Goal: Transaction & Acquisition: Purchase product/service

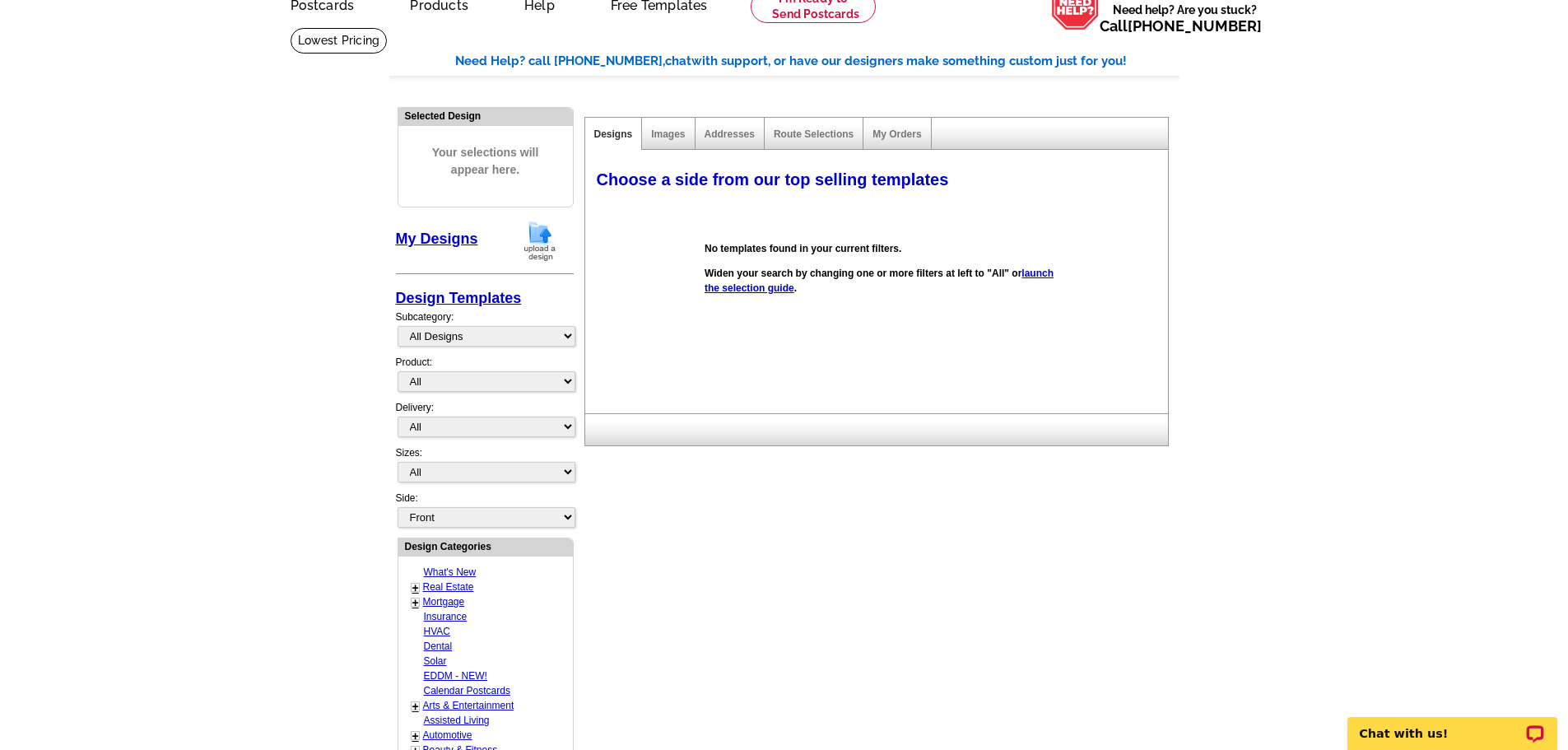
click at [431, 240] on link "My Designs" at bounding box center [437, 239] width 82 height 17
click at [549, 242] on img at bounding box center [540, 240] width 43 height 42
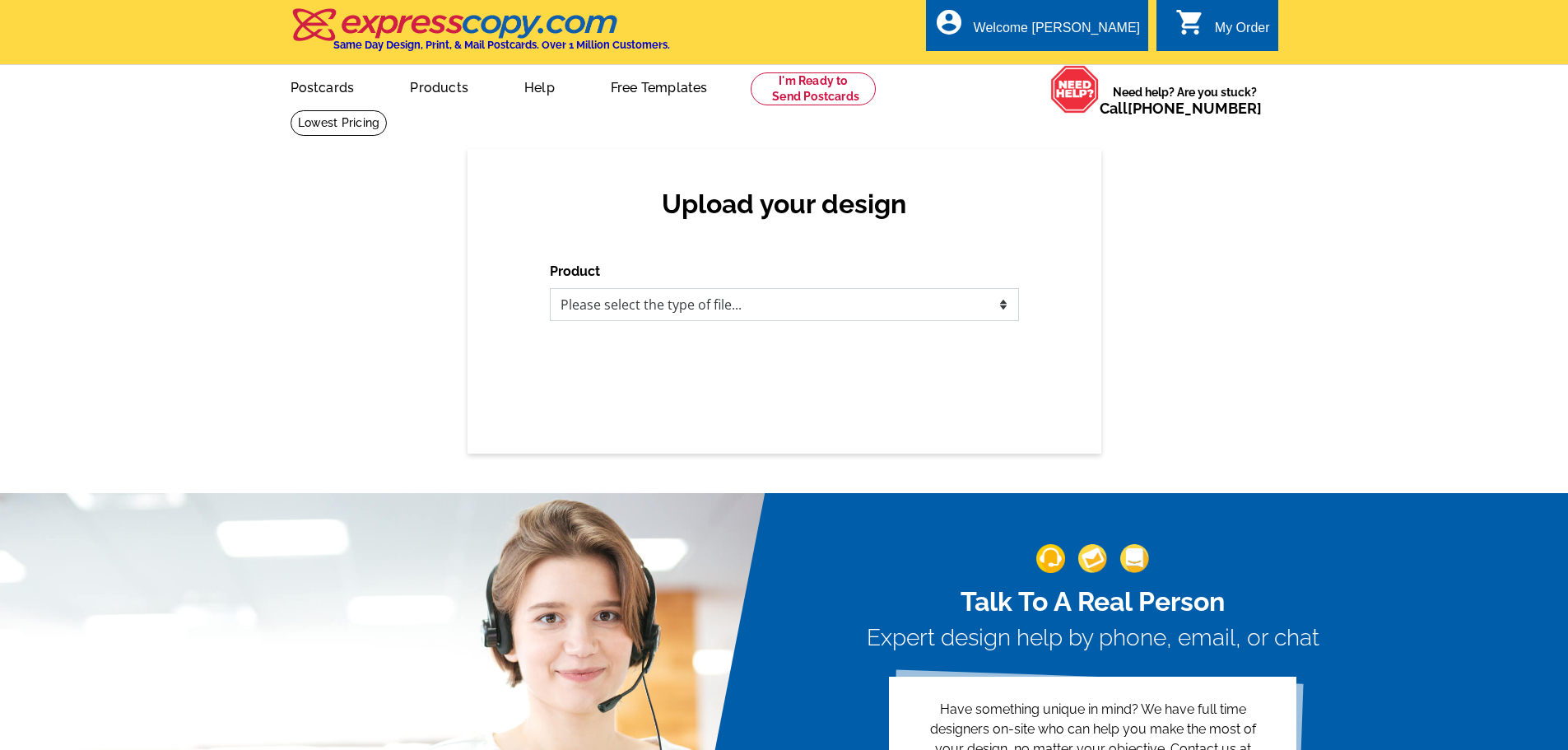
click at [610, 307] on select "Please select the type of file... Postcards Business Cards Letters and flyers G…" at bounding box center [784, 304] width 470 height 33
select select "2"
click at [550, 289] on select "Please select the type of file... Postcards Business Cards Letters and flyers G…" at bounding box center [784, 304] width 470 height 33
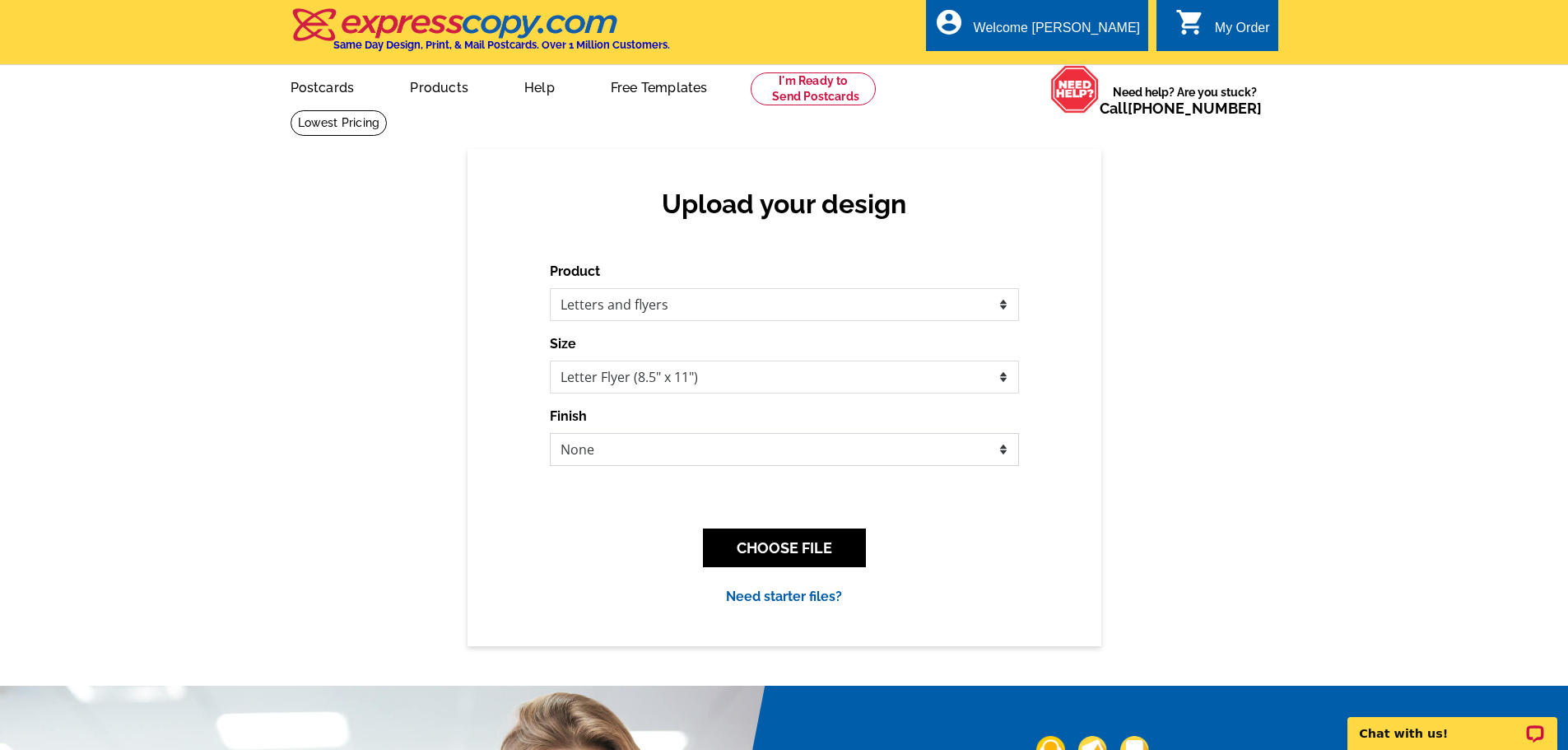
click at [690, 452] on select "None Envelope Mailer Bi-fold Mailer Tri-fold Mailer" at bounding box center [784, 449] width 470 height 33
select select "4"
click at [550, 434] on select "None Envelope Mailer Bi-fold Mailer Tri-fold Mailer" at bounding box center [784, 449] width 470 height 33
click at [797, 549] on button "CHOOSE FILE" at bounding box center [784, 548] width 163 height 39
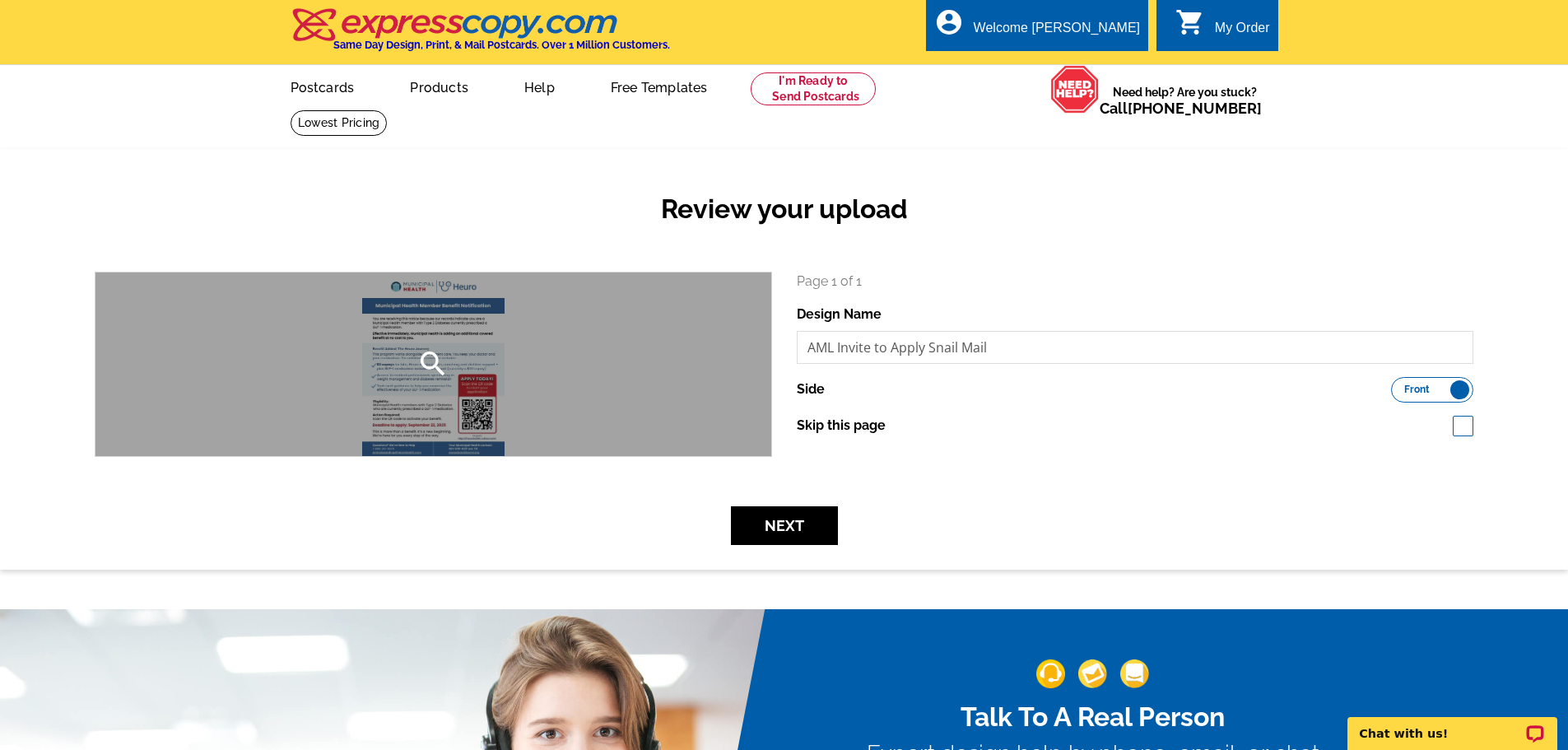
click at [448, 353] on icon "search" at bounding box center [432, 363] width 33 height 33
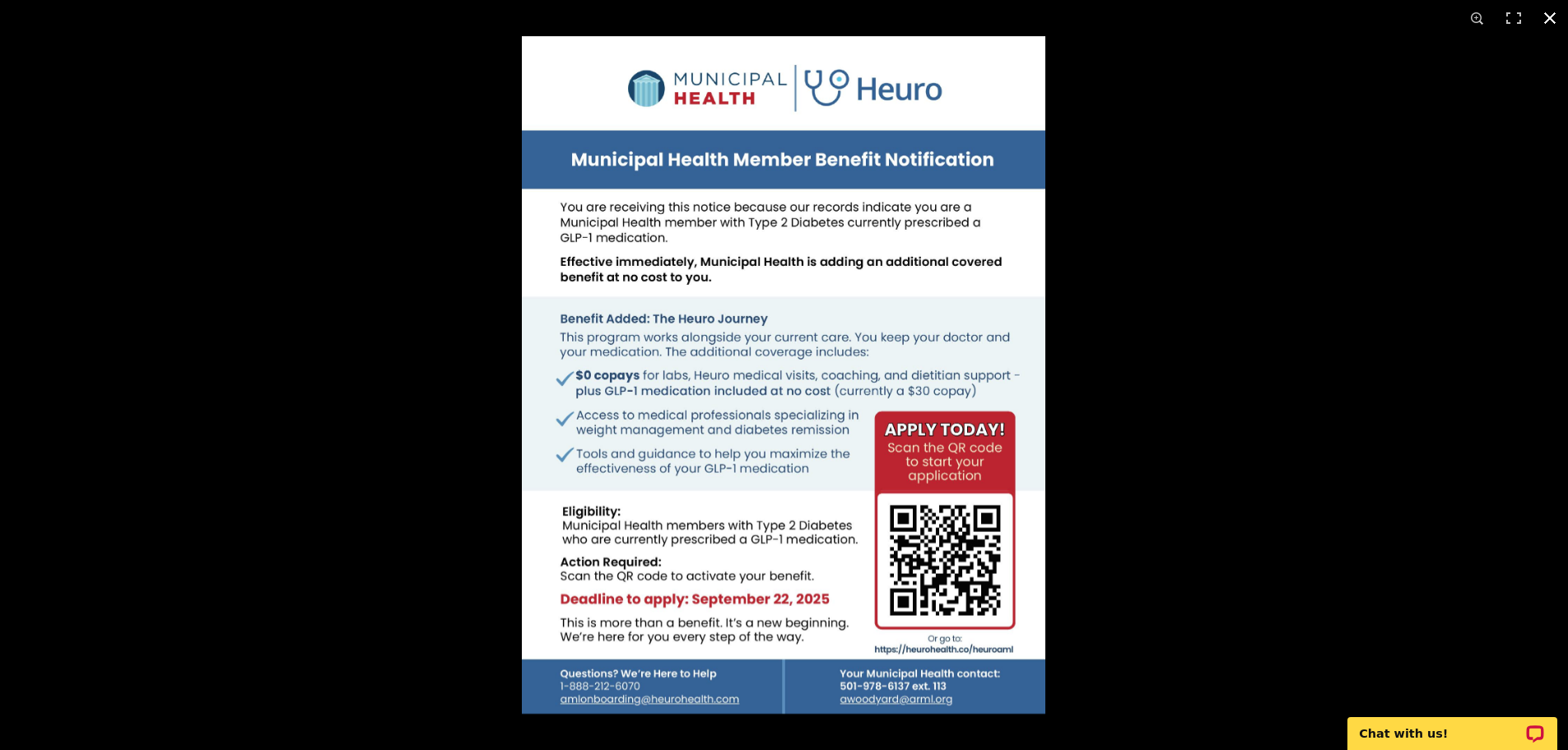
click at [1555, 25] on button at bounding box center [1550, 18] width 36 height 36
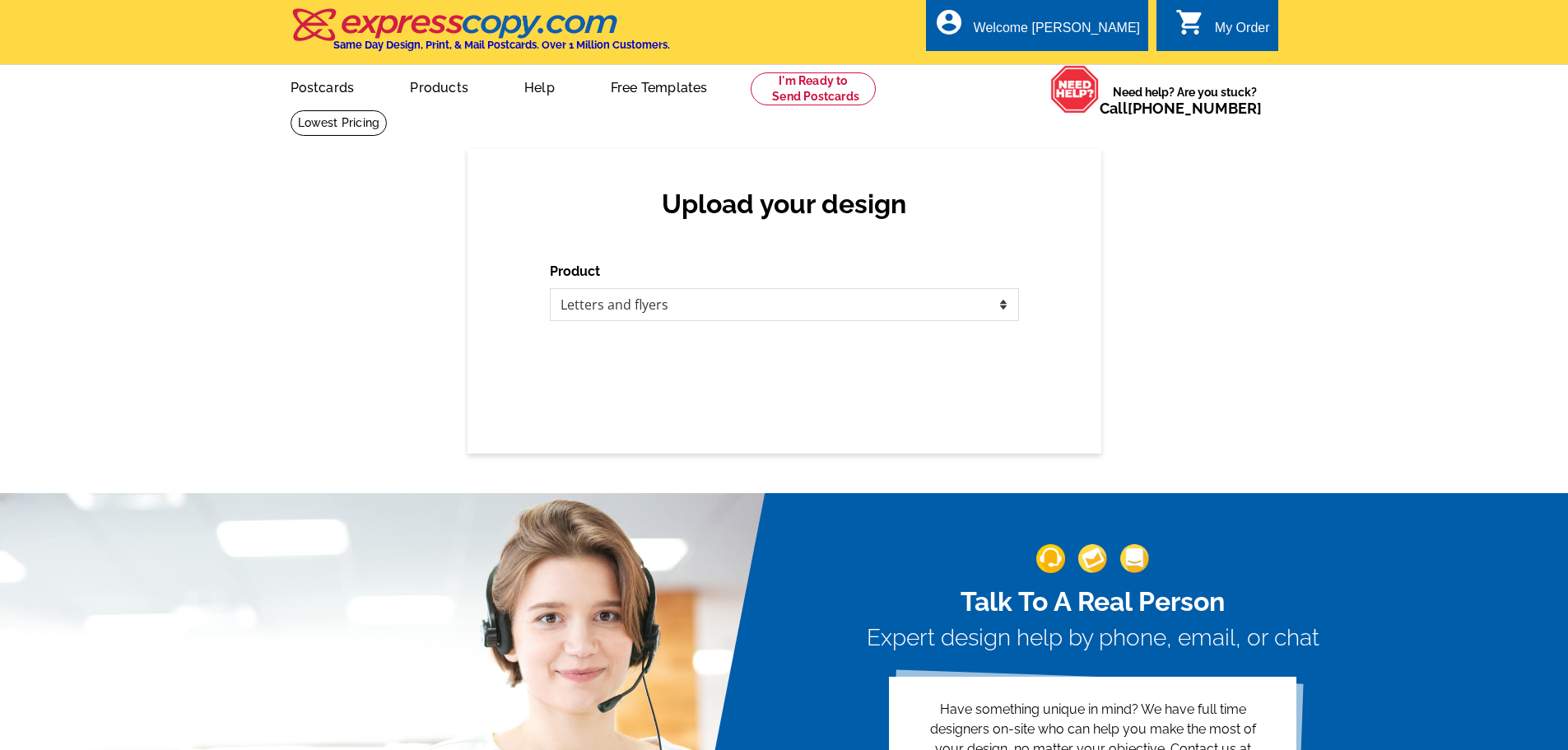
select select "2"
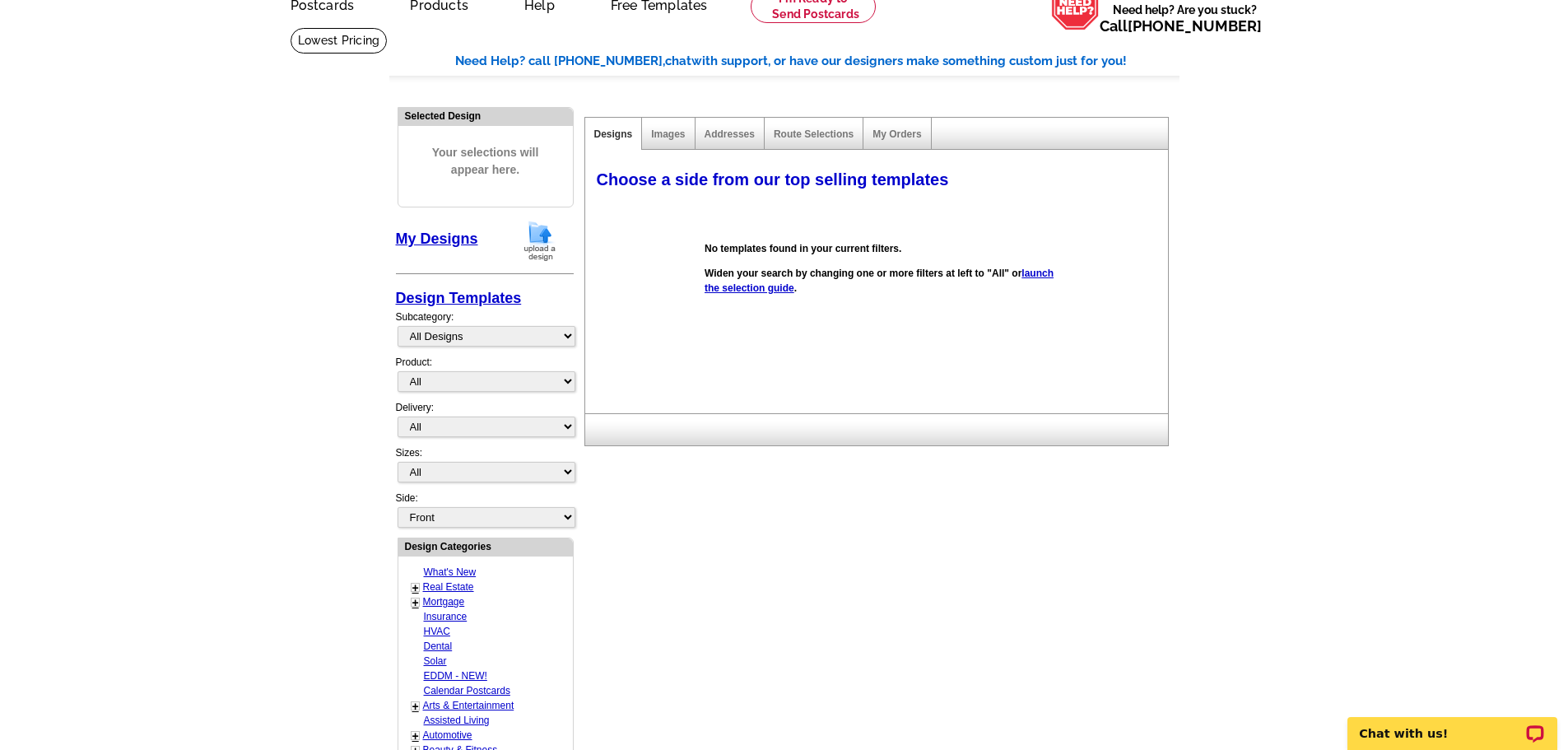
click at [414, 234] on link "My Designs" at bounding box center [437, 239] width 82 height 17
click at [551, 239] on img at bounding box center [540, 240] width 43 height 42
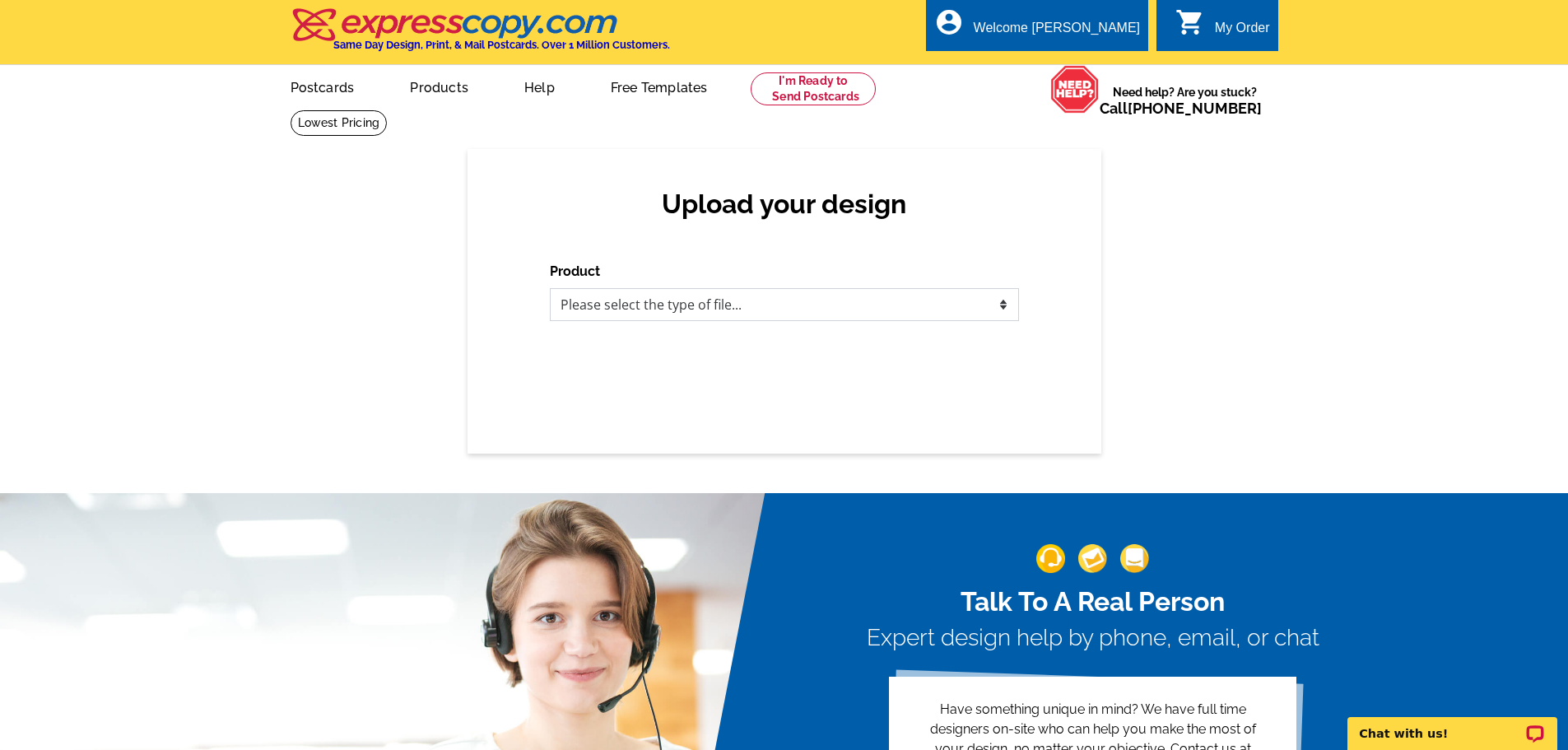
click at [685, 310] on select "Please select the type of file... Postcards Business Cards Letters and flyers G…" at bounding box center [784, 304] width 470 height 33
select select "2"
click at [550, 289] on select "Please select the type of file... Postcards Business Cards Letters and flyers G…" at bounding box center [784, 304] width 470 height 33
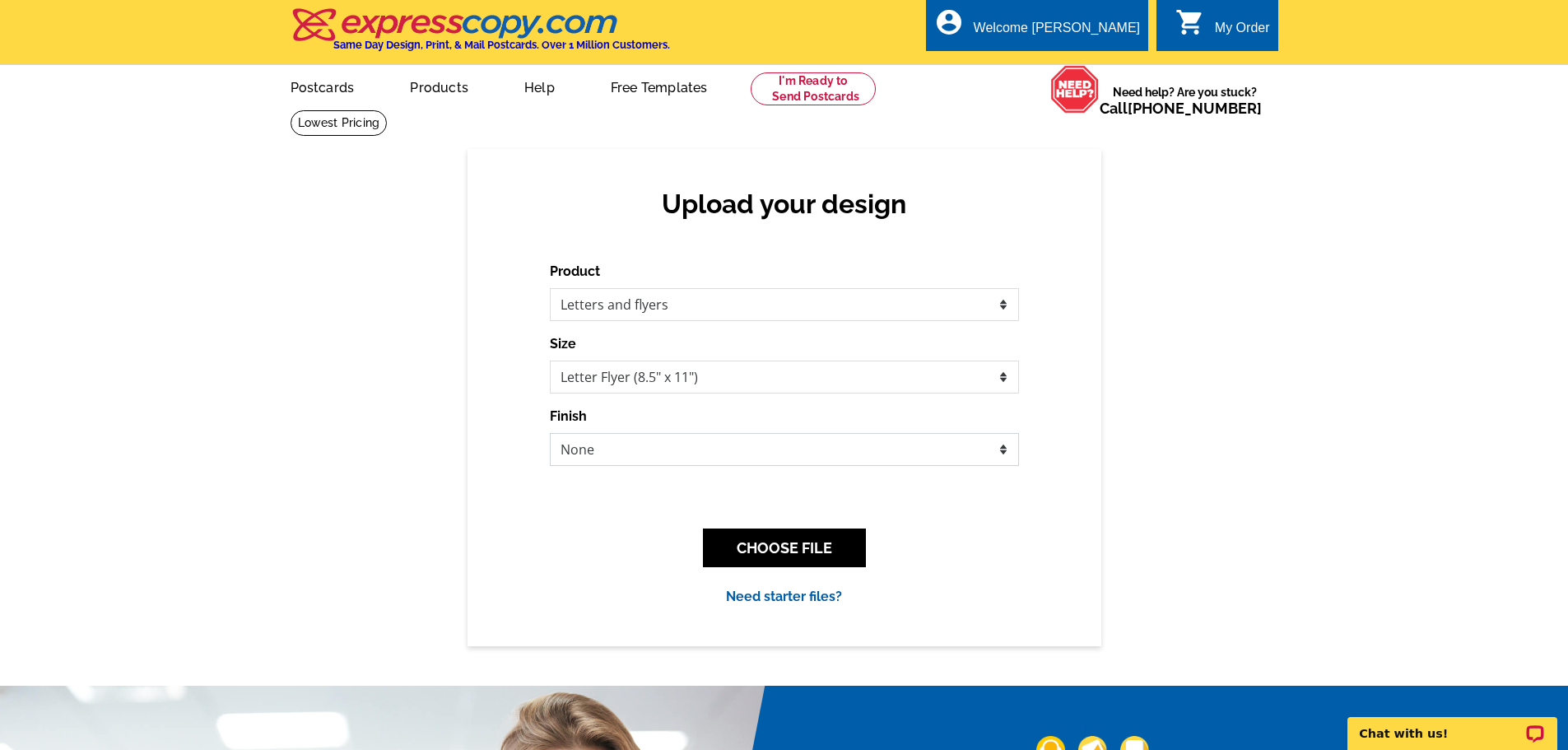
click at [656, 451] on select "None Envelope Mailer Bi-fold Mailer Tri-fold Mailer" at bounding box center [784, 449] width 470 height 33
select select "4"
click at [550, 434] on select "None Envelope Mailer Bi-fold Mailer Tri-fold Mailer" at bounding box center [784, 449] width 470 height 33
click at [770, 557] on button "CHOOSE FILE" at bounding box center [784, 548] width 163 height 39
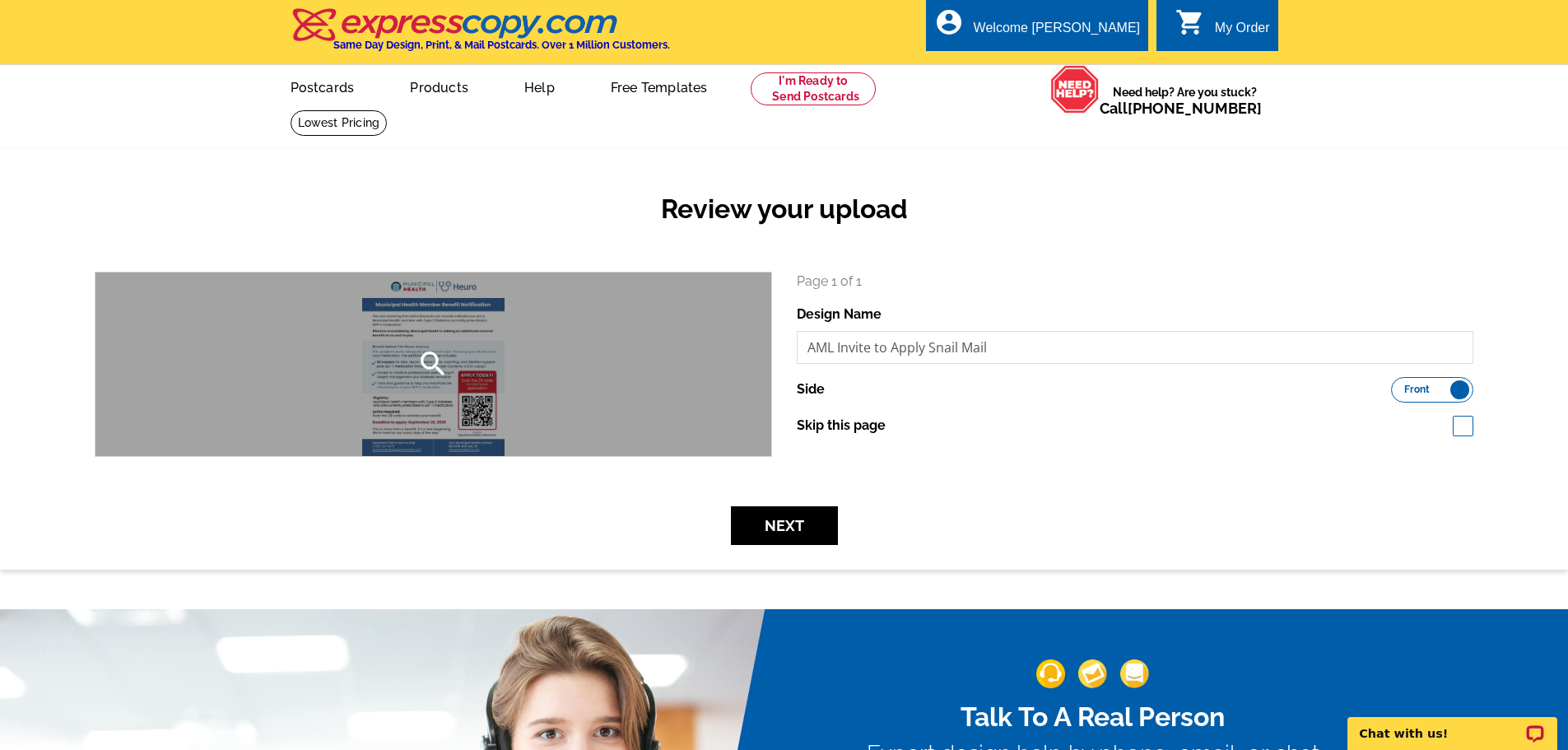
click at [384, 352] on div "search" at bounding box center [434, 363] width 676 height 184
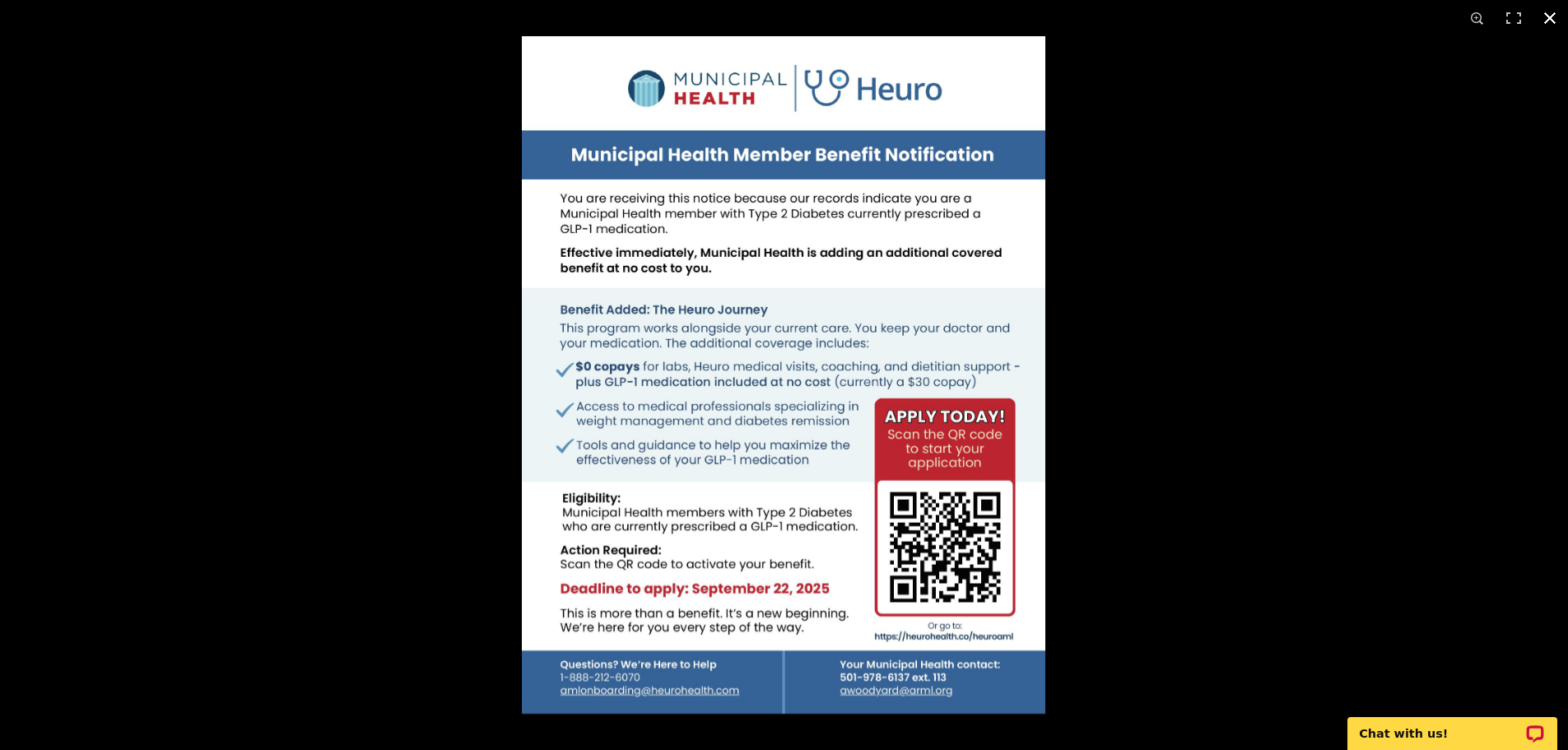
click at [1550, 18] on button at bounding box center [1550, 18] width 36 height 36
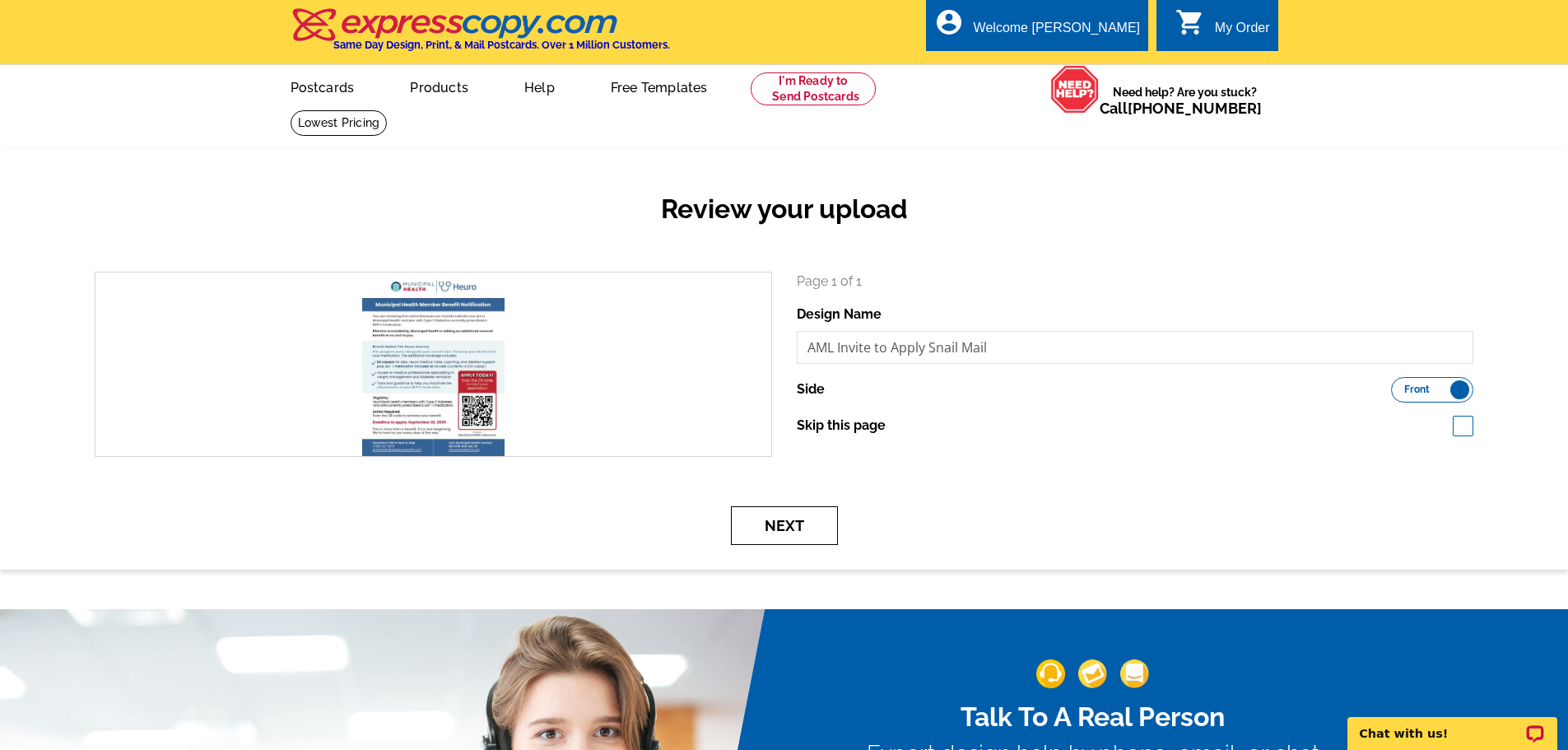
click at [811, 527] on button "Next" at bounding box center [784, 525] width 107 height 39
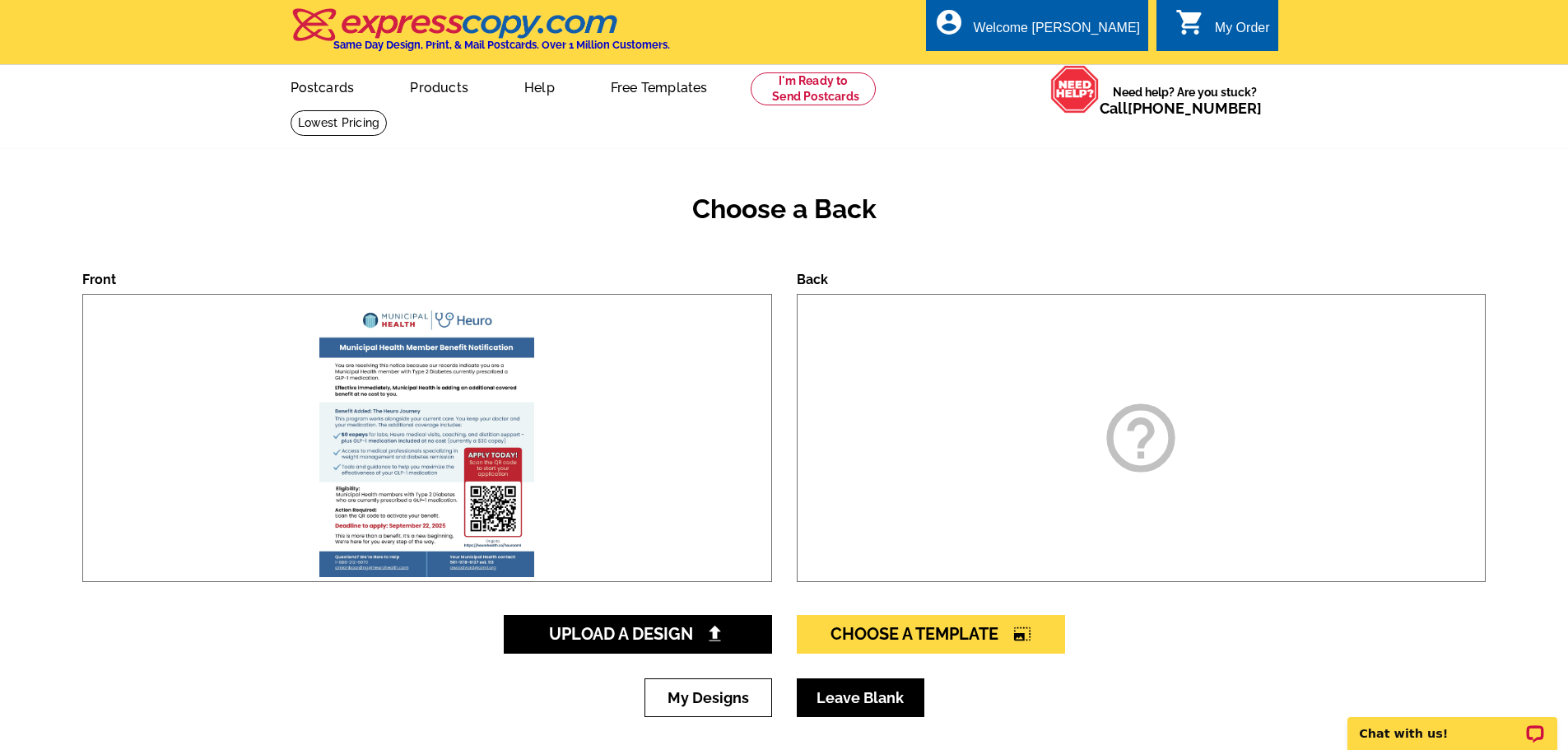
click at [848, 700] on link "Leave Blank" at bounding box center [860, 698] width 128 height 39
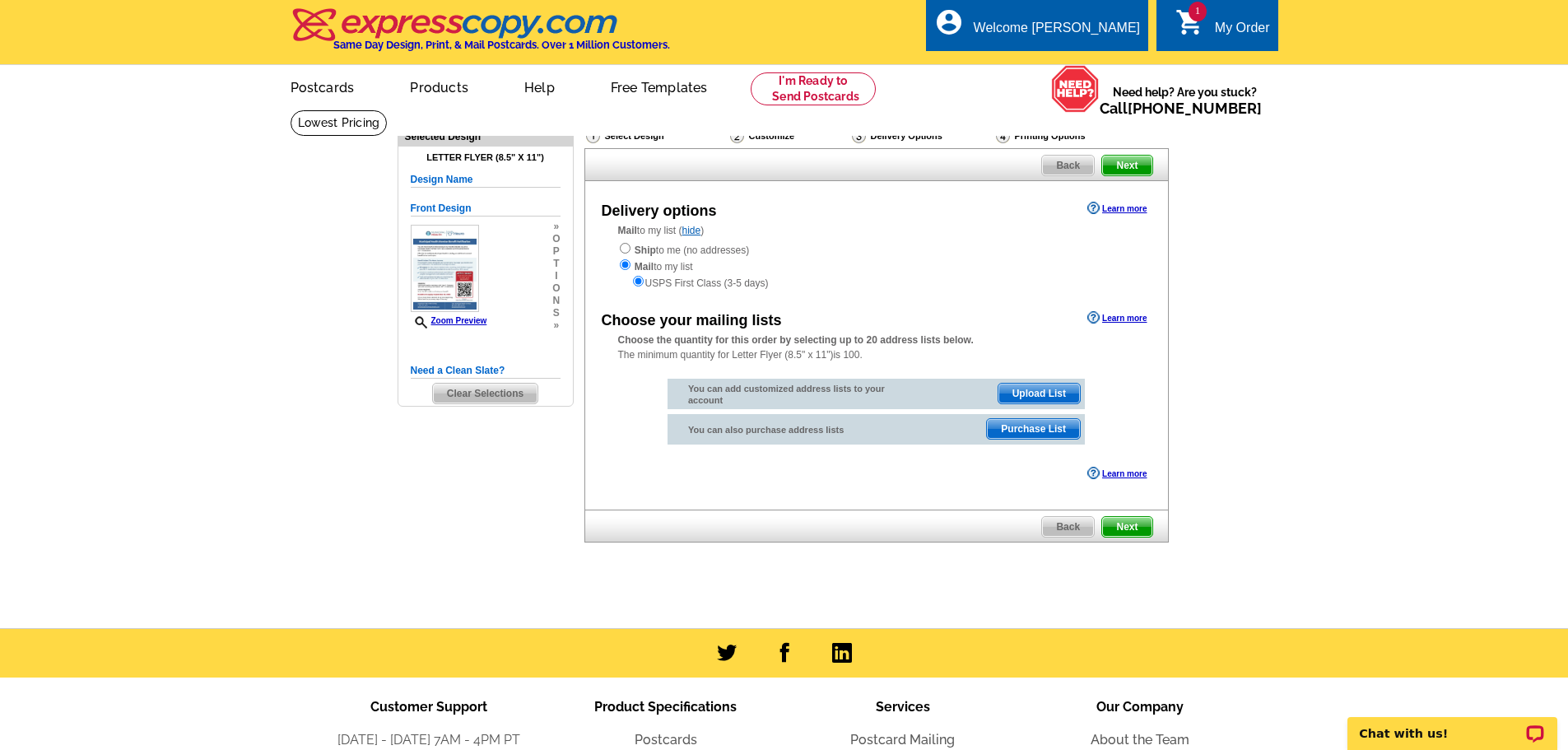
click at [1059, 395] on span "Upload List" at bounding box center [1039, 393] width 81 height 20
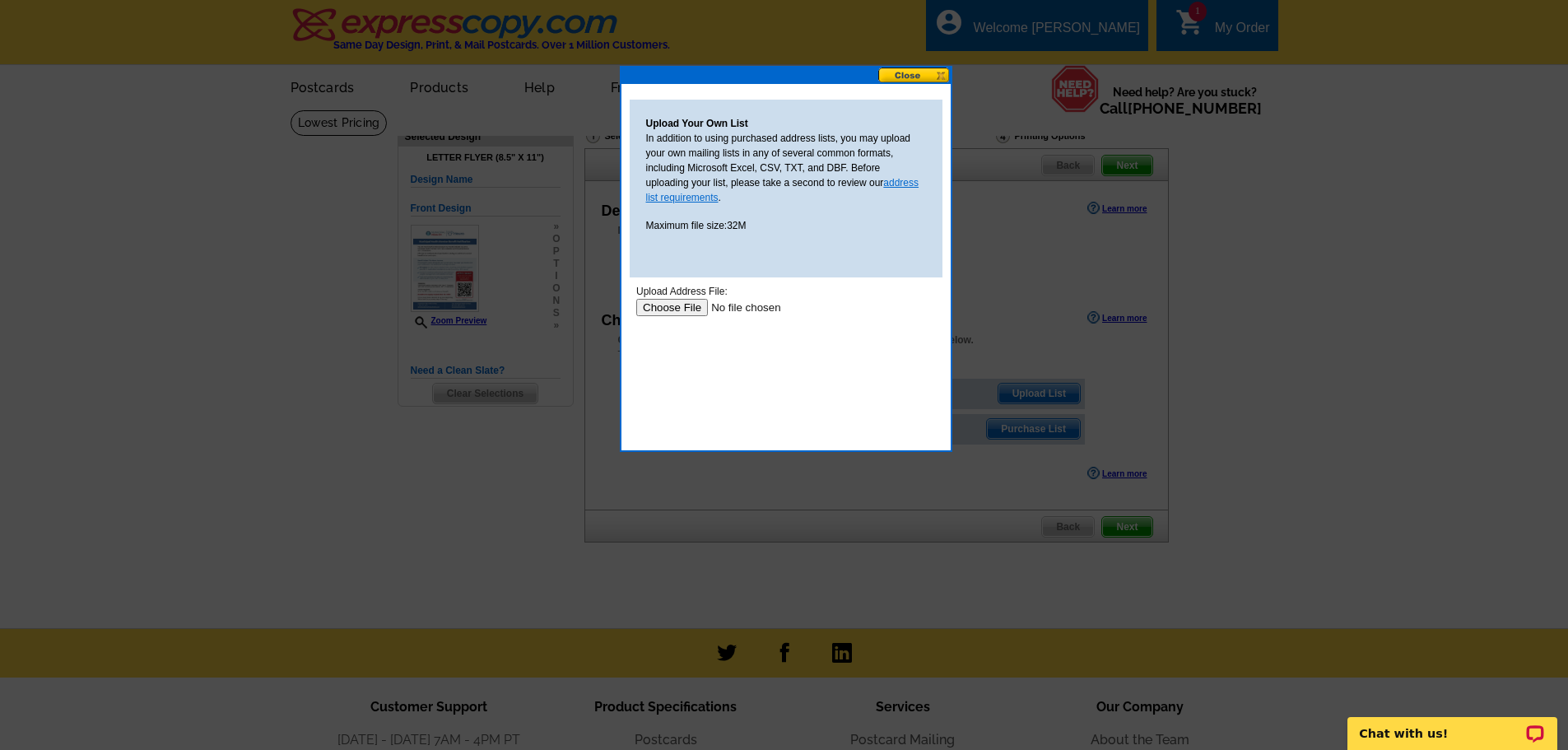
click at [704, 195] on link "address list requirements" at bounding box center [783, 190] width 273 height 26
click at [911, 183] on link "address list requirements" at bounding box center [783, 190] width 273 height 26
click at [933, 76] on button at bounding box center [915, 75] width 73 height 16
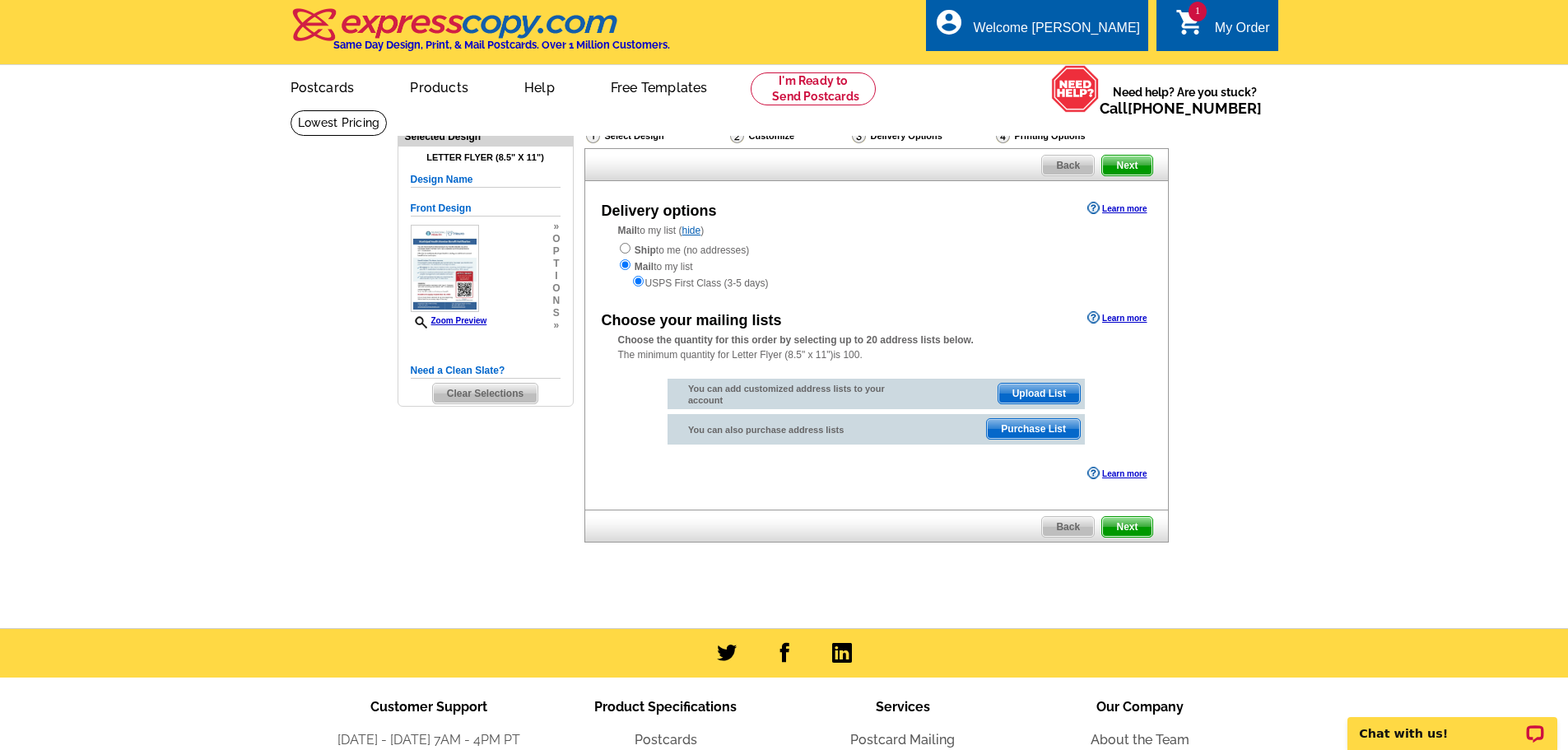
click at [1218, 39] on div "My Order" at bounding box center [1242, 32] width 55 height 23
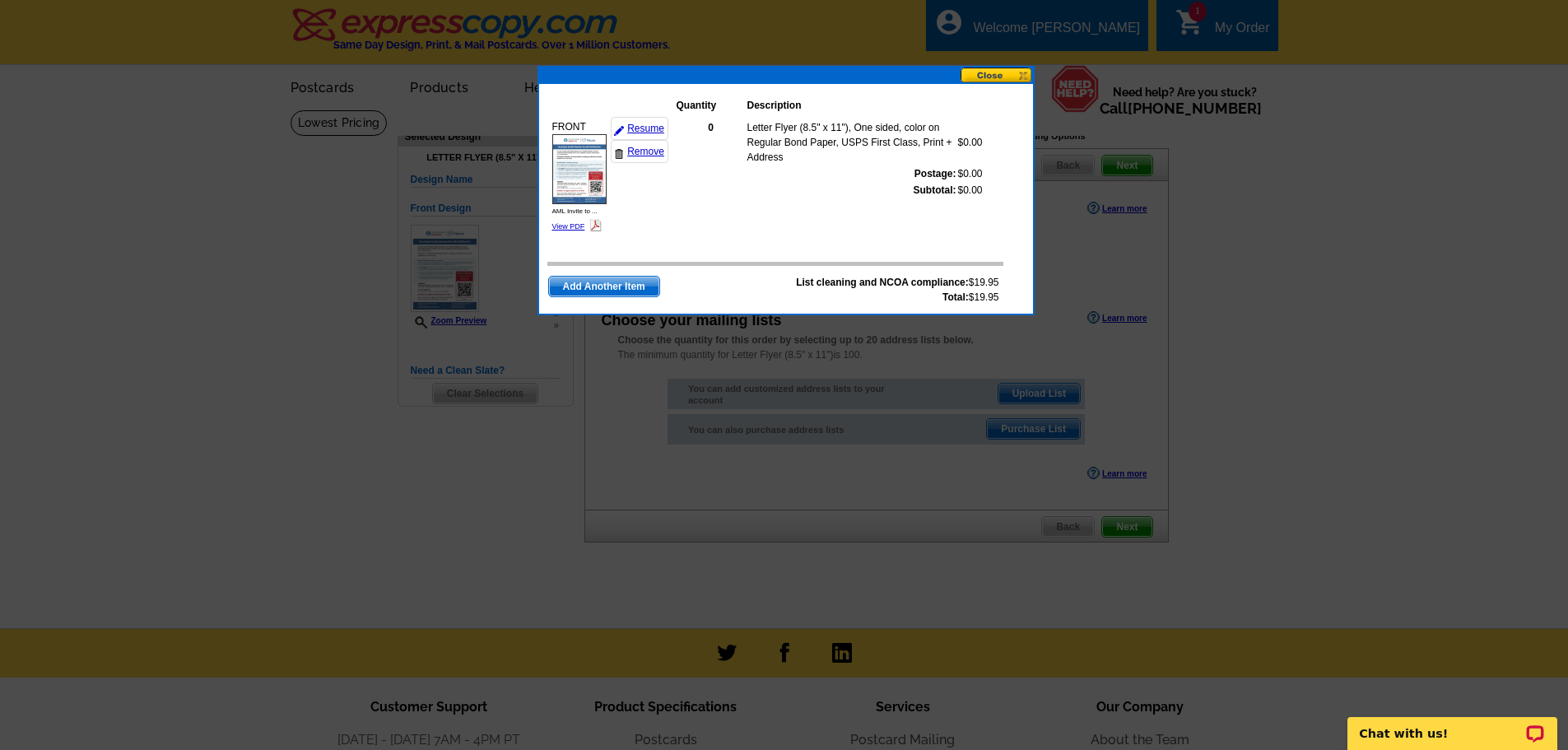
click at [1022, 75] on button at bounding box center [997, 75] width 73 height 16
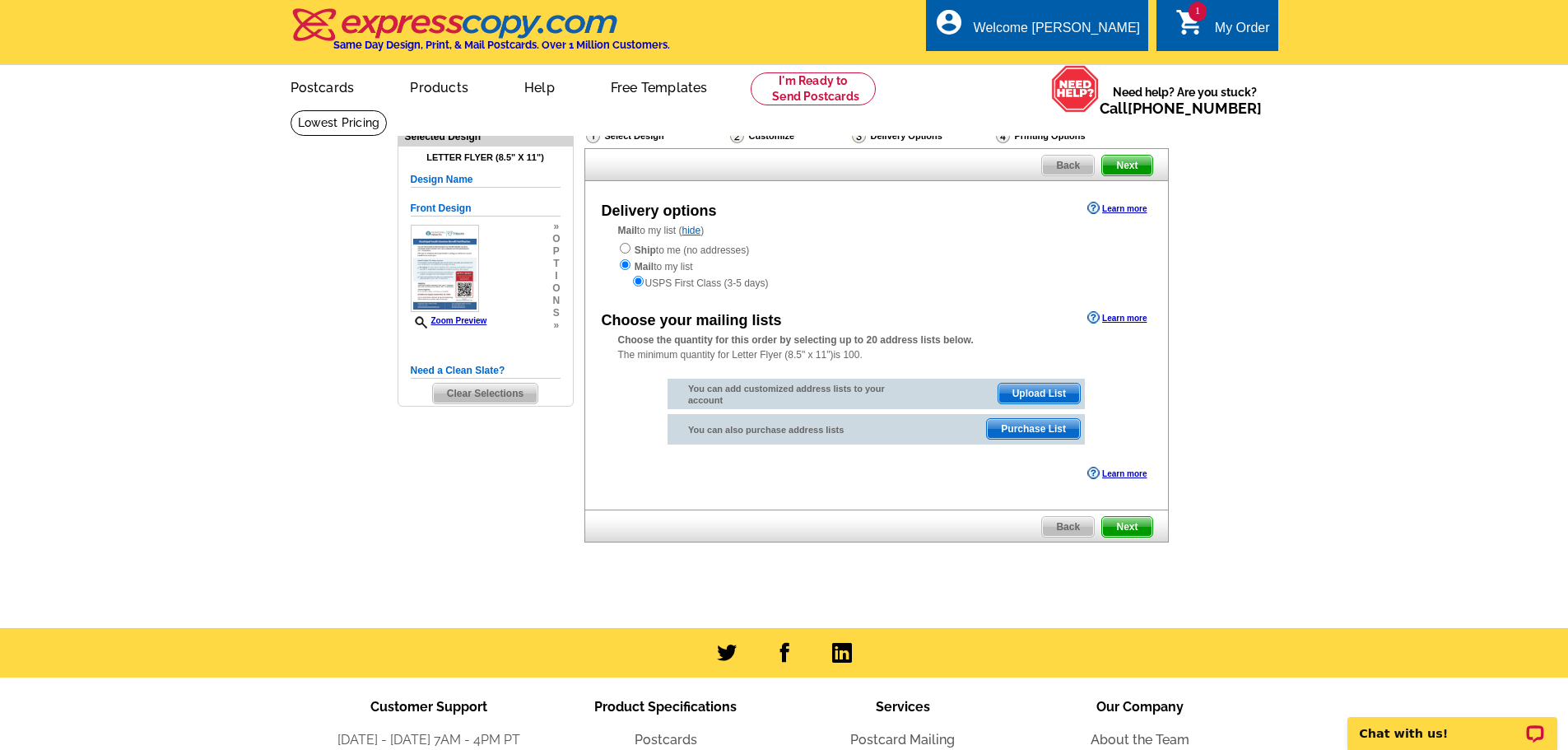
click at [658, 141] on div "Select Design" at bounding box center [656, 138] width 144 height 20
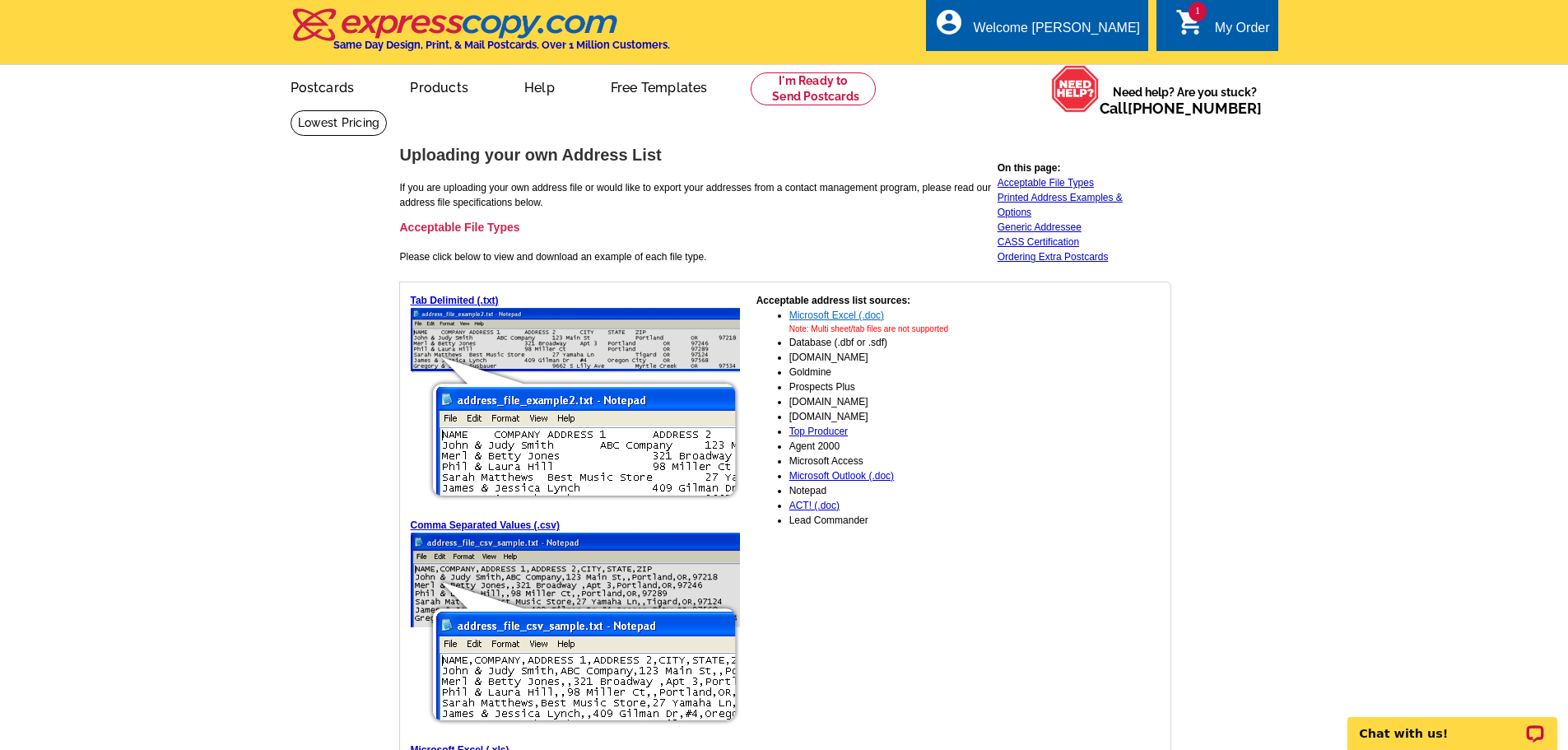
click at [799, 317] on link "Microsoft Excel (.doc)" at bounding box center [837, 315] width 95 height 11
click at [1052, 202] on link "Printed Address Examples & Options" at bounding box center [1060, 205] width 125 height 26
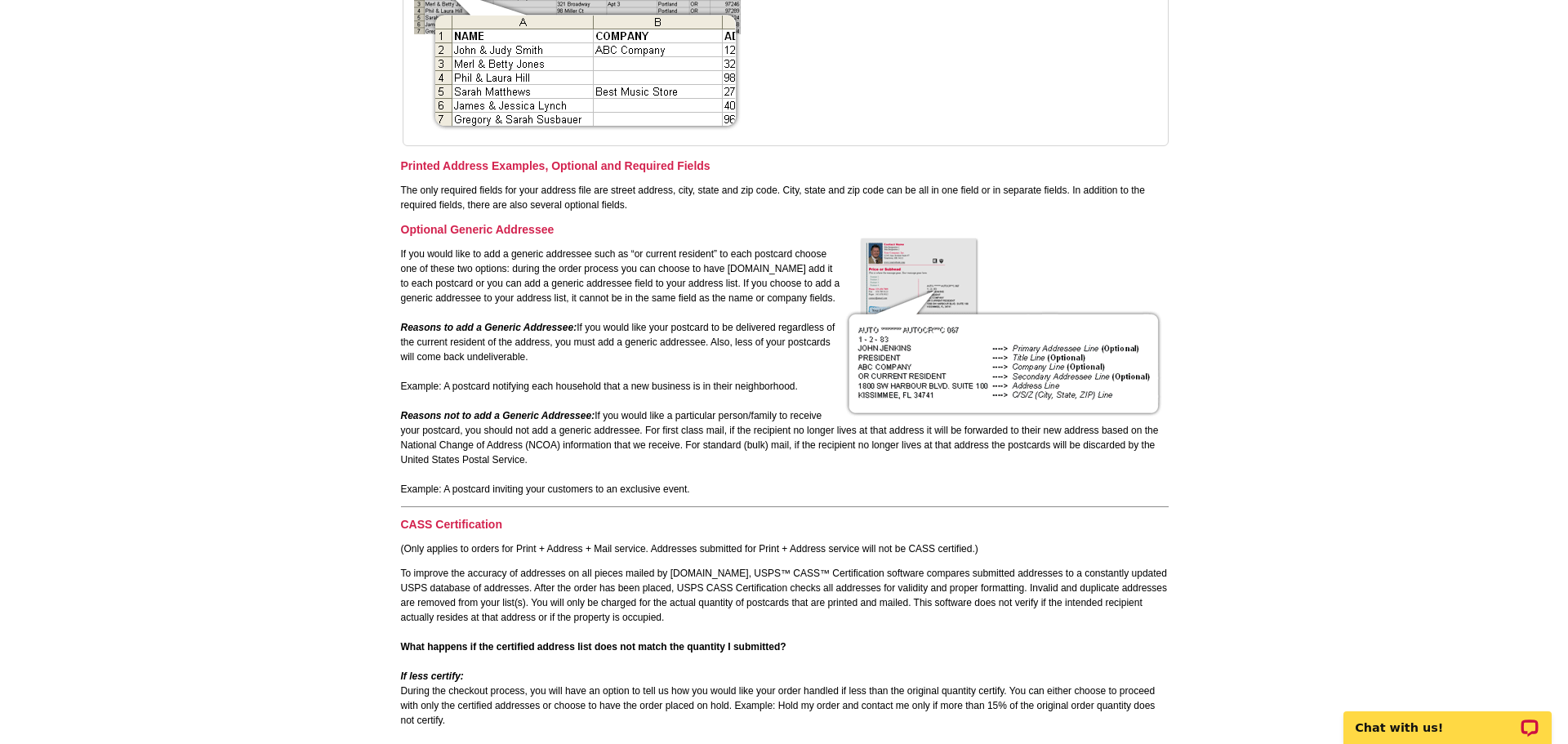
scroll to position [768, 0]
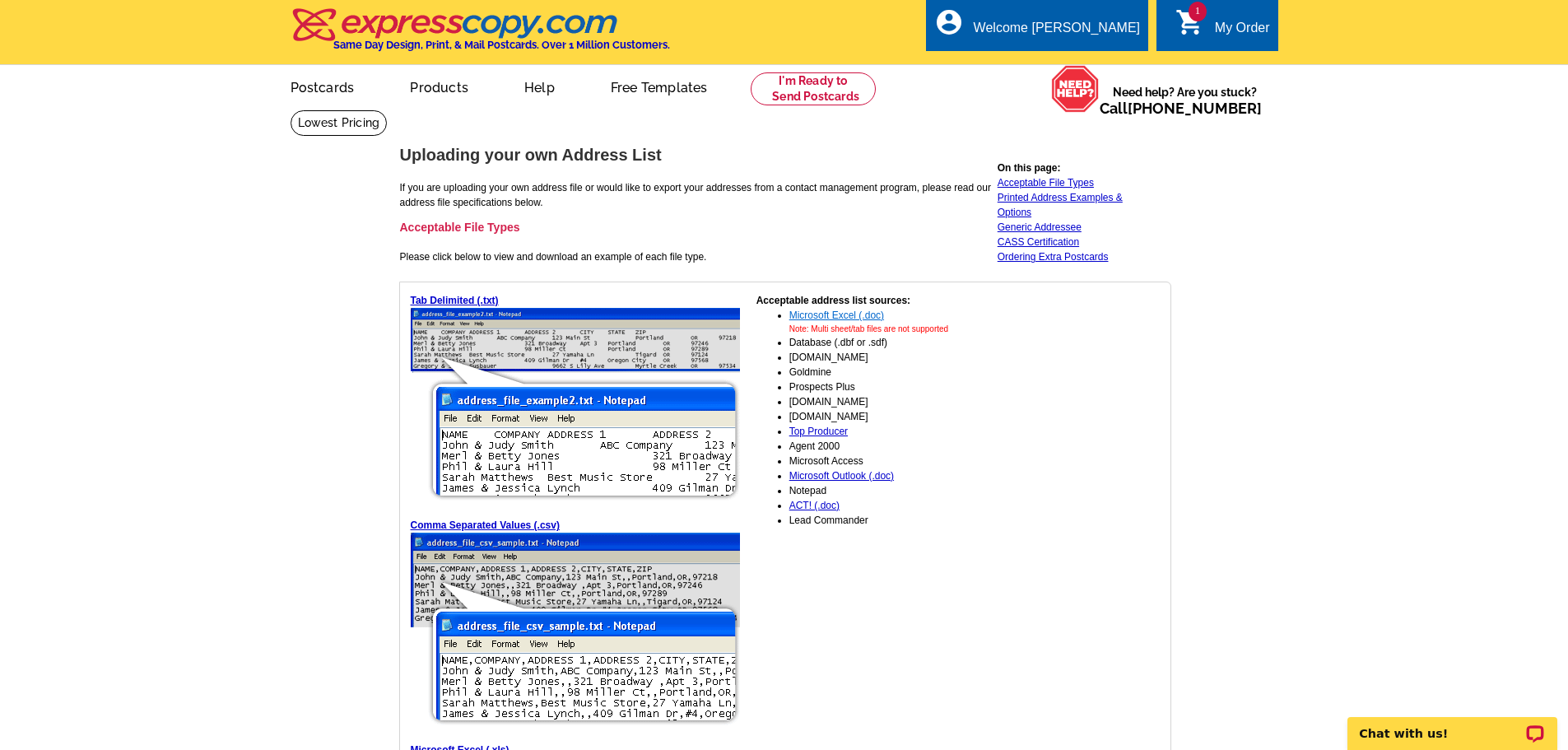
click at [811, 313] on link "Microsoft Excel (.doc)" at bounding box center [837, 315] width 95 height 11
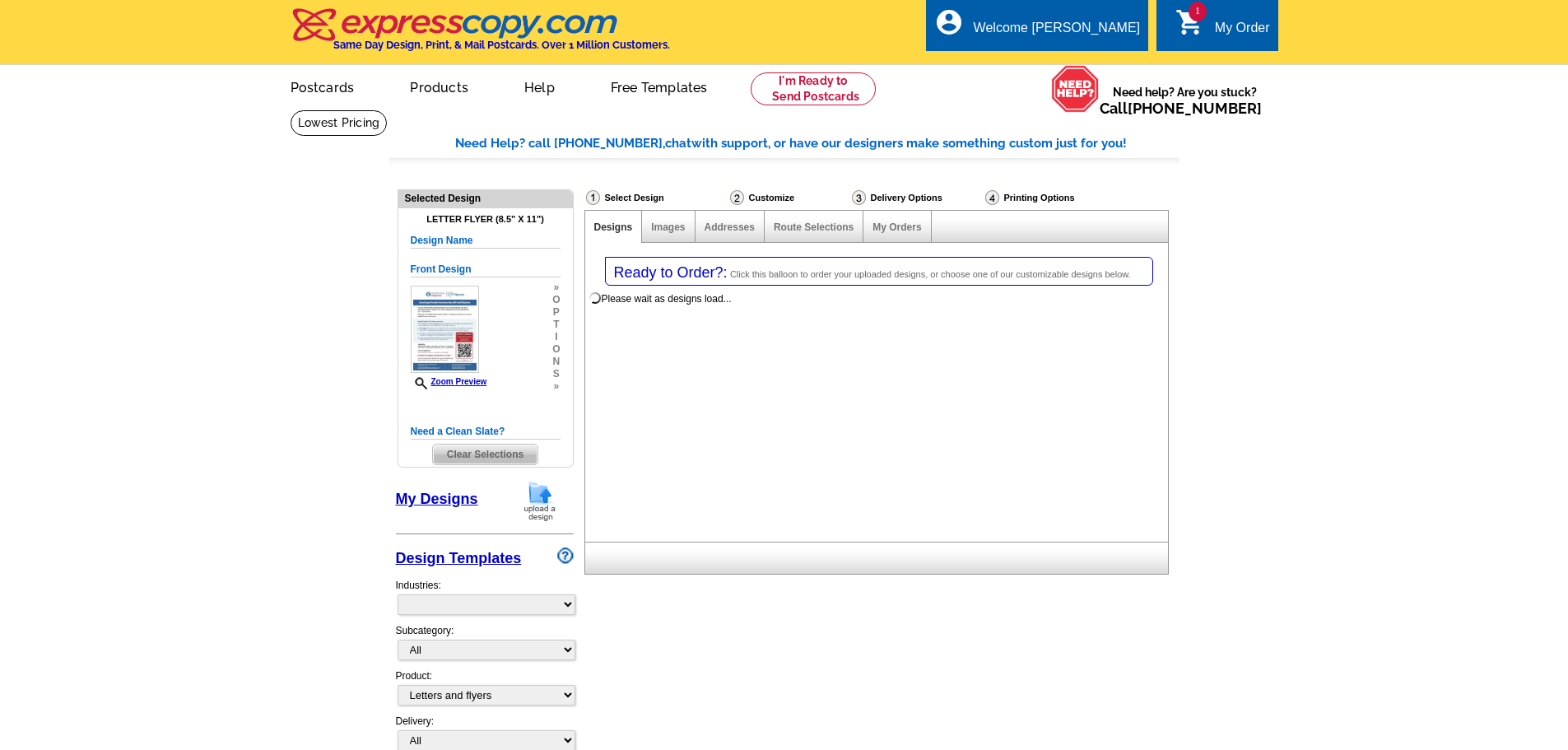
select select "2"
select select "6"
select select "back"
select select "785"
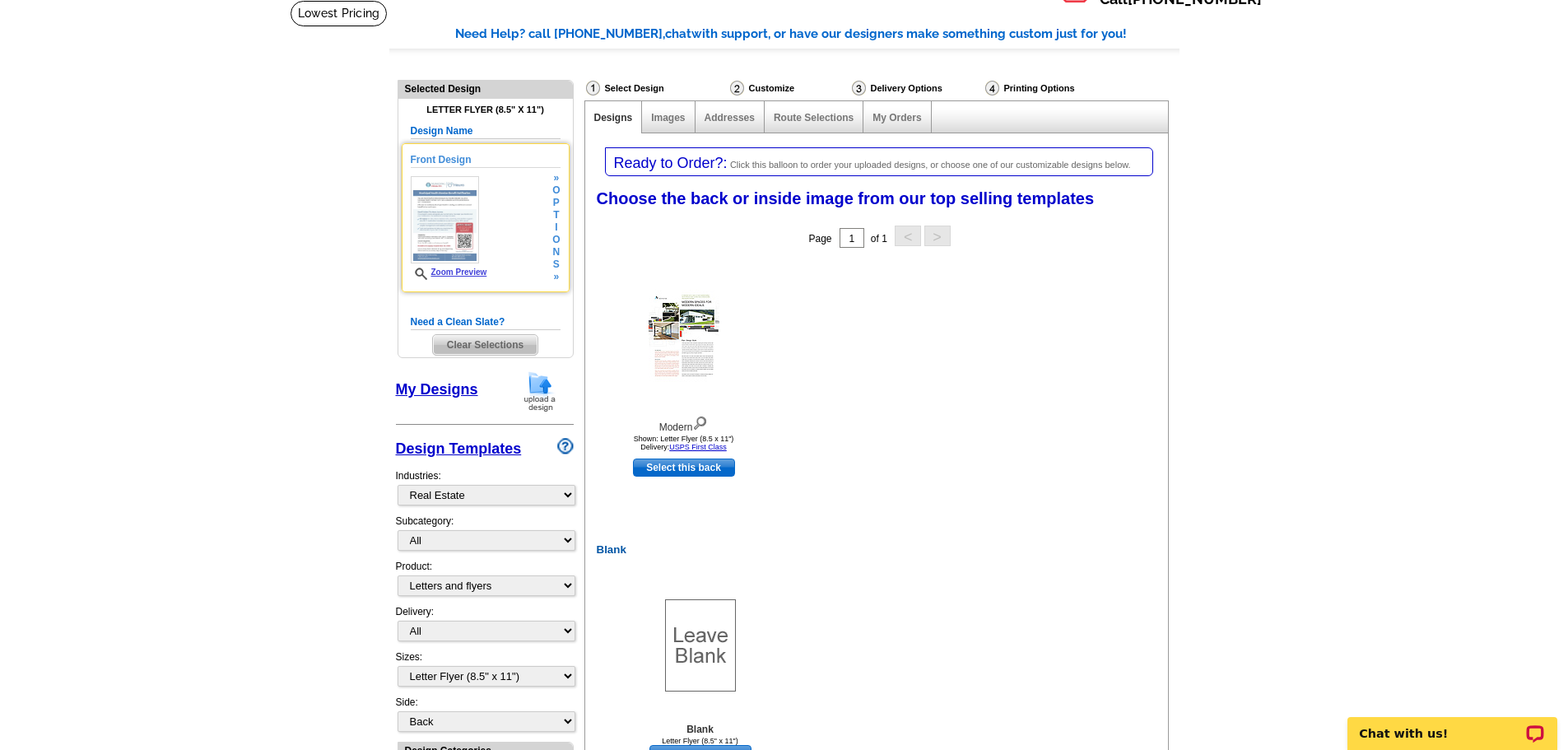
scroll to position [82, 0]
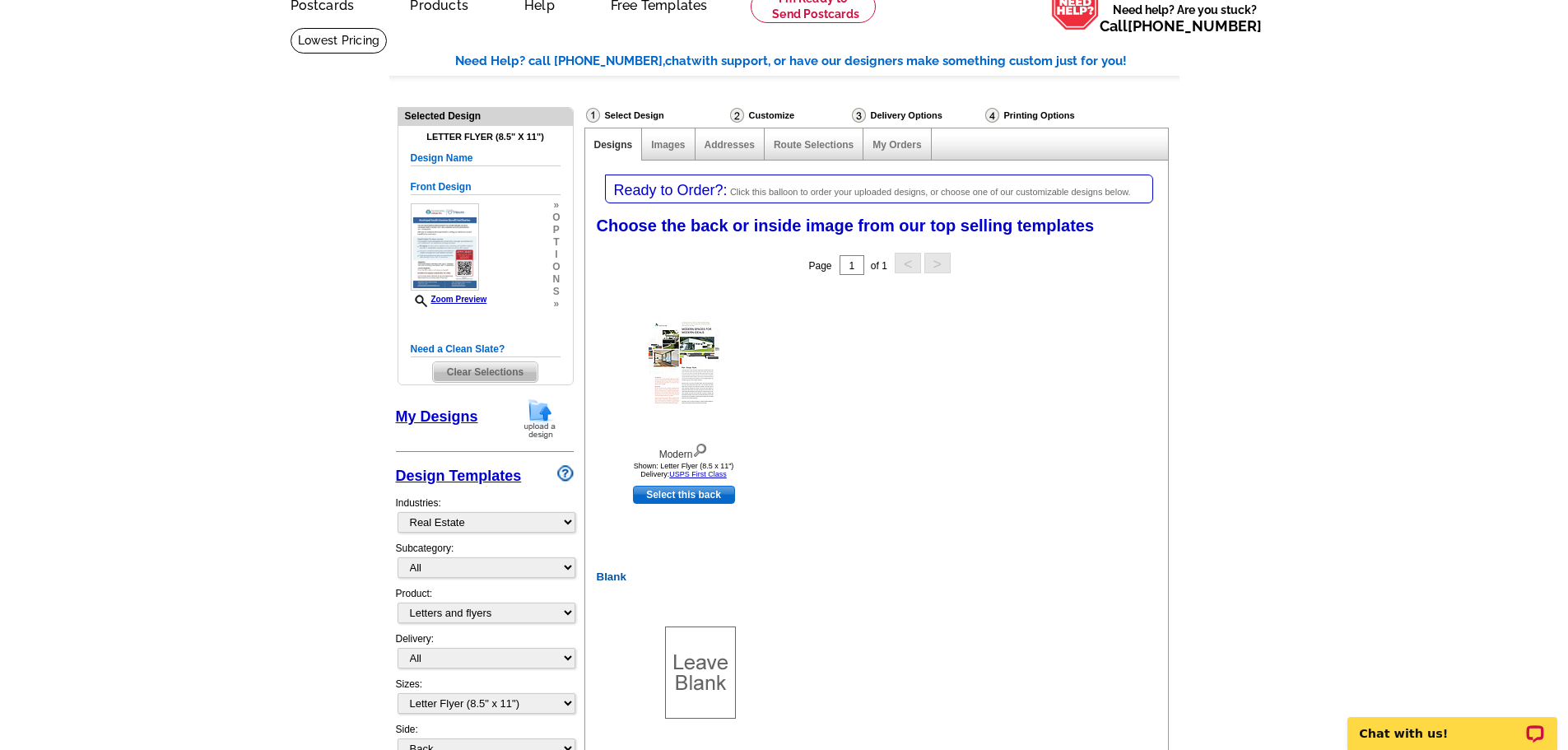
click at [887, 115] on div "Delivery Options" at bounding box center [917, 117] width 133 height 20
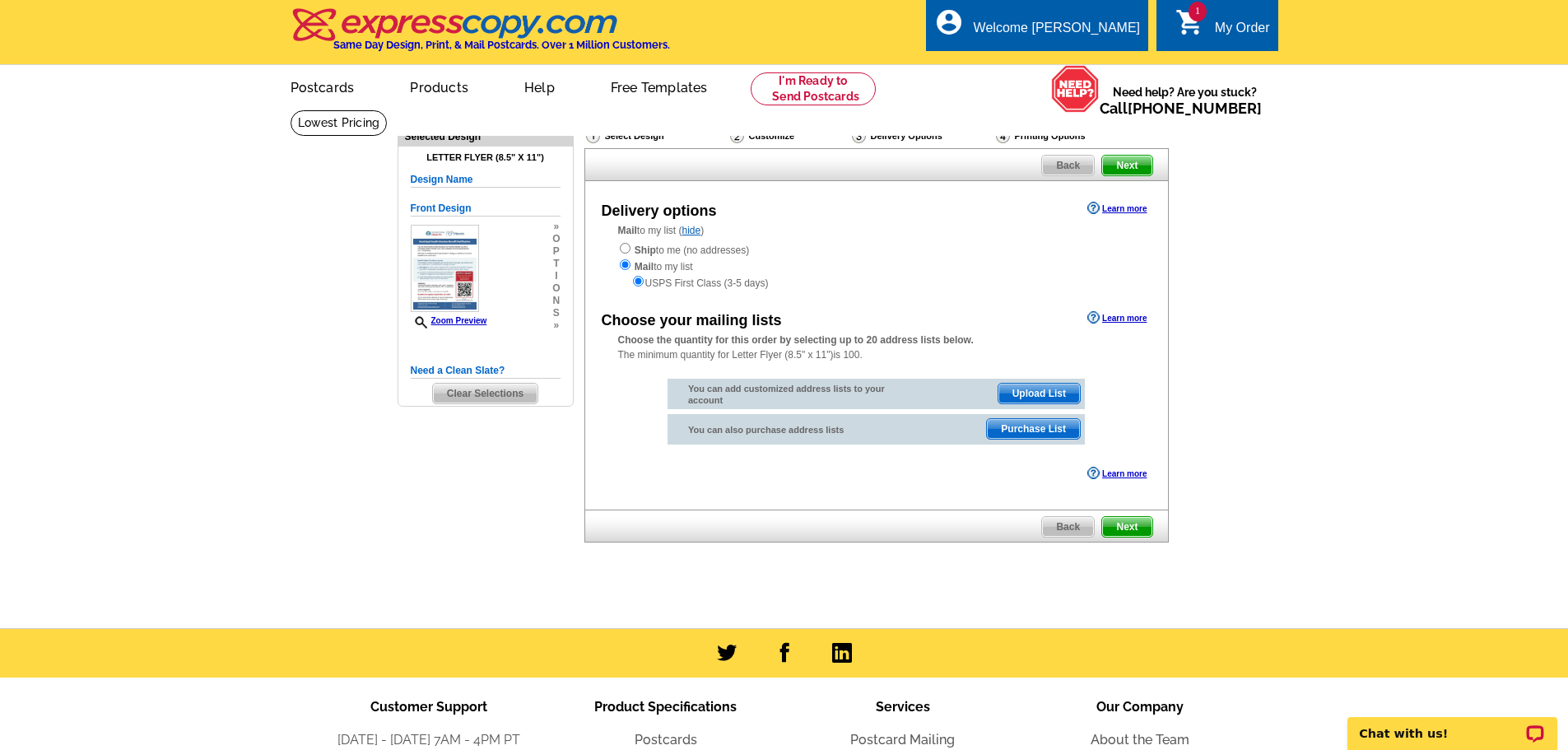
click at [653, 136] on div "Select Design" at bounding box center [656, 138] width 144 height 20
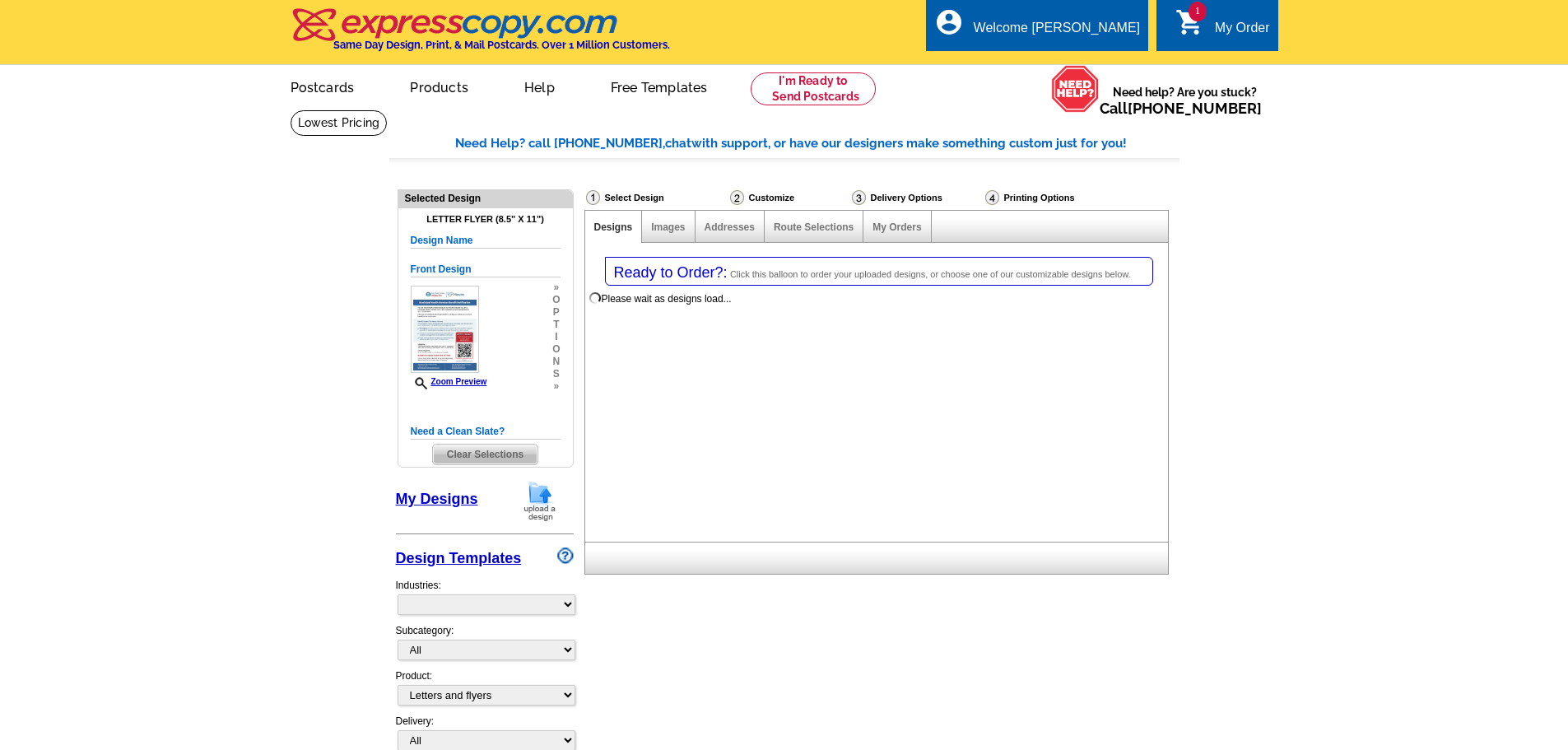
select select "2"
select select "6"
select select "back"
select select "785"
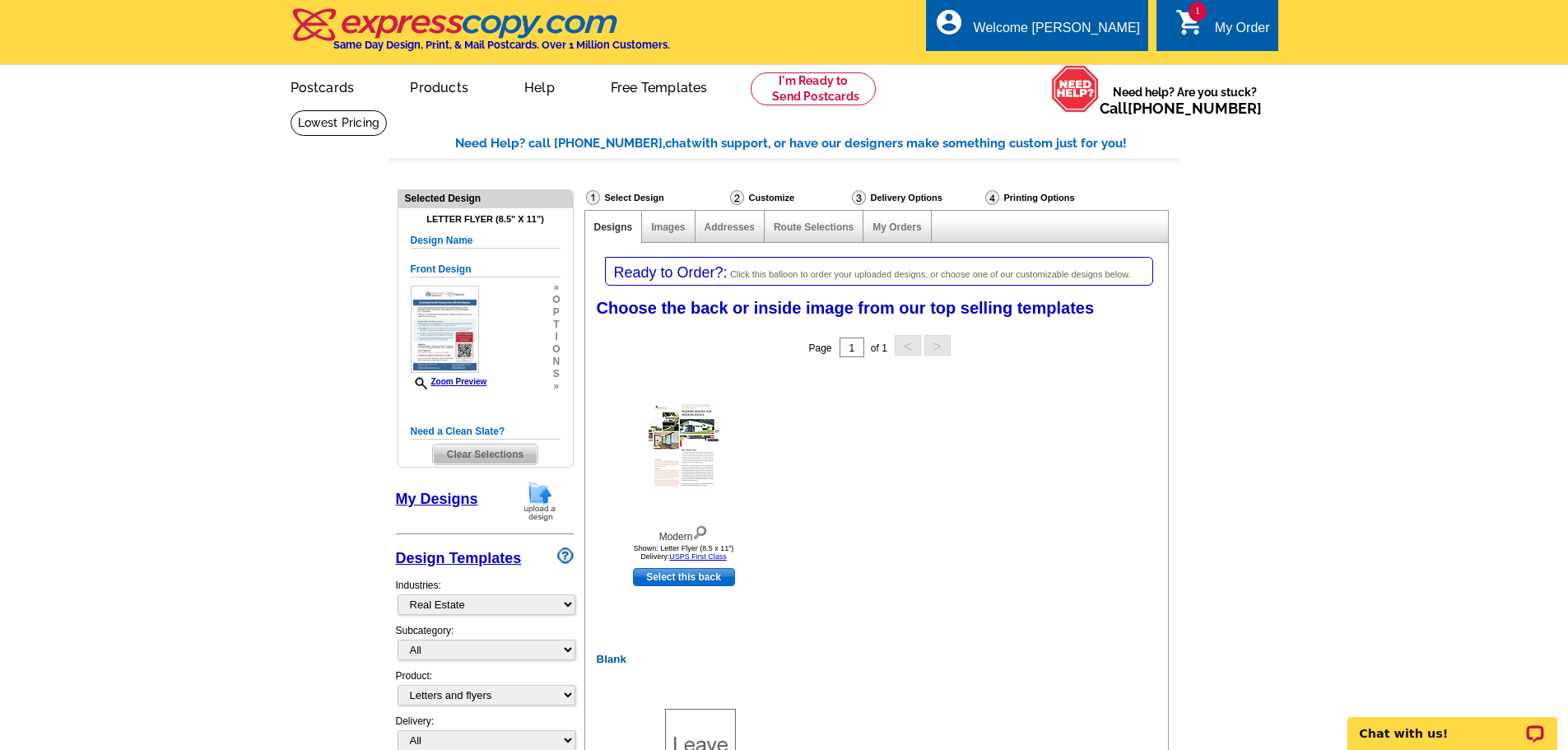
click at [891, 199] on div "Delivery Options" at bounding box center [917, 199] width 133 height 20
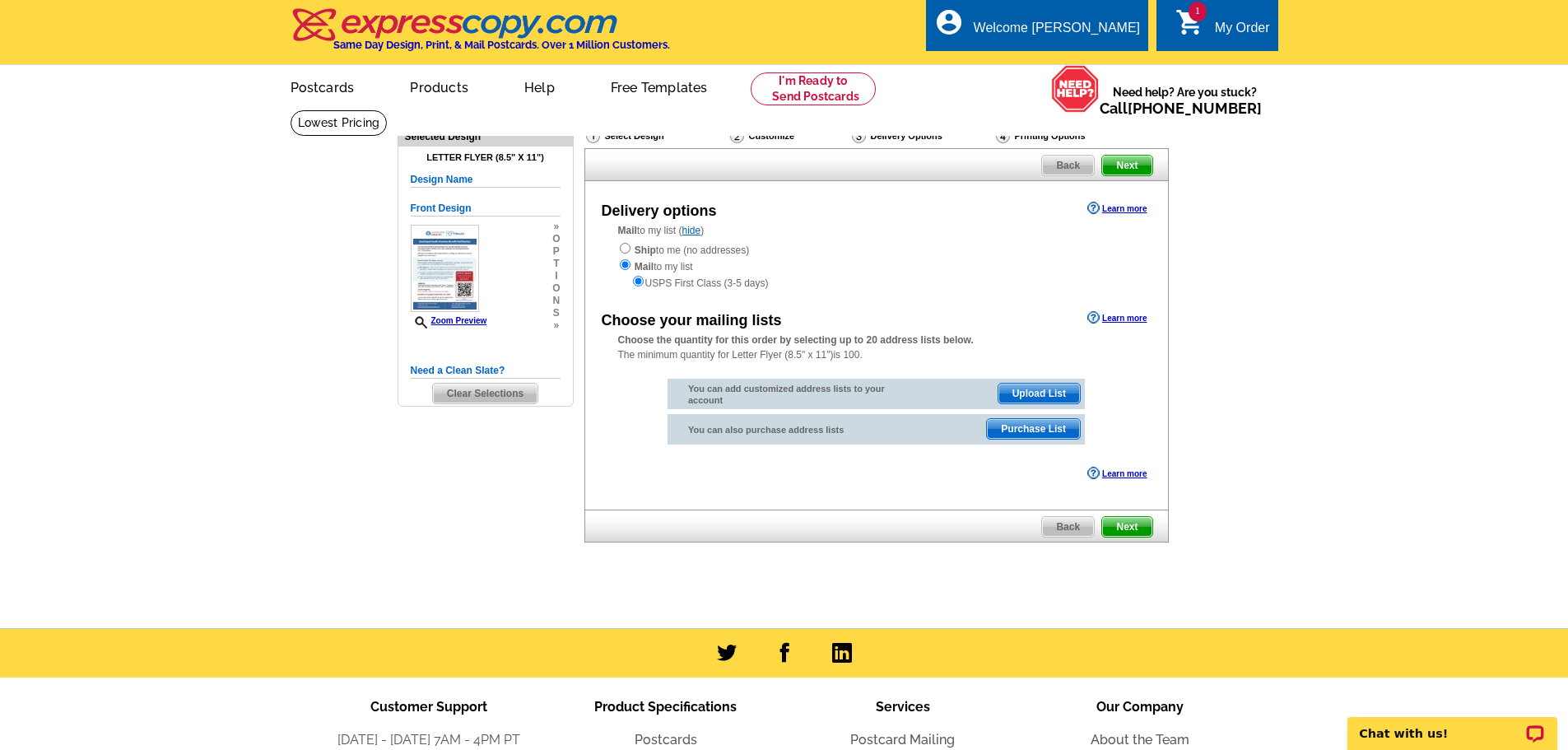
click at [1348, 374] on main "Need Help? call 800-260-5887, chat with support, or have our designers make som…" at bounding box center [784, 369] width 1568 height 519
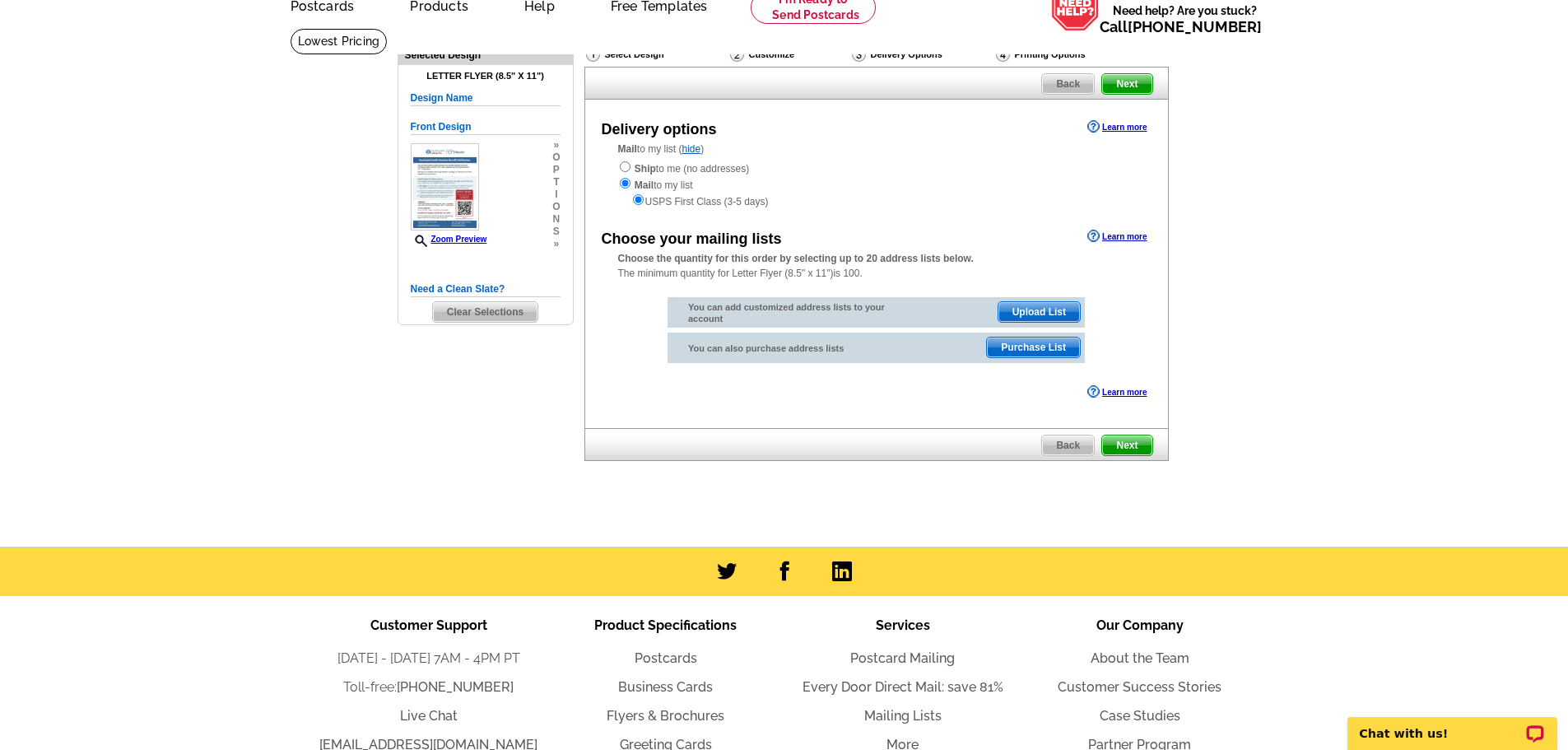
scroll to position [82, 0]
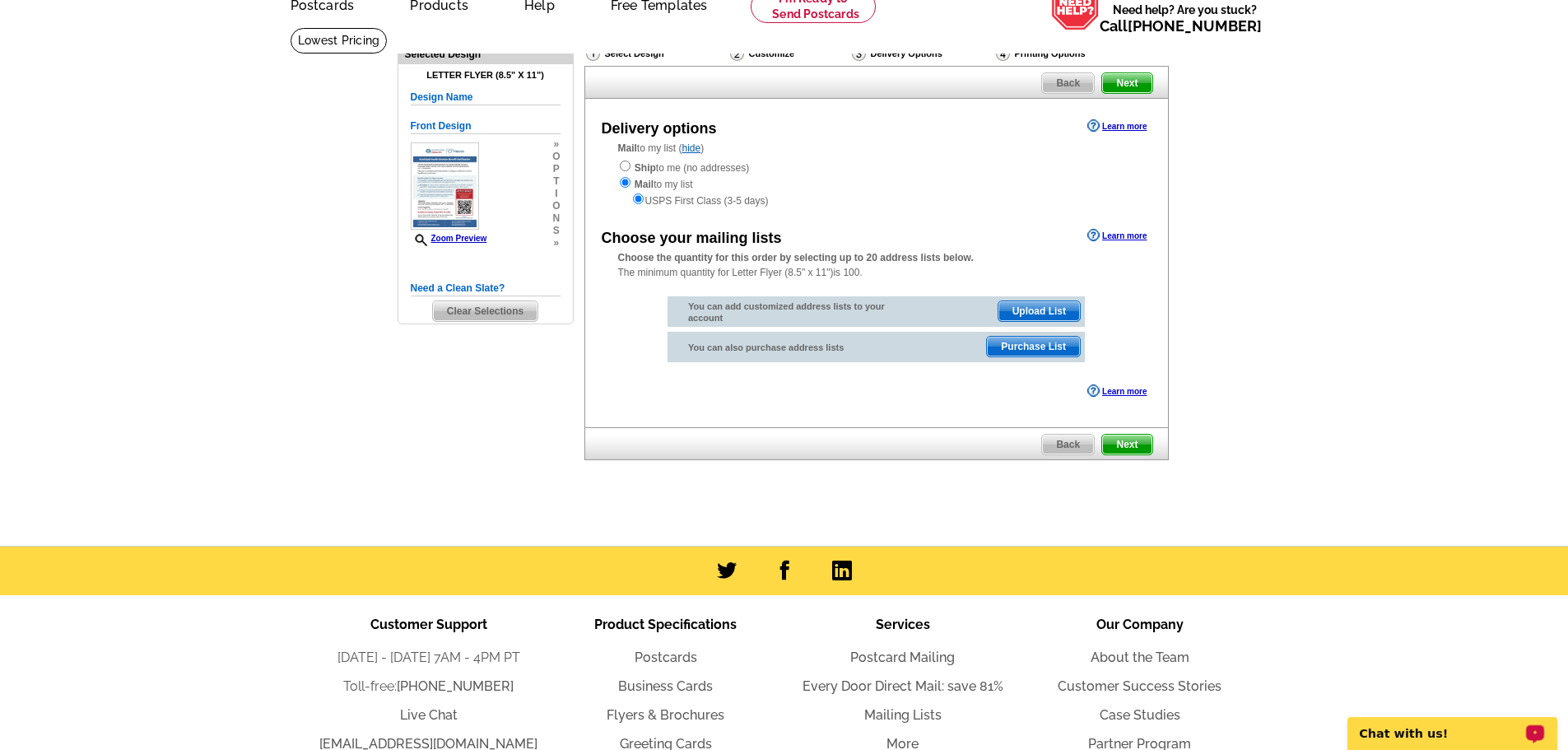
click at [1405, 734] on p "Chat with us!" at bounding box center [1441, 733] width 163 height 13
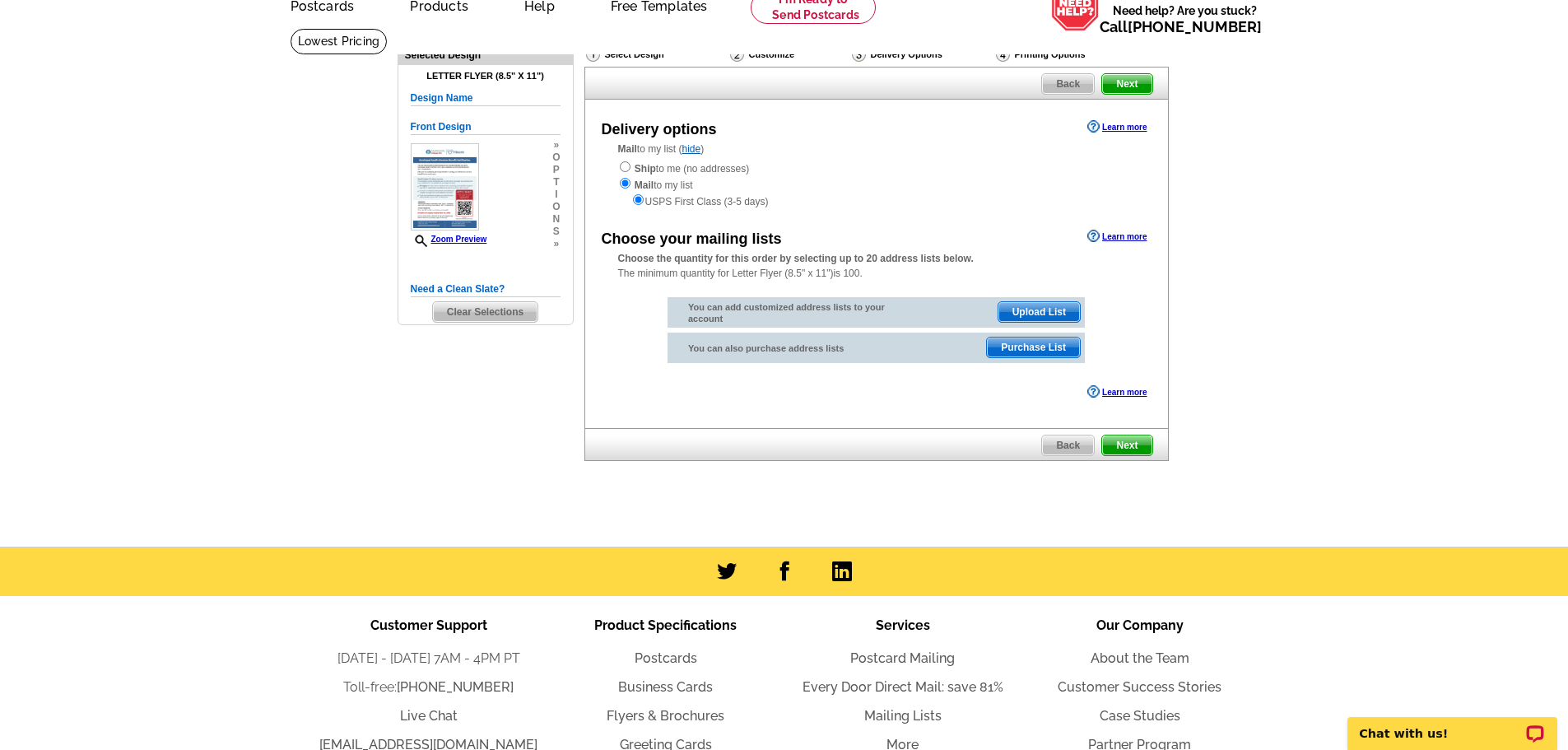
scroll to position [0, 0]
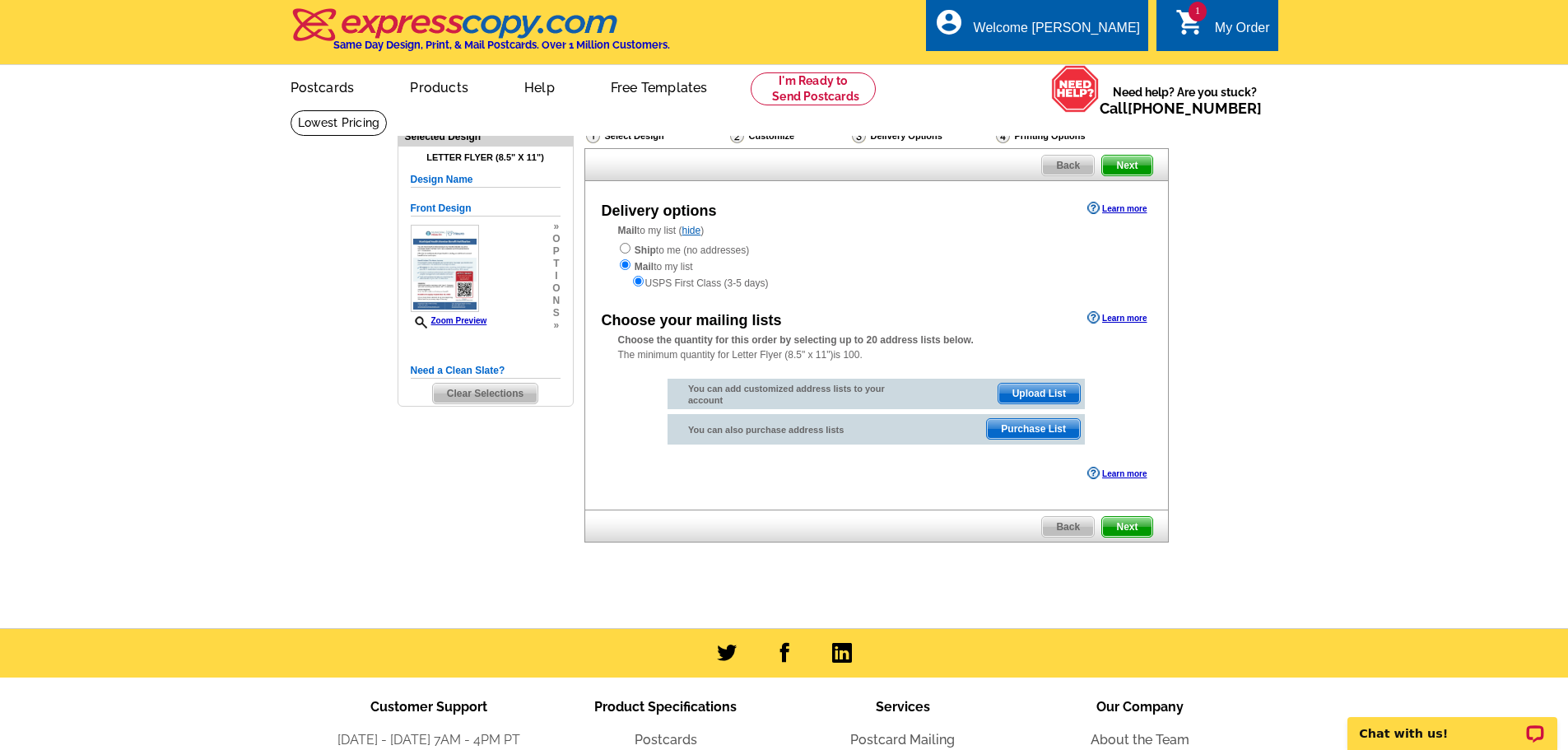
click at [1029, 396] on span "Upload List" at bounding box center [1039, 393] width 81 height 20
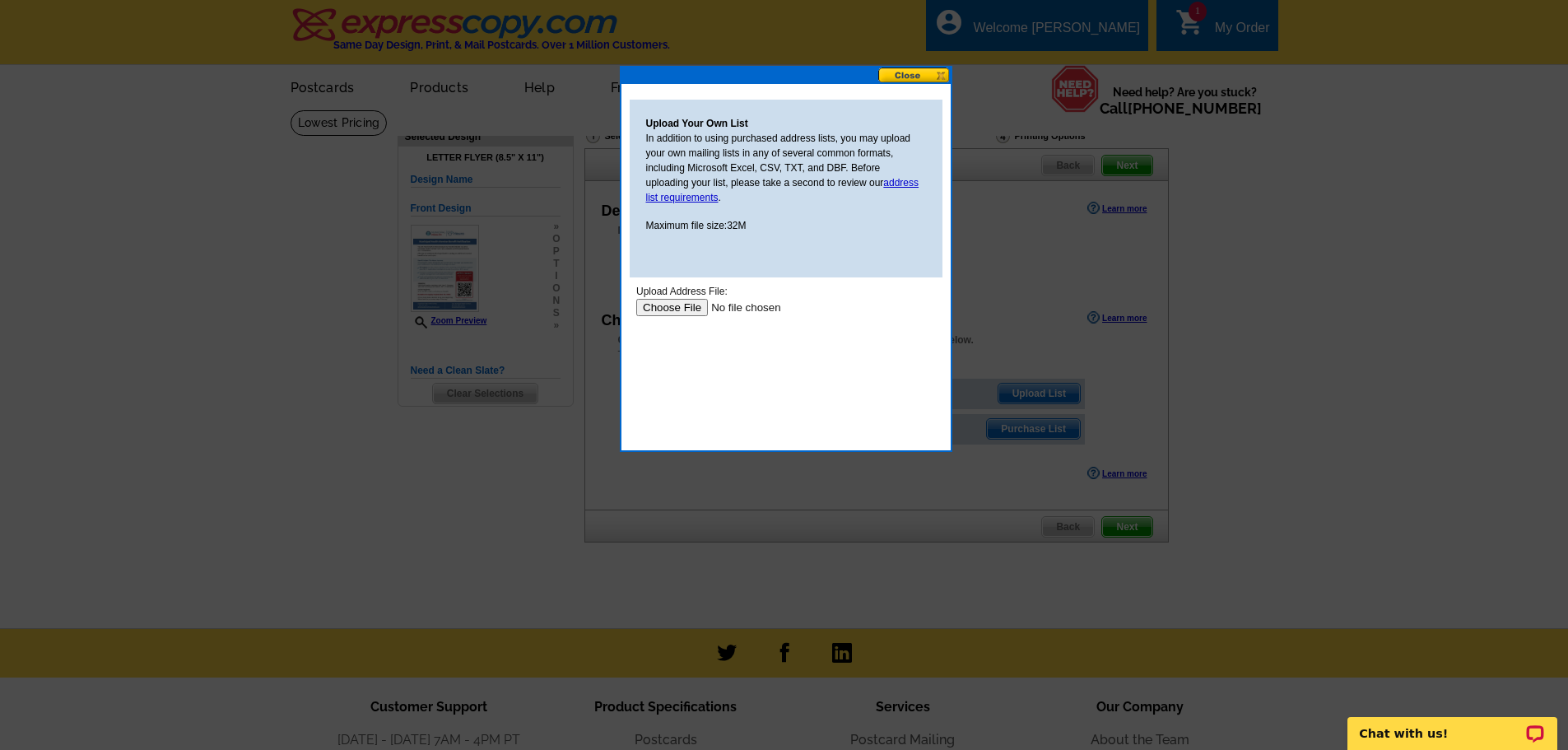
click at [690, 302] on input "file" at bounding box center [740, 307] width 209 height 18
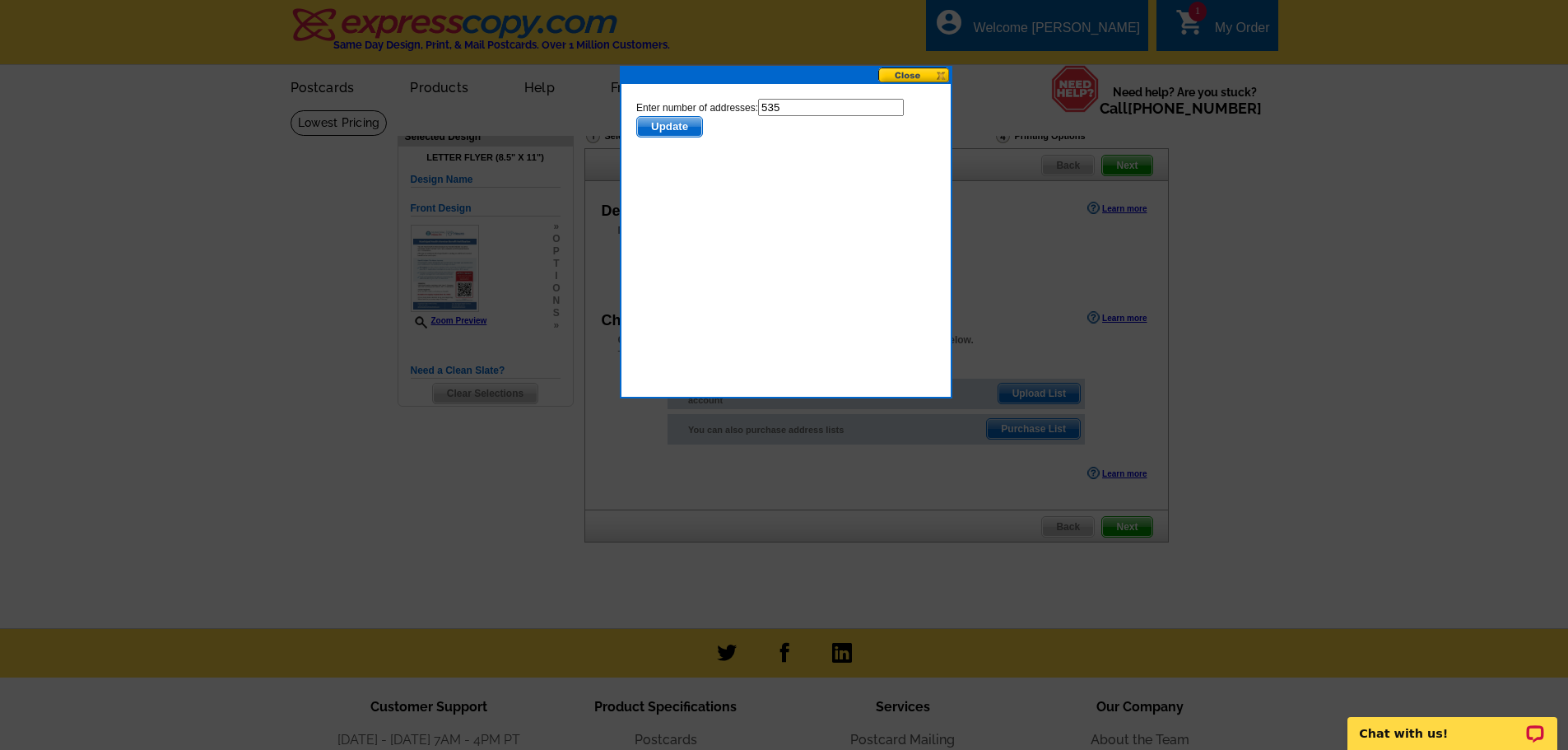
click at [691, 130] on span "Update" at bounding box center [669, 126] width 65 height 20
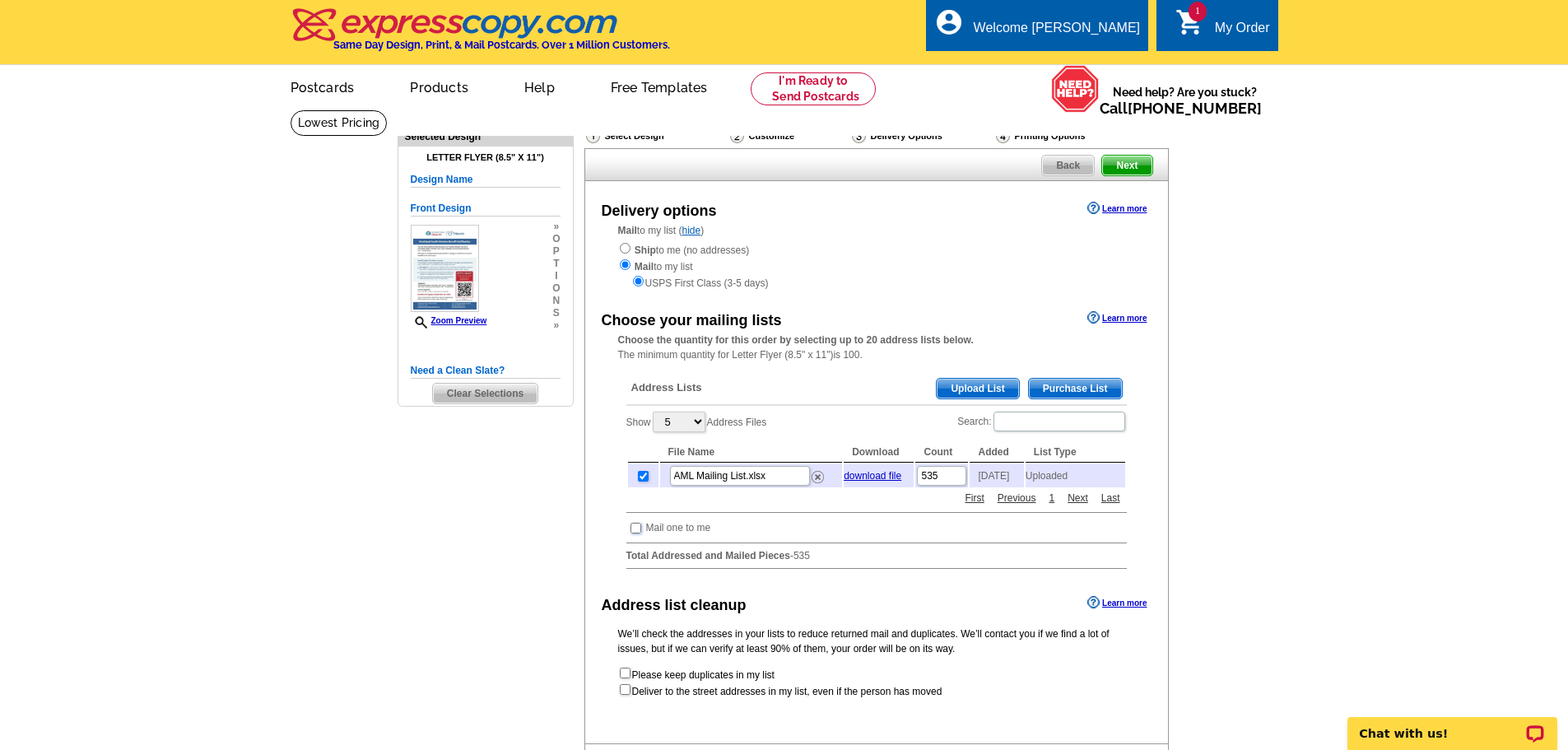
click at [633, 534] on input "checkbox" at bounding box center [635, 527] width 10 height 10
checkbox input "true"
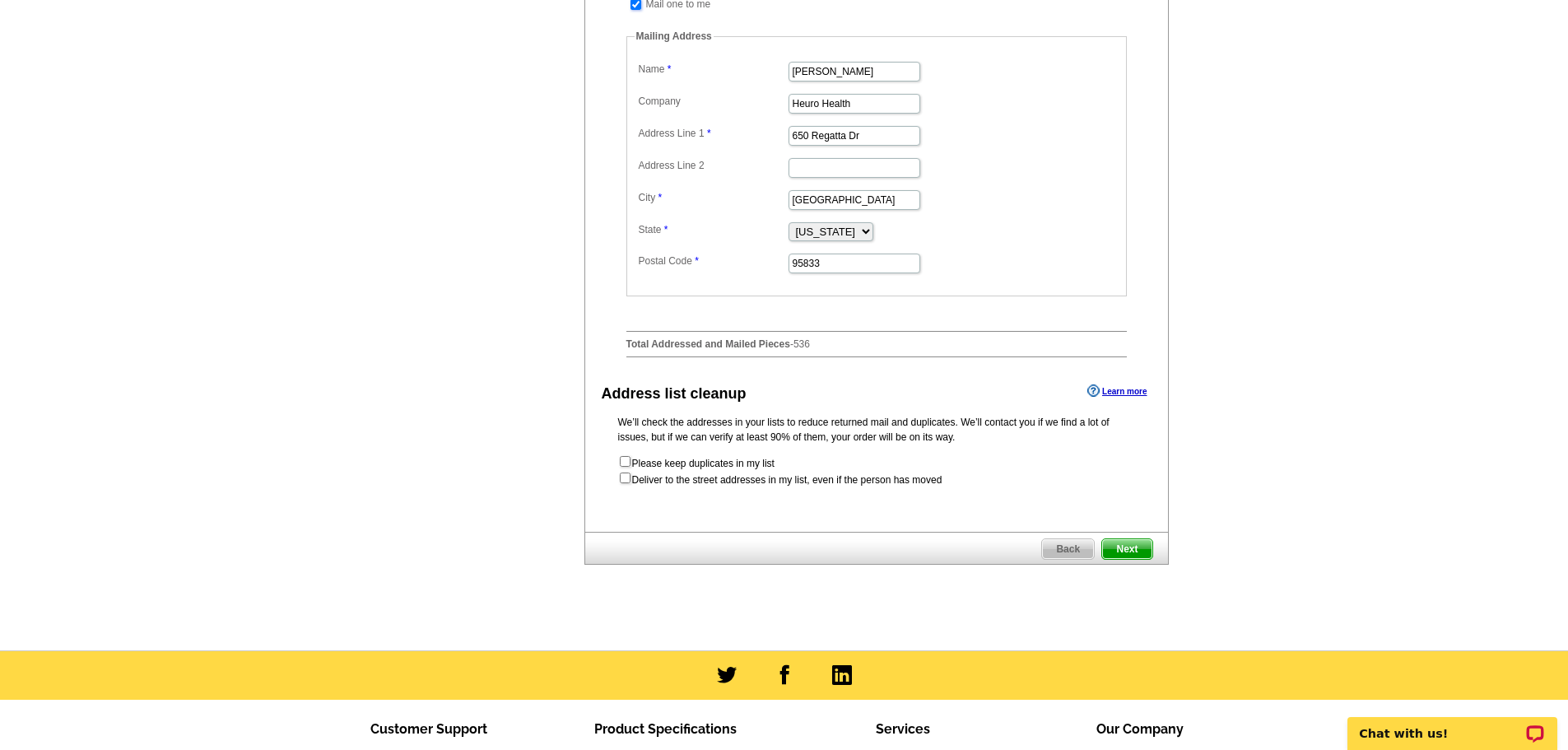
scroll to position [577, 0]
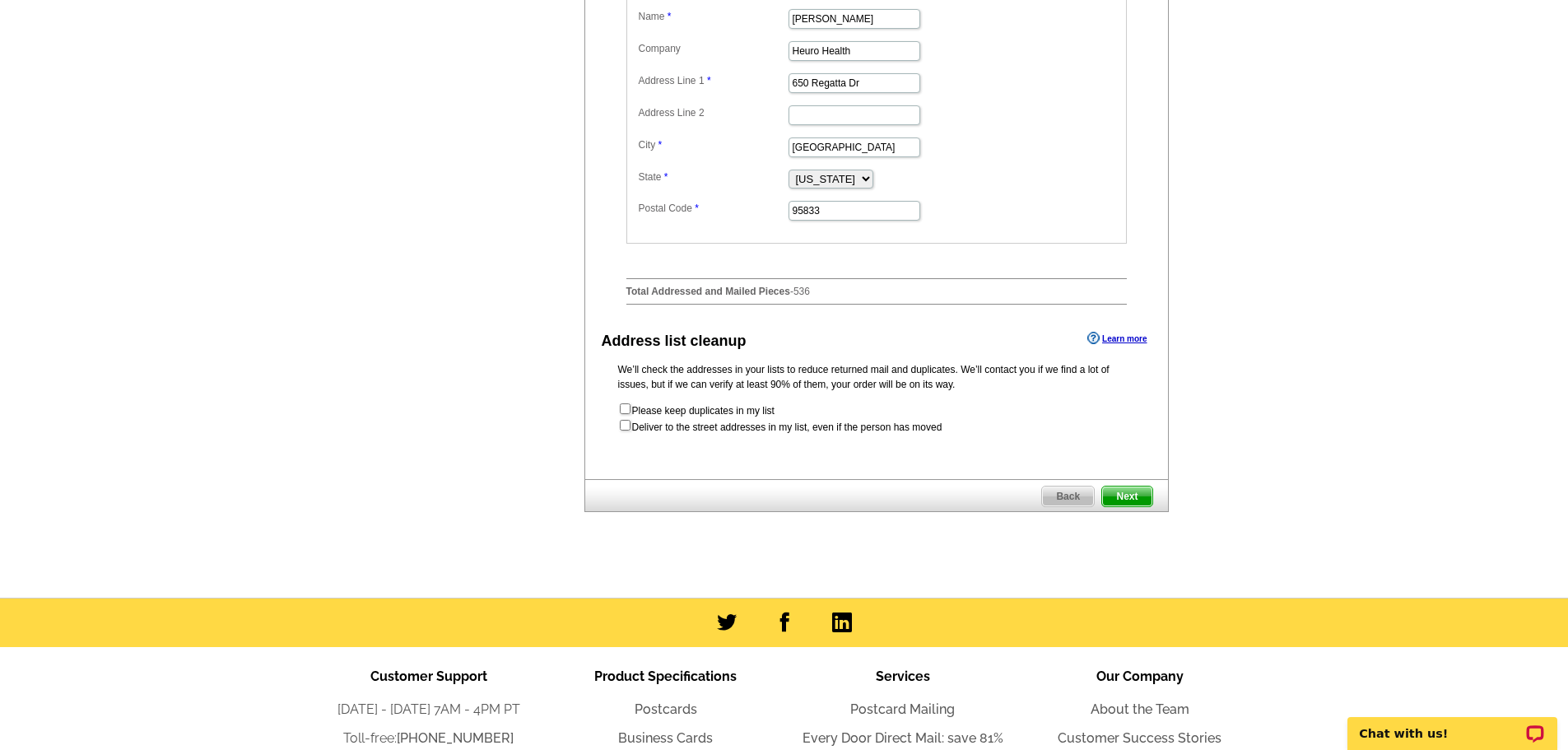
click at [1150, 504] on span "Next" at bounding box center [1126, 496] width 49 height 20
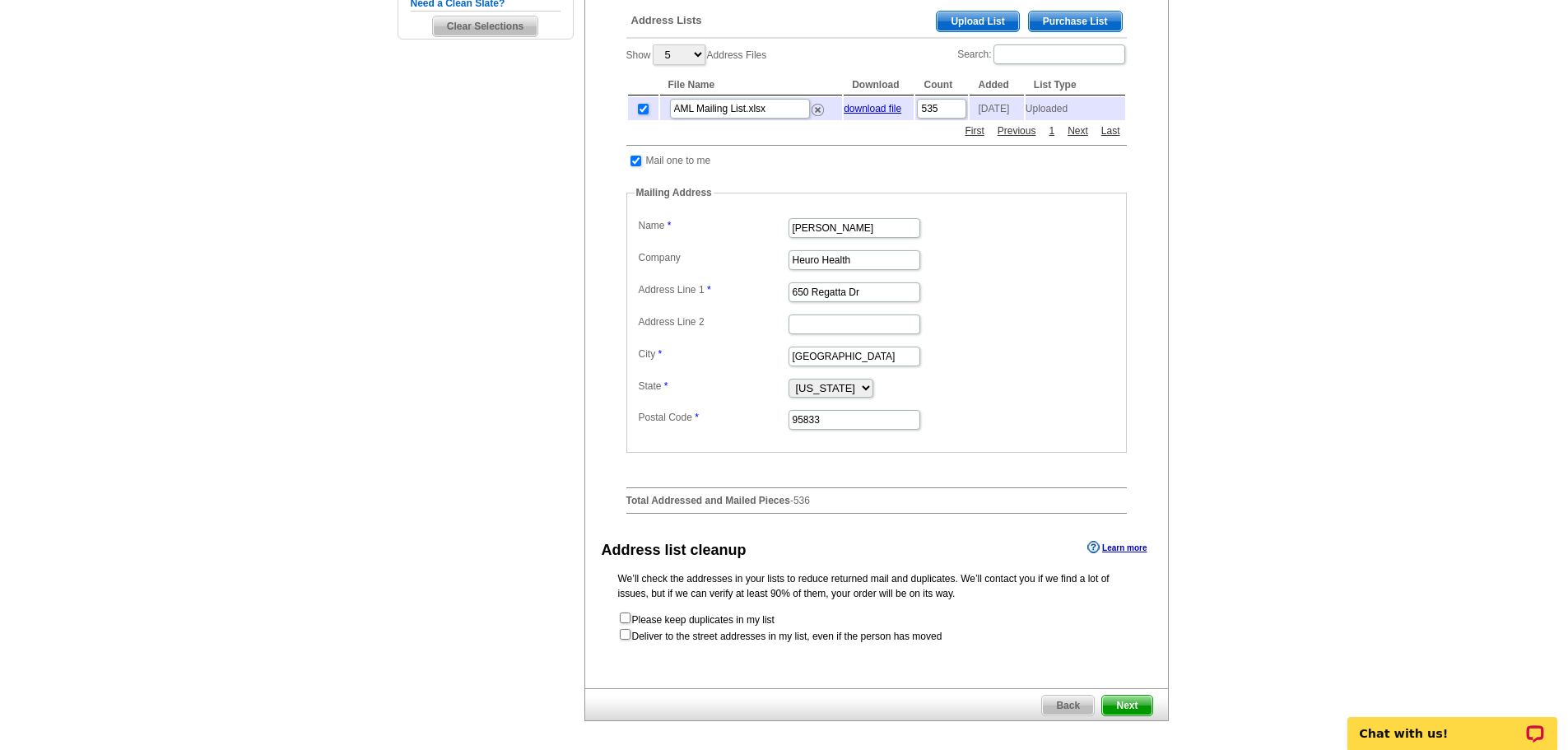
scroll to position [329, 0]
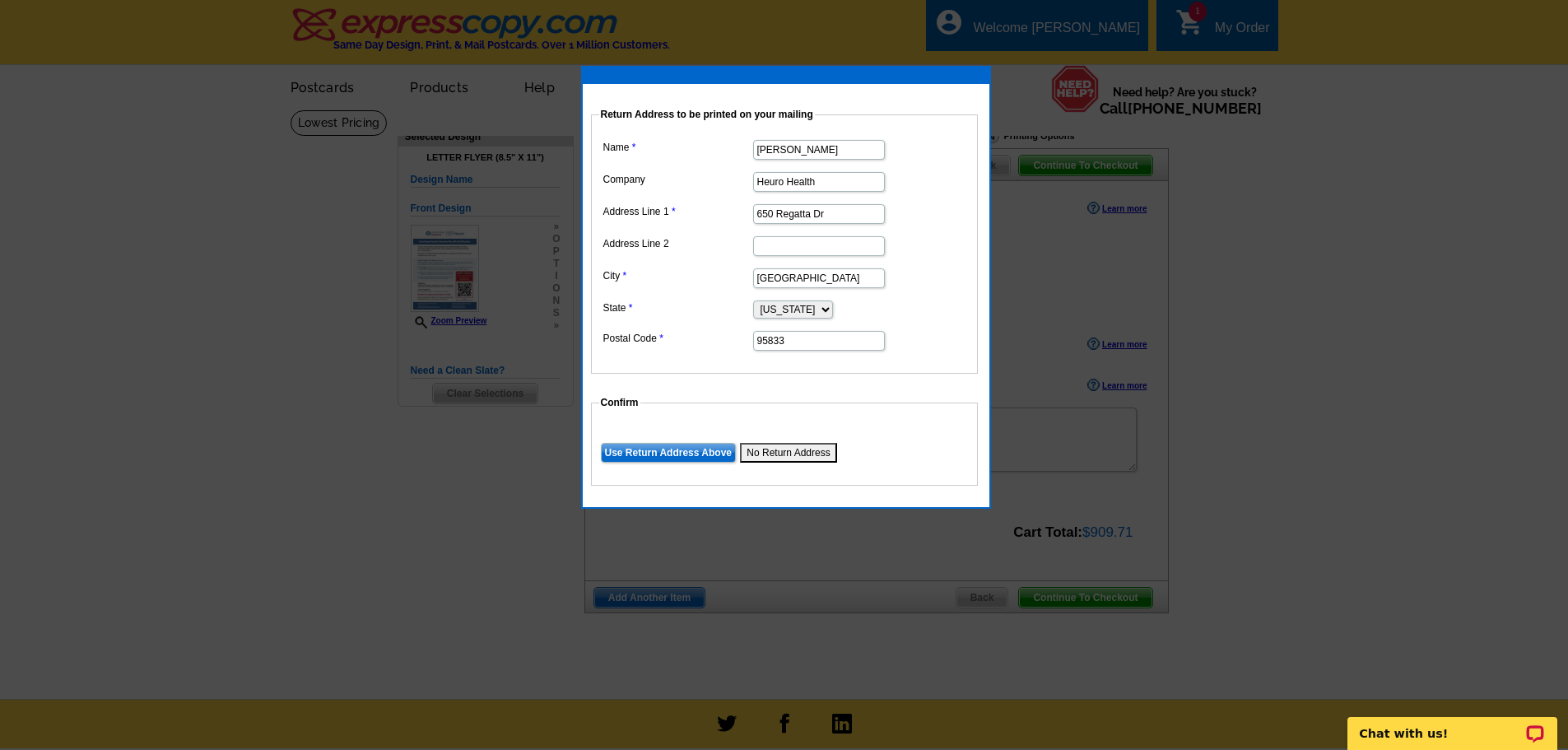
click at [472, 490] on div at bounding box center [790, 375] width 1581 height 750
click at [469, 489] on div at bounding box center [790, 375] width 1581 height 750
click at [502, 489] on div at bounding box center [790, 375] width 1581 height 750
click at [457, 386] on div at bounding box center [790, 375] width 1581 height 750
click at [1320, 301] on div at bounding box center [784, 375] width 1568 height 750
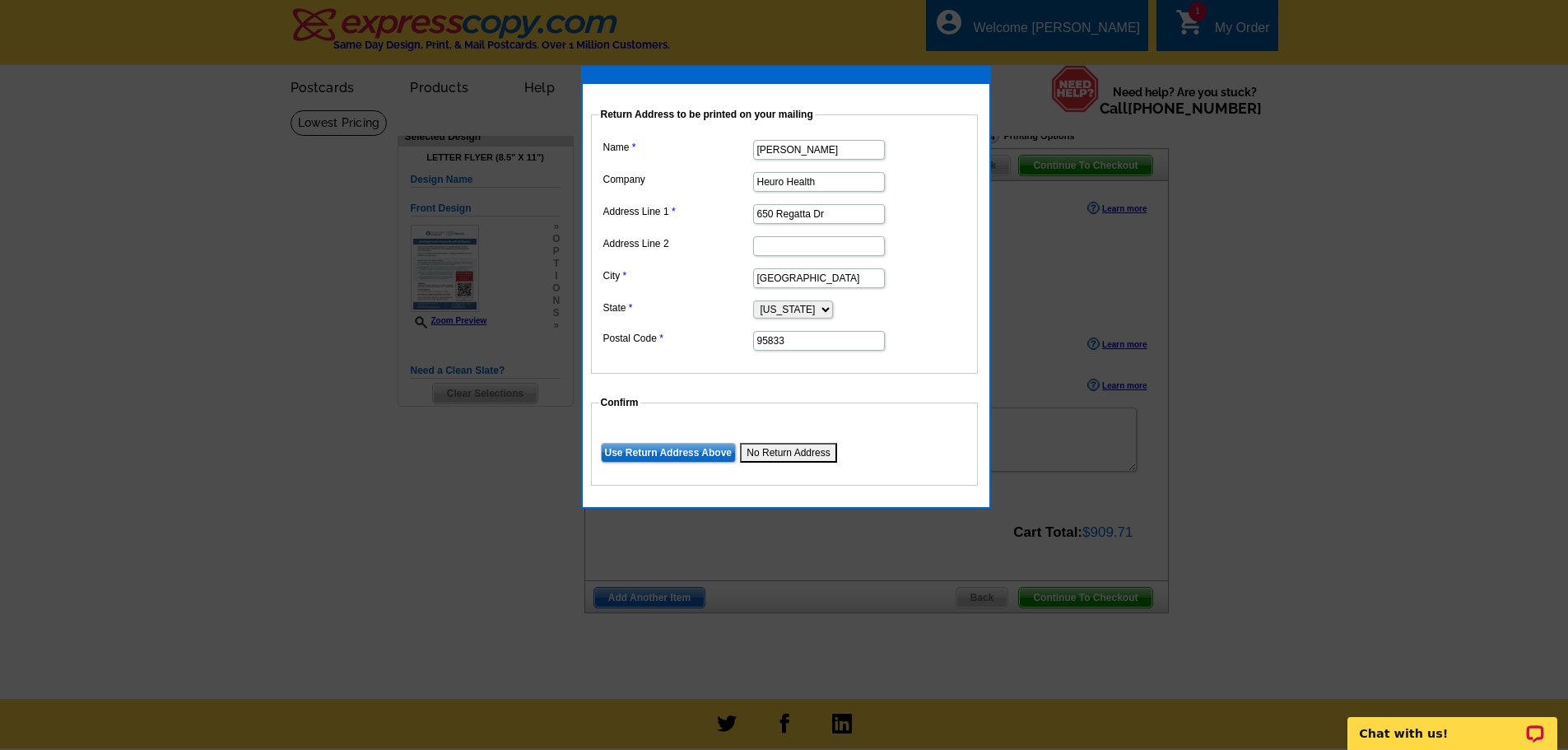
click at [845, 152] on input "[PERSON_NAME]" at bounding box center [819, 149] width 131 height 20
type input "Municipal Health"
drag, startPoint x: 847, startPoint y: 181, endPoint x: 736, endPoint y: 180, distance: 111.0
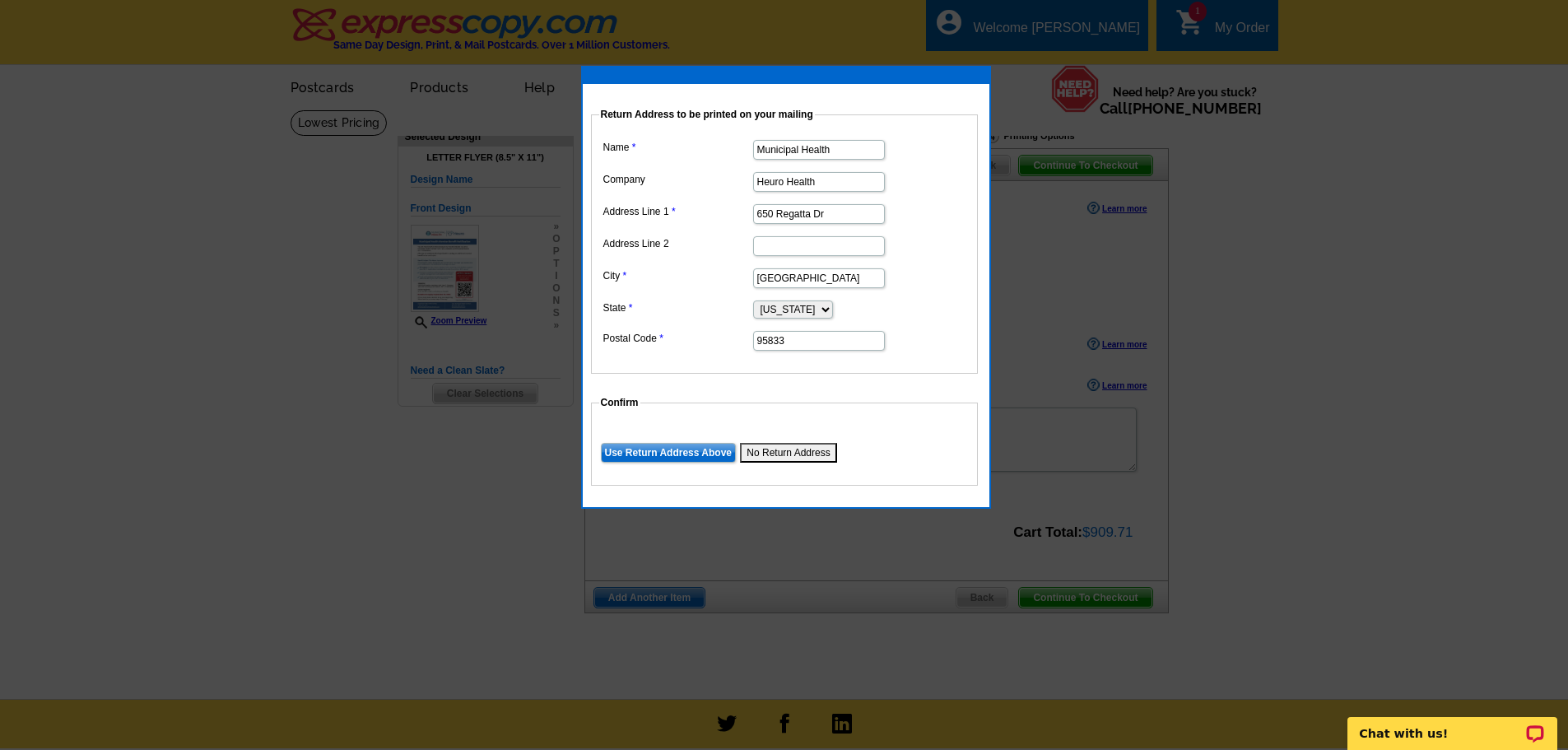
click at [736, 180] on dl "Name Municipal Health Company Heuro Health Address Line 1 650 Regatta Dr Addres…" at bounding box center [784, 244] width 371 height 216
drag, startPoint x: 827, startPoint y: 213, endPoint x: 746, endPoint y: 213, distance: 81.0
click at [746, 213] on dl "Name Municipal Health Company Address Line 1 650 Regatta Dr Address Line 2 City…" at bounding box center [784, 244] width 371 height 216
drag, startPoint x: 825, startPoint y: 280, endPoint x: 751, endPoint y: 278, distance: 74.0
click at [751, 278] on dd "[GEOGRAPHIC_DATA]" at bounding box center [784, 277] width 371 height 25
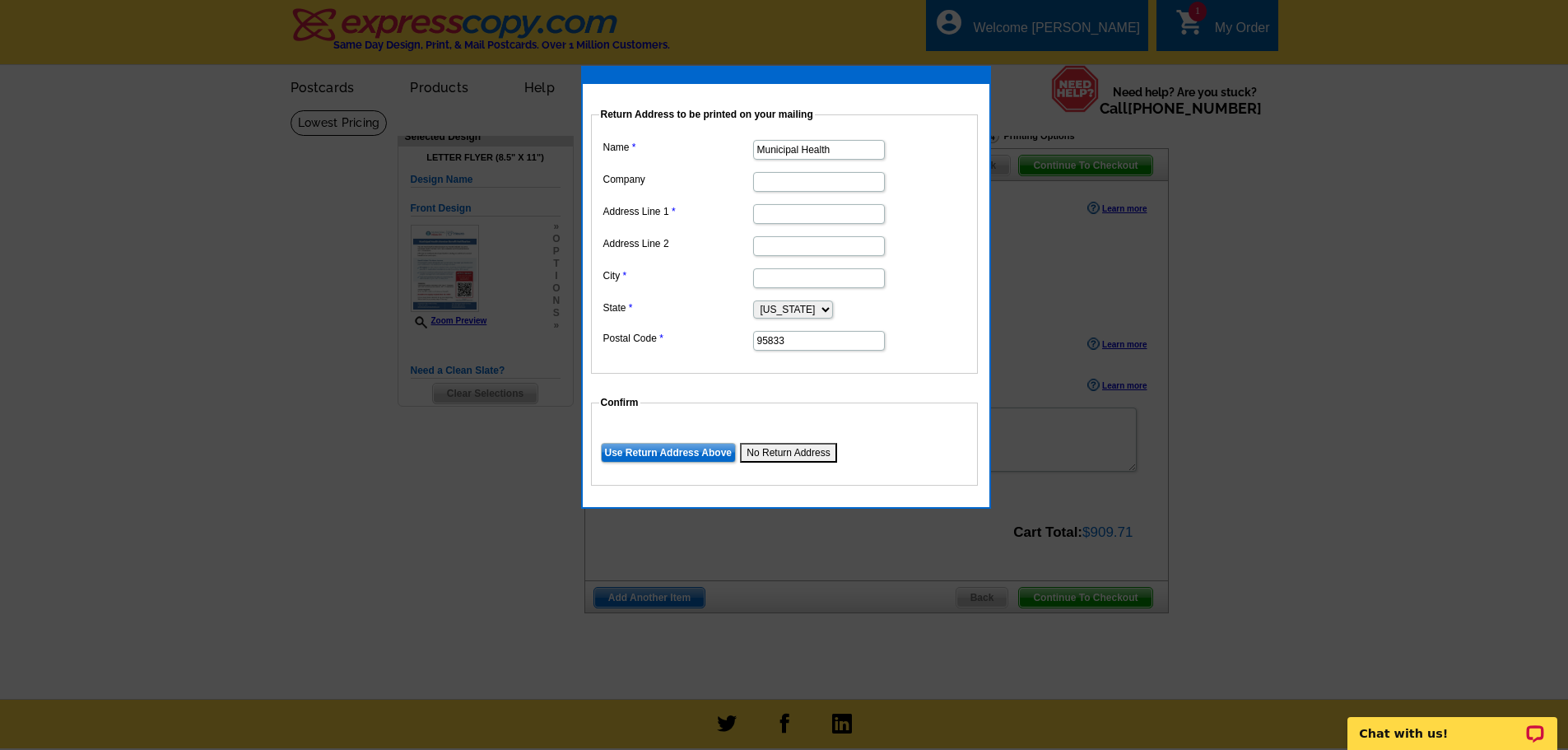
click at [816, 308] on select "Alabama Alaska Arizona Arkansas California Colorado Connecticut District of Col…" at bounding box center [794, 309] width 80 height 18
drag, startPoint x: 794, startPoint y: 340, endPoint x: 744, endPoint y: 339, distance: 50.0
click at [744, 339] on dl "Name Municipal Health Company Address Line 1 Address Line 2 City State Alabama …" at bounding box center [784, 244] width 371 height 216
click at [798, 198] on dl "Name Municipal Health Company Address Line 1 Address Line 2 City State Alabama …" at bounding box center [784, 244] width 371 height 216
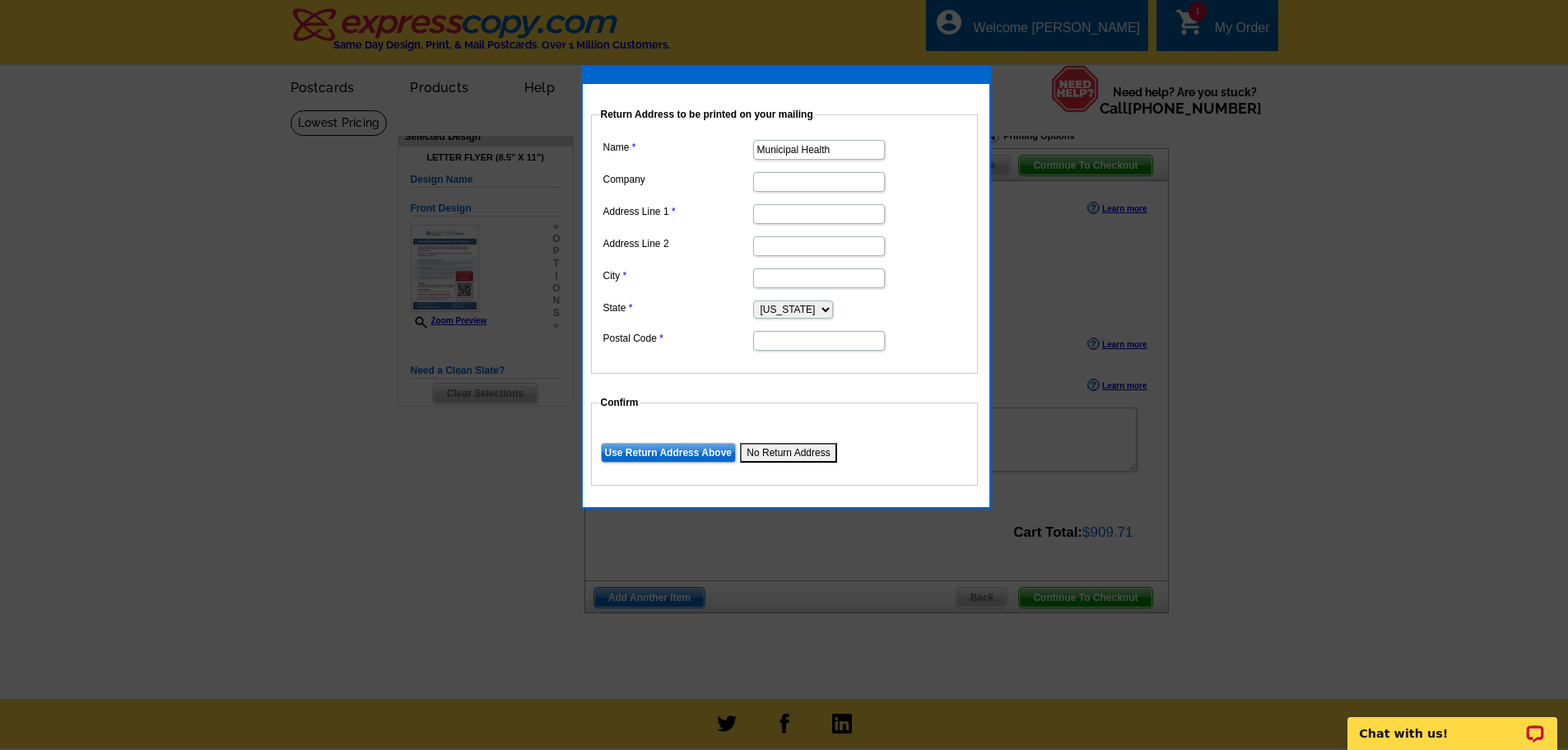
click at [794, 186] on input "Company" at bounding box center [819, 182] width 131 height 20
click at [784, 215] on input "Address Line 1" at bounding box center [819, 213] width 131 height 20
paste input "301 West 2nd Street"
type input "301 West 2nd Street"
click at [781, 271] on input "City" at bounding box center [819, 278] width 131 height 20
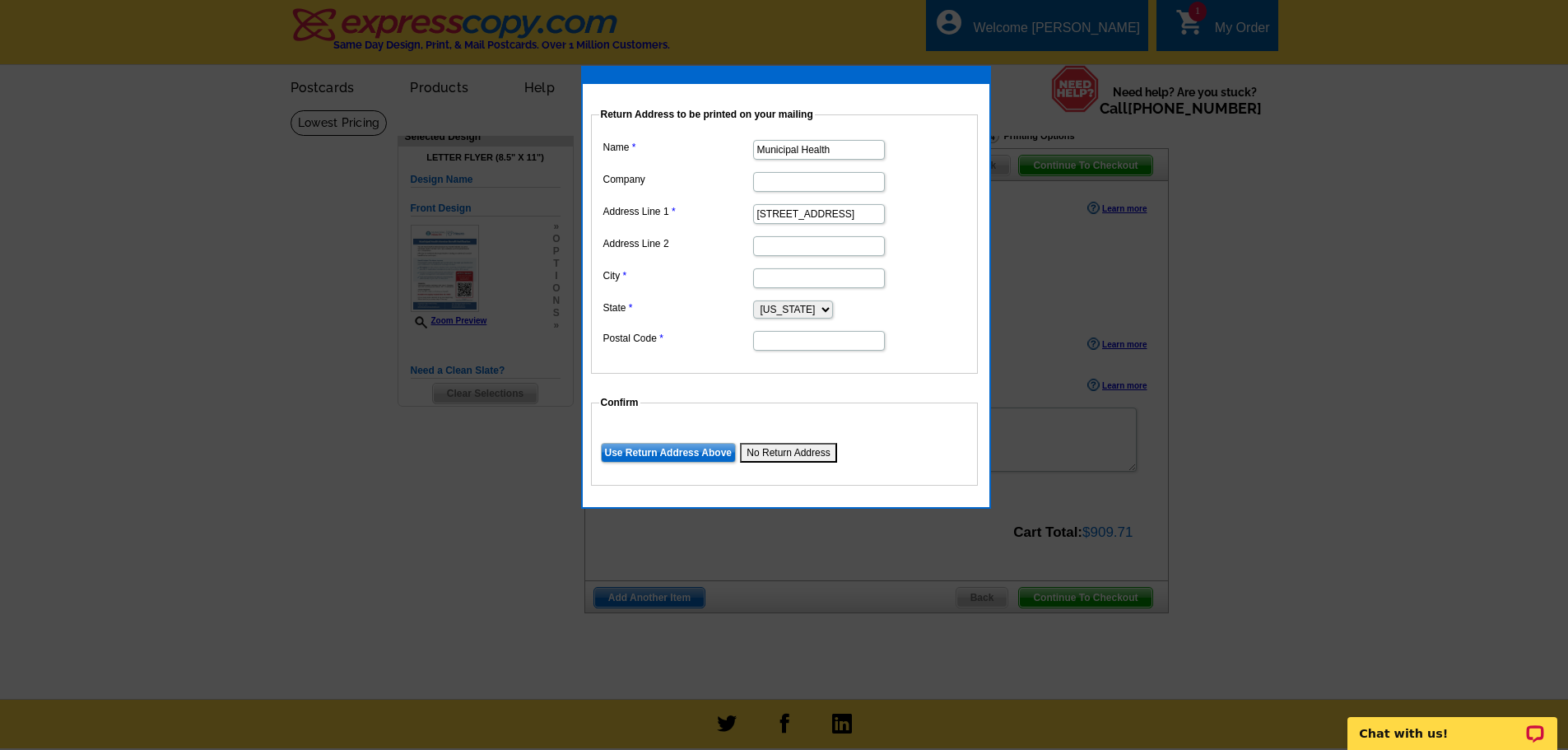
paste input "North Little Rock"
type input "North Little Rock"
click at [780, 308] on select "Alabama Alaska Arizona Arkansas California Colorado Connecticut District of Col…" at bounding box center [794, 309] width 80 height 18
click at [754, 301] on select "Alabama Alaska Arizona Arkansas California Colorado Connecticut District of Col…" at bounding box center [794, 309] width 80 height 18
click at [784, 306] on select "Alabama Alaska Arizona Arkansas California Colorado Connecticut District of Col…" at bounding box center [794, 309] width 80 height 18
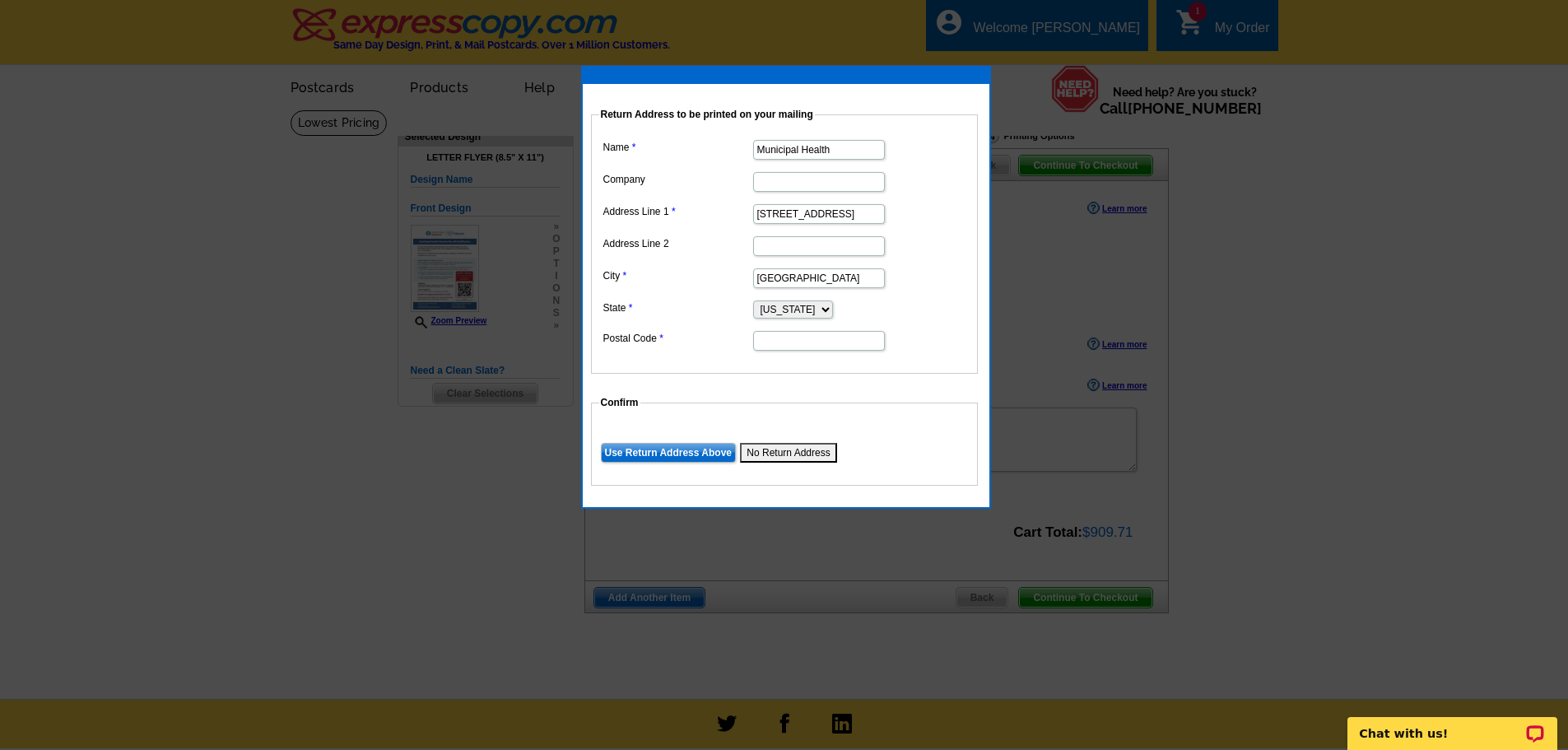
select select "AR"
click at [754, 301] on select "Alabama Alaska Arizona Arkansas California Colorado Connecticut District of Col…" at bounding box center [794, 309] width 80 height 18
click at [775, 343] on input "Postal Code" at bounding box center [819, 340] width 131 height 20
paste input "72114"
type input "72114"
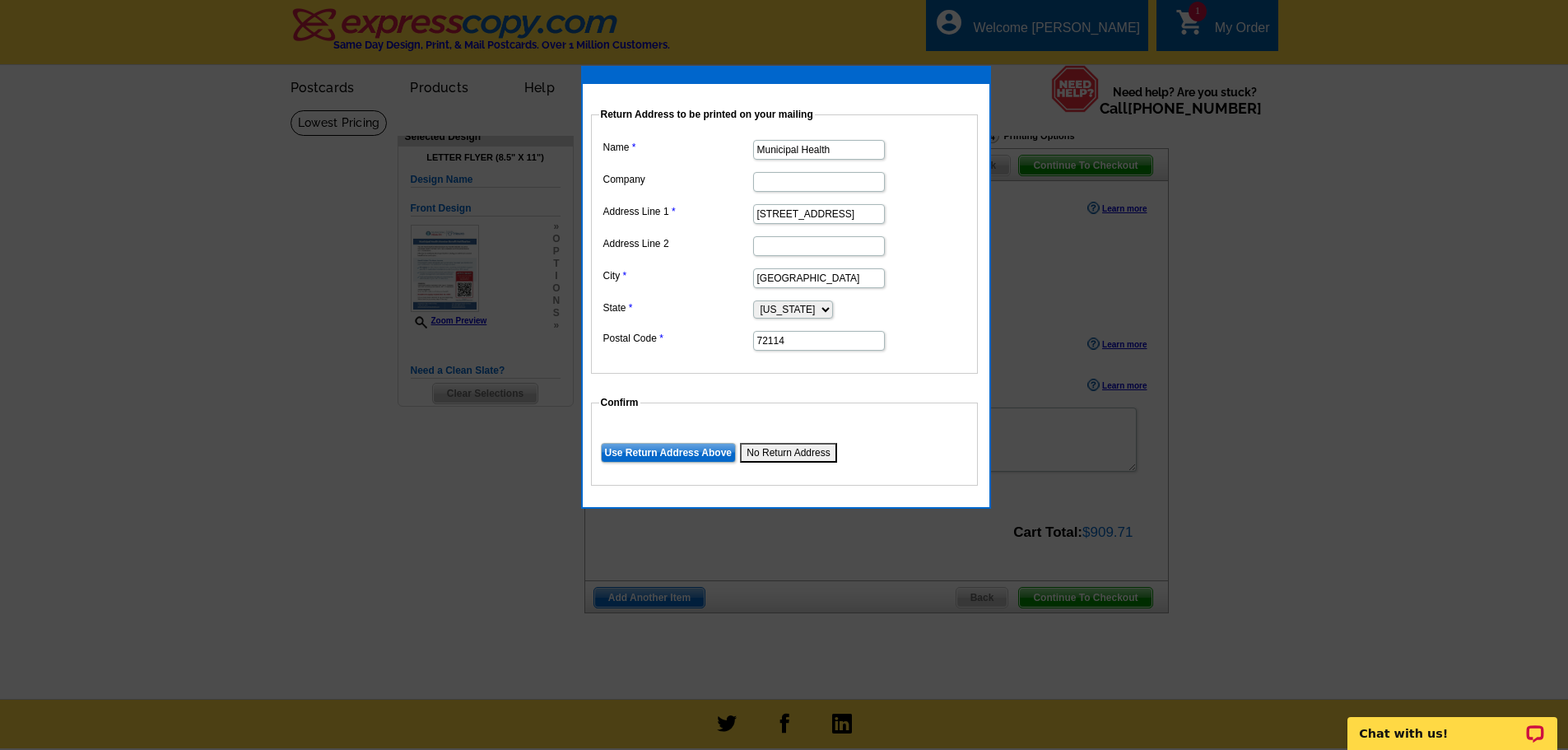
click at [722, 451] on input "Use Return Address Above" at bounding box center [668, 452] width 135 height 20
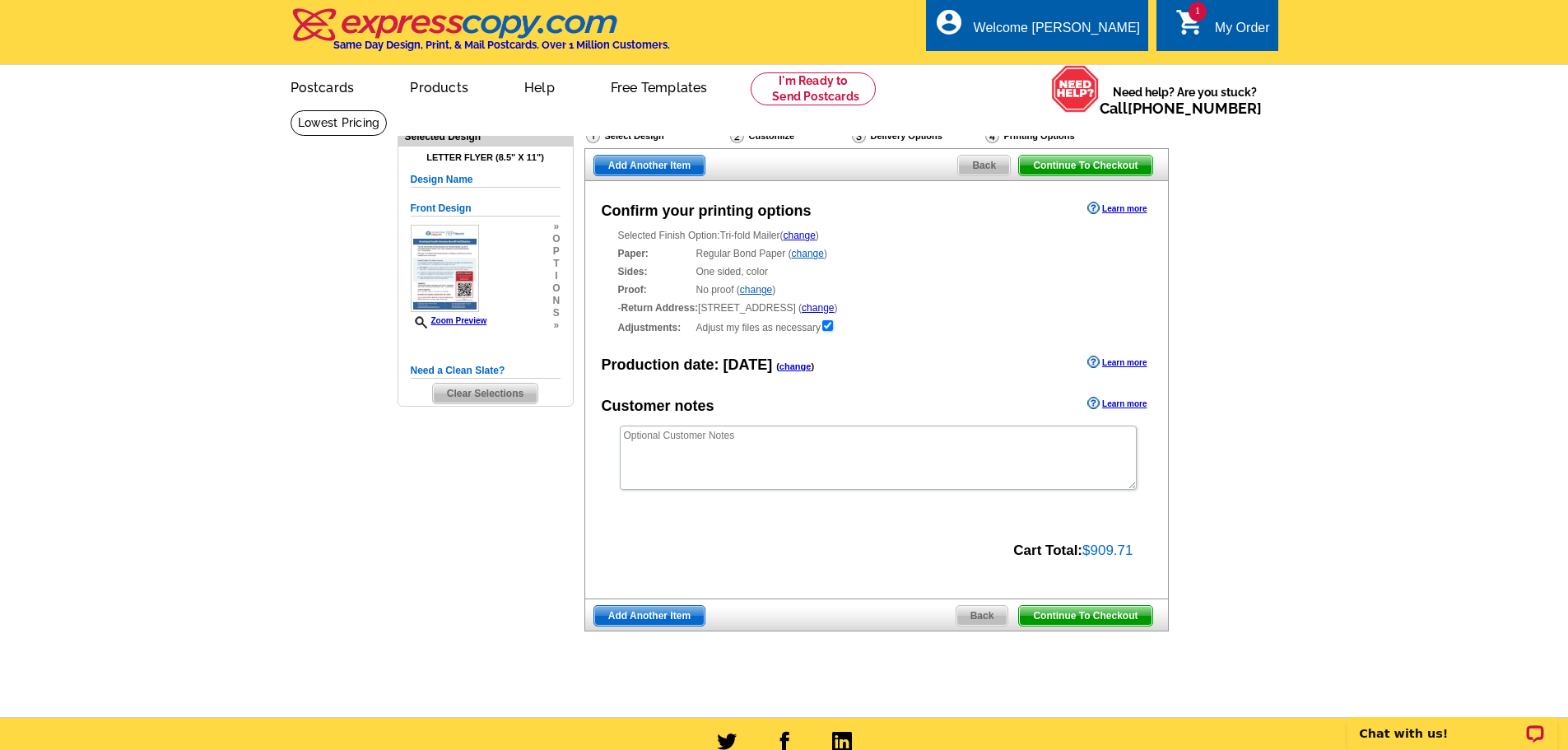
click at [900, 139] on div "Delivery Options" at bounding box center [917, 138] width 133 height 20
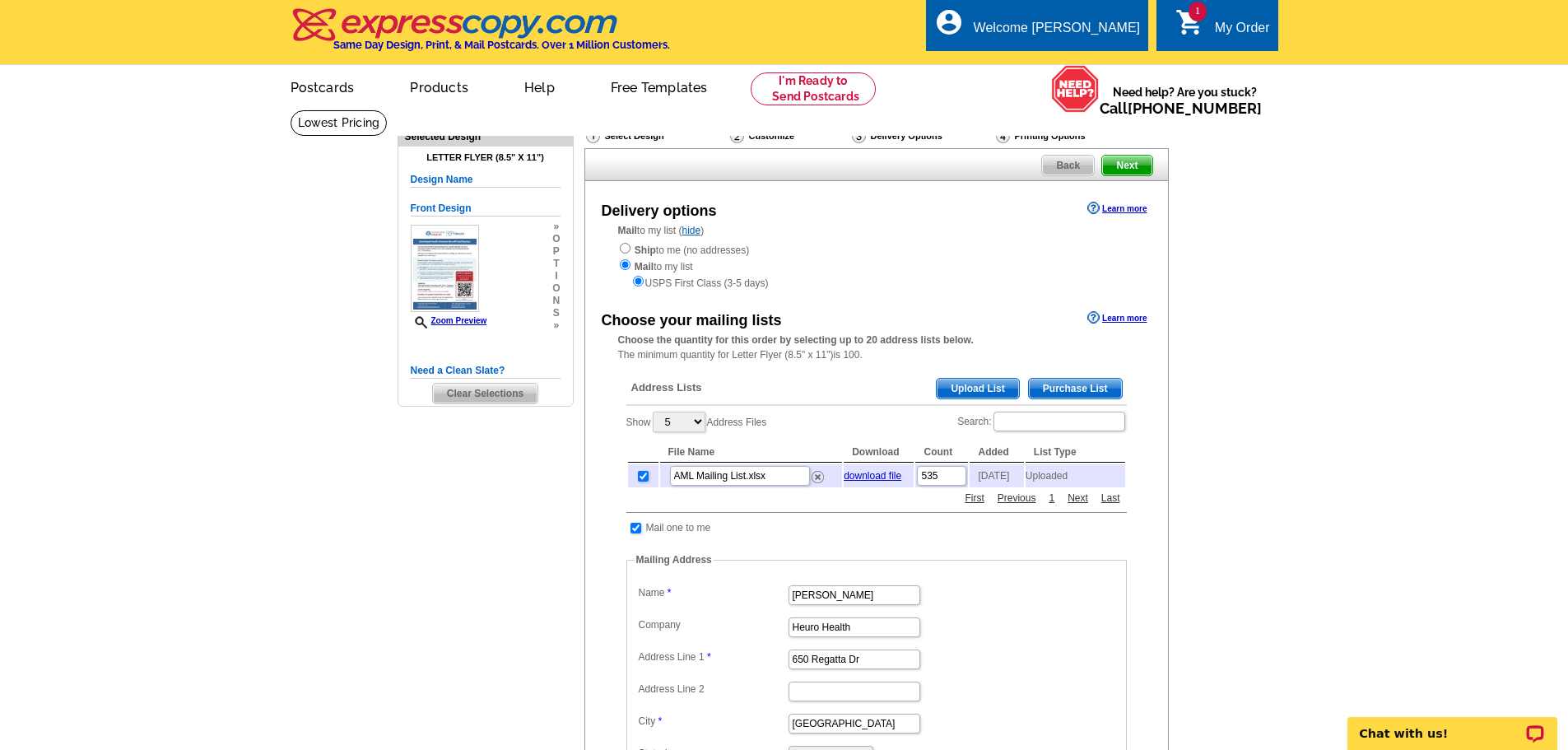
scroll to position [82, 0]
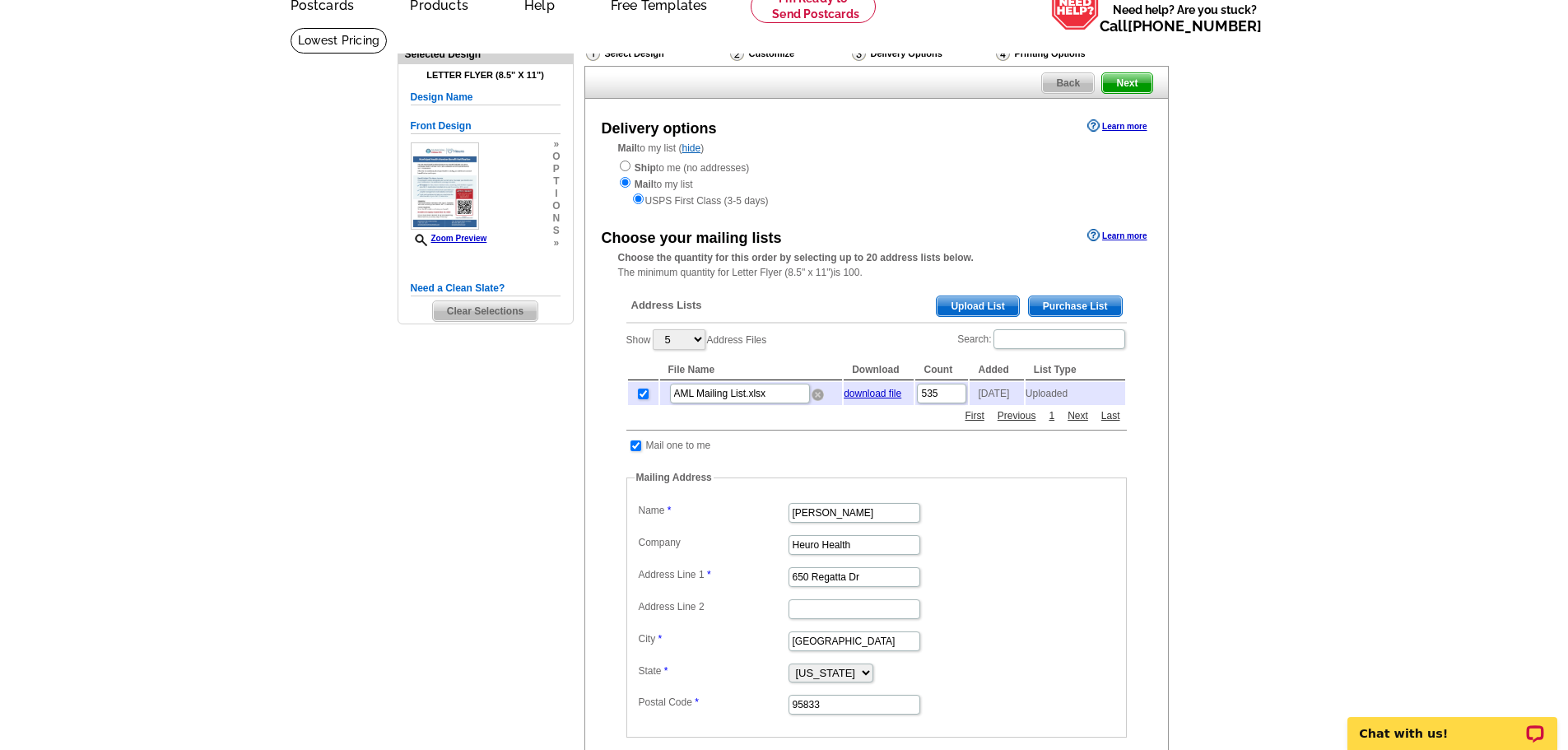
click at [817, 401] on img at bounding box center [817, 394] width 12 height 12
click at [863, 399] on link "download file" at bounding box center [873, 393] width 58 height 11
click at [980, 305] on span "Upload List" at bounding box center [977, 306] width 81 height 20
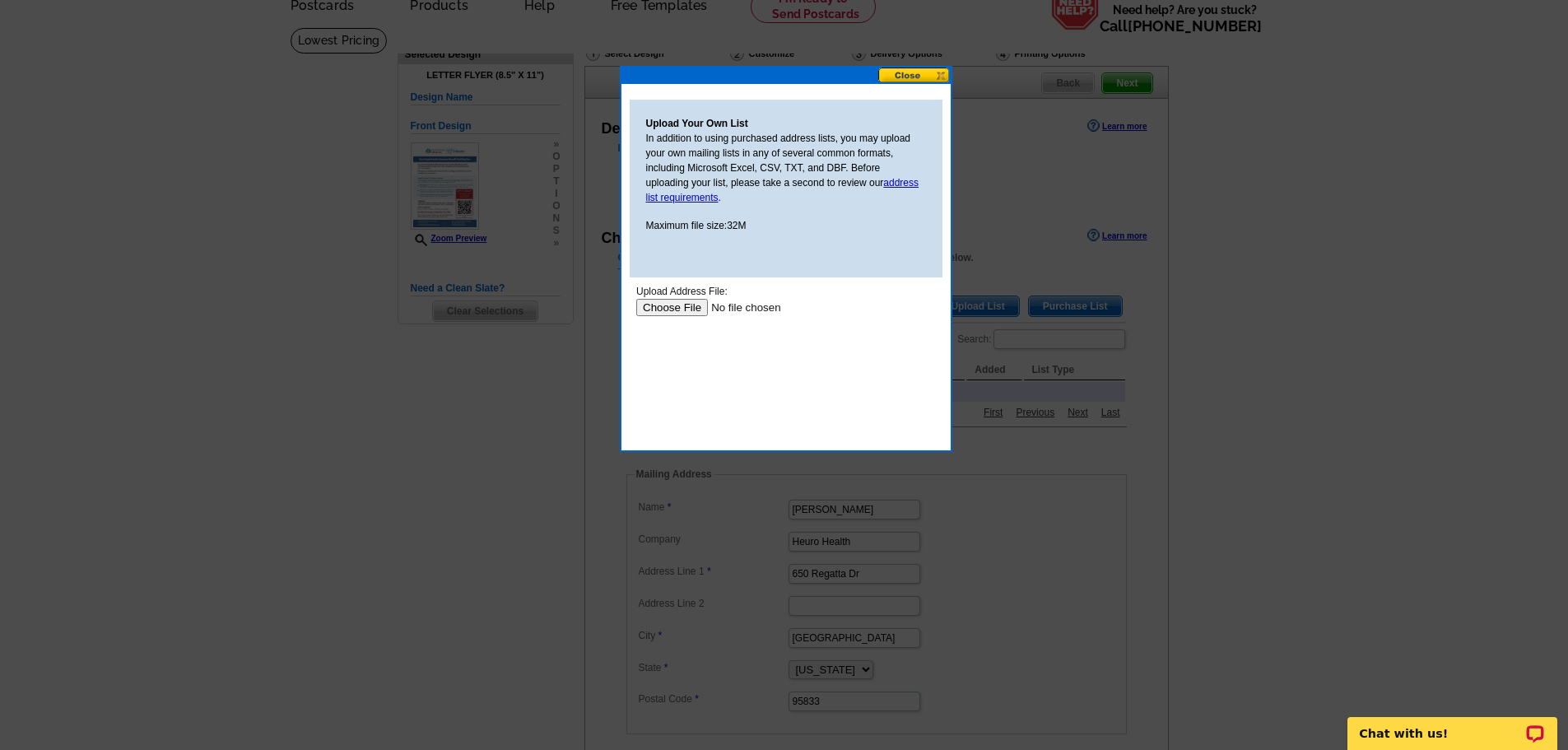
scroll to position [0, 0]
click at [688, 293] on div "Upload Address File:" at bounding box center [785, 292] width 300 height 15
click at [685, 306] on input "file" at bounding box center [740, 307] width 209 height 18
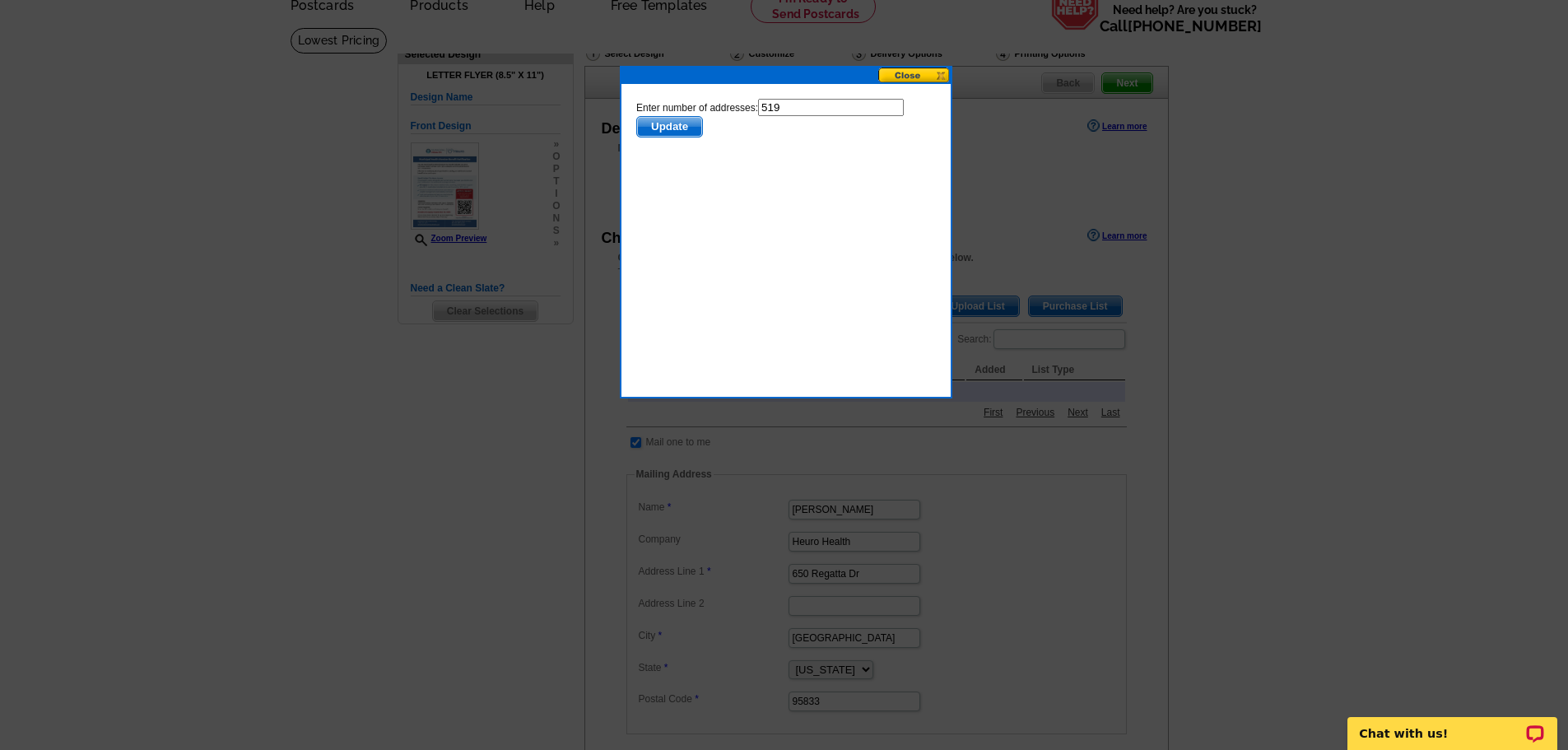
click at [690, 134] on span "Update" at bounding box center [669, 126] width 65 height 20
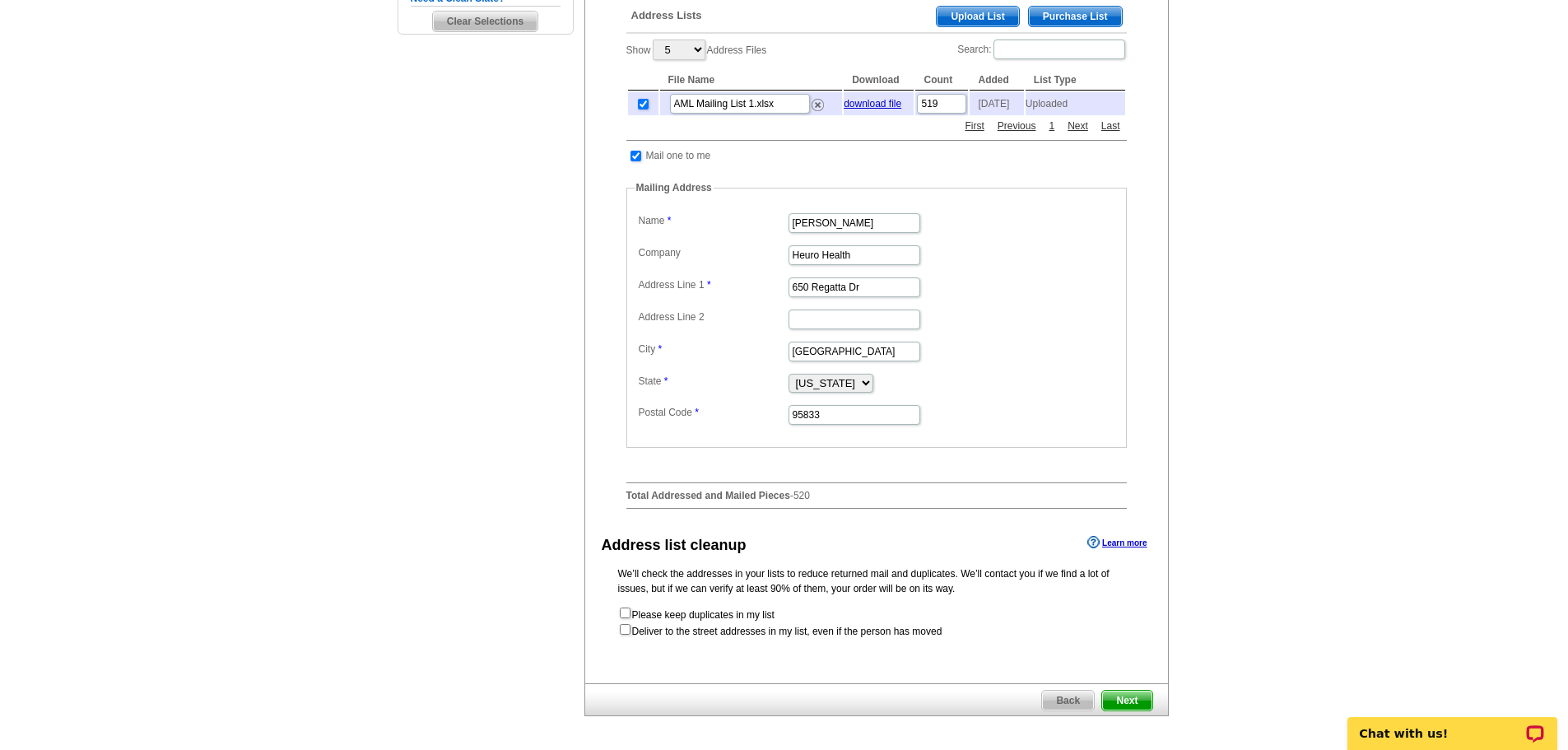
scroll to position [412, 0]
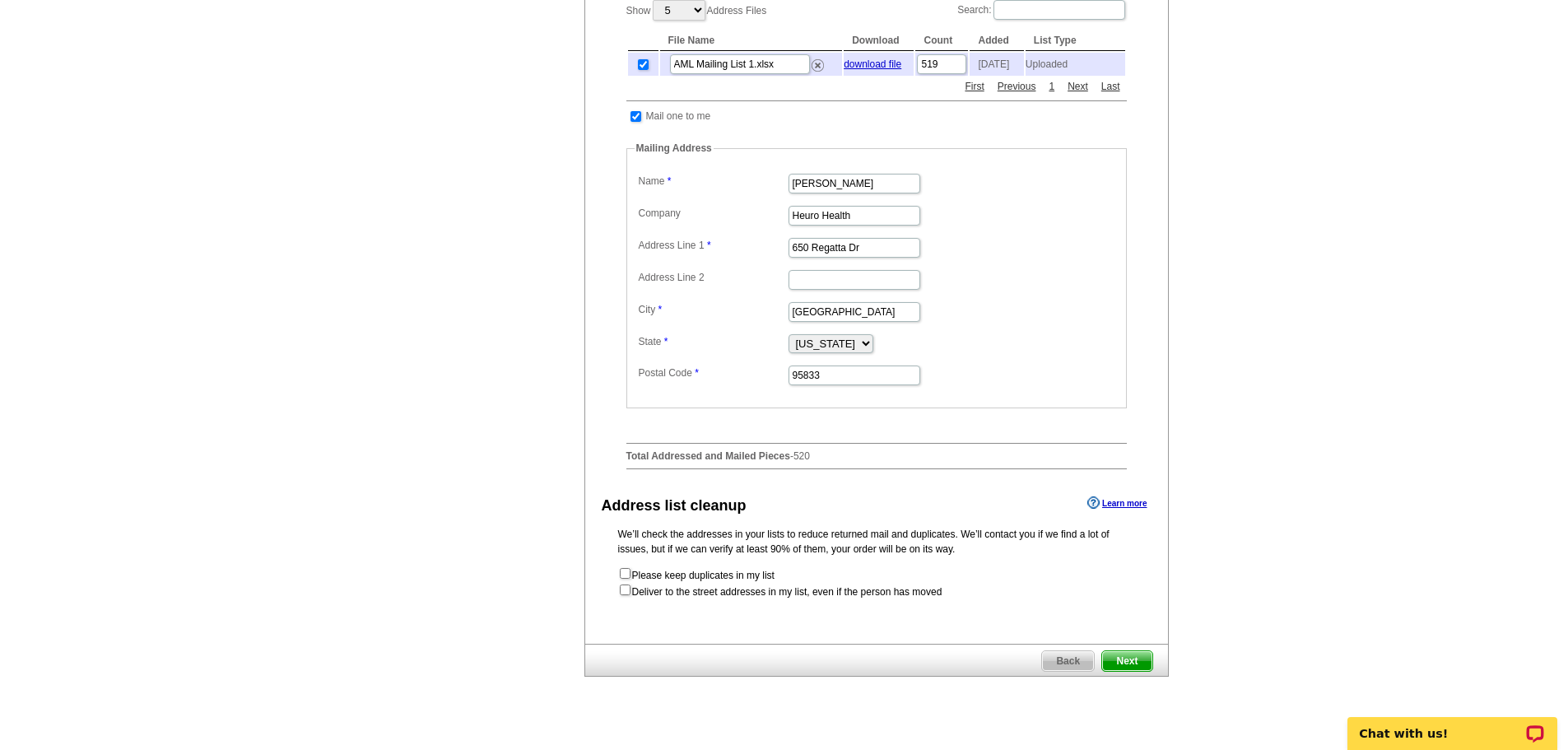
click at [1108, 663] on span "Next" at bounding box center [1126, 661] width 49 height 20
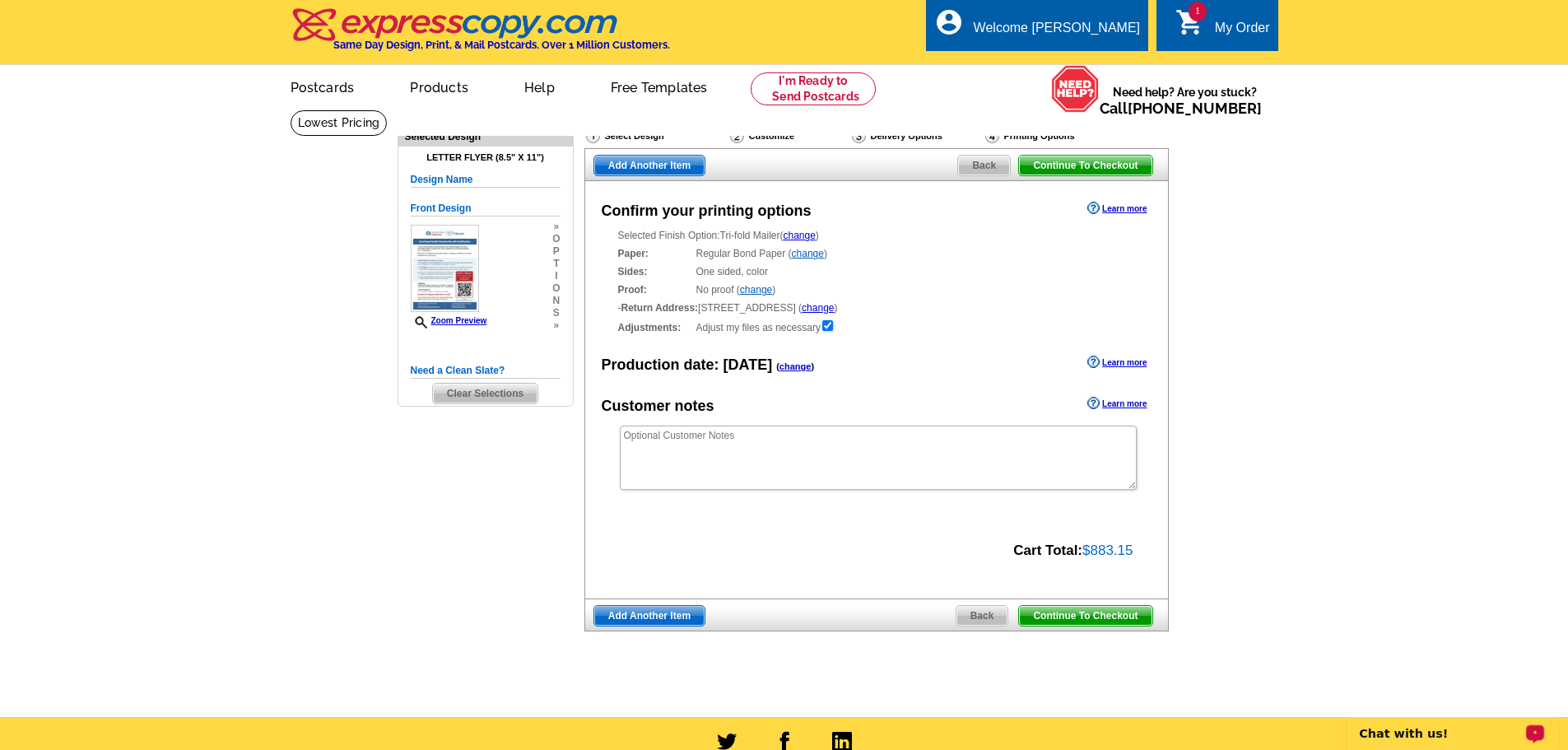
click at [1376, 736] on p "Chat with us!" at bounding box center [1441, 733] width 163 height 13
click at [1413, 722] on div "Chat with us!" at bounding box center [1452, 733] width 210 height 33
click at [1099, 619] on span "Continue To Checkout" at bounding box center [1085, 615] width 132 height 20
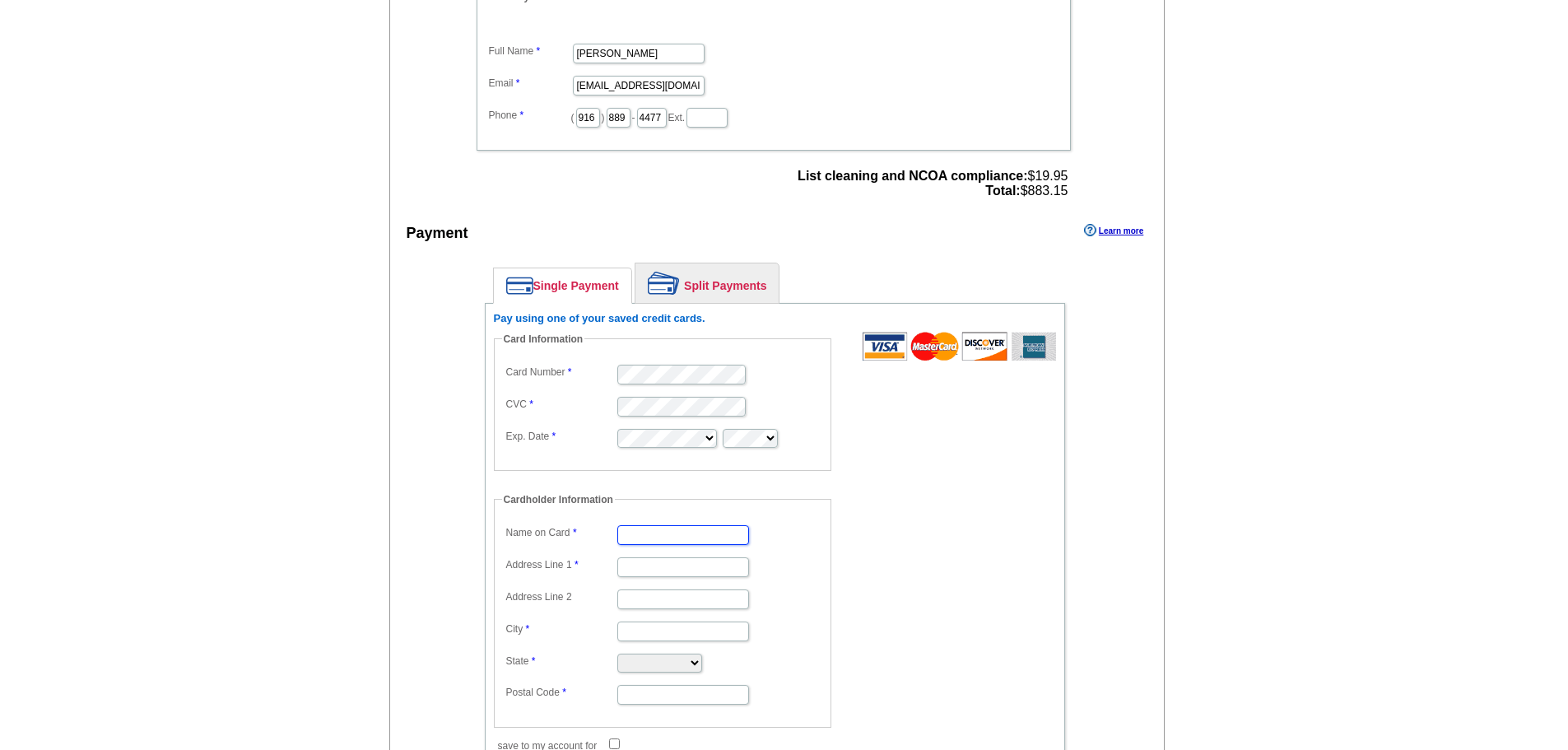
click at [661, 535] on input "Name on Card" at bounding box center [683, 535] width 131 height 20
type input "[PERSON_NAME]"
click at [653, 565] on input "Address Line 1" at bounding box center [683, 566] width 131 height 20
type input "[STREET_ADDRESS]"
click at [634, 637] on input "City" at bounding box center [683, 631] width 131 height 20
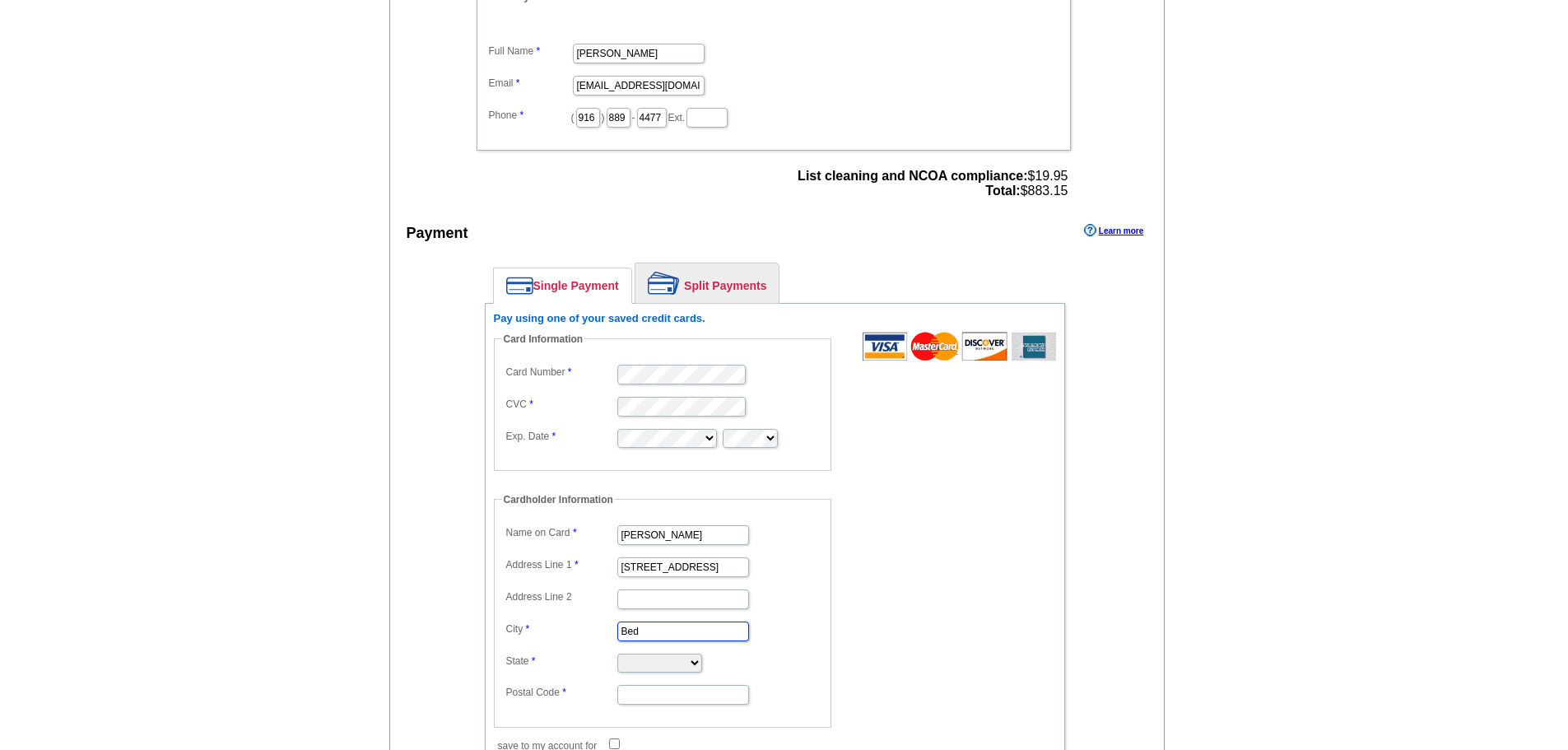
click at [673, 628] on input "Bed" at bounding box center [683, 631] width 131 height 20
type input "Bedminster"
click at [675, 660] on select "Alabama Alaska Arizona Arkansas California Colorado Connecticut District of Col…" at bounding box center [660, 663] width 85 height 19
select select "NJ"
click at [618, 655] on select "Alabama Alaska Arizona Arkansas California Colorado Connecticut District of Col…" at bounding box center [660, 663] width 85 height 19
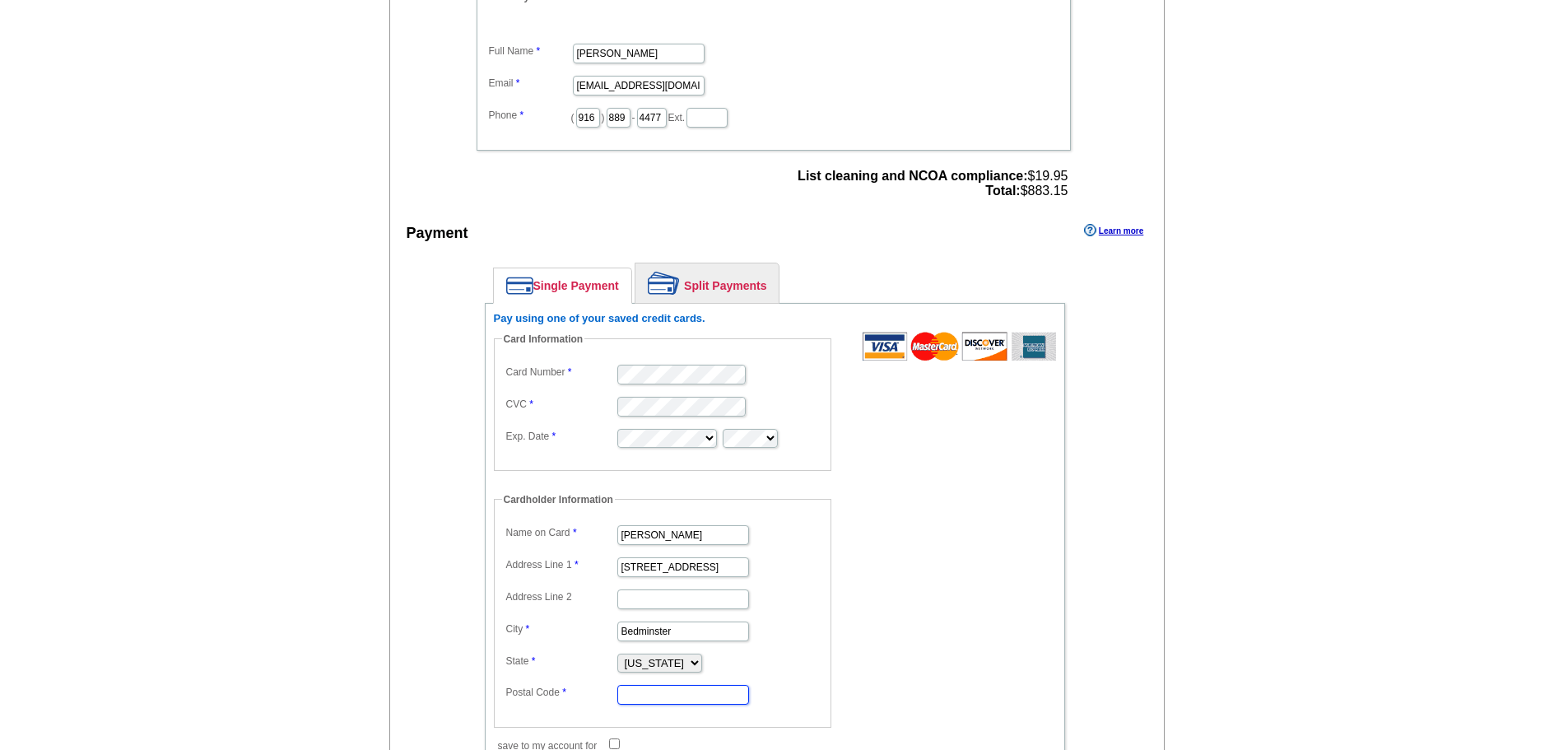
click at [654, 694] on input "Postal Code" at bounding box center [683, 694] width 131 height 20
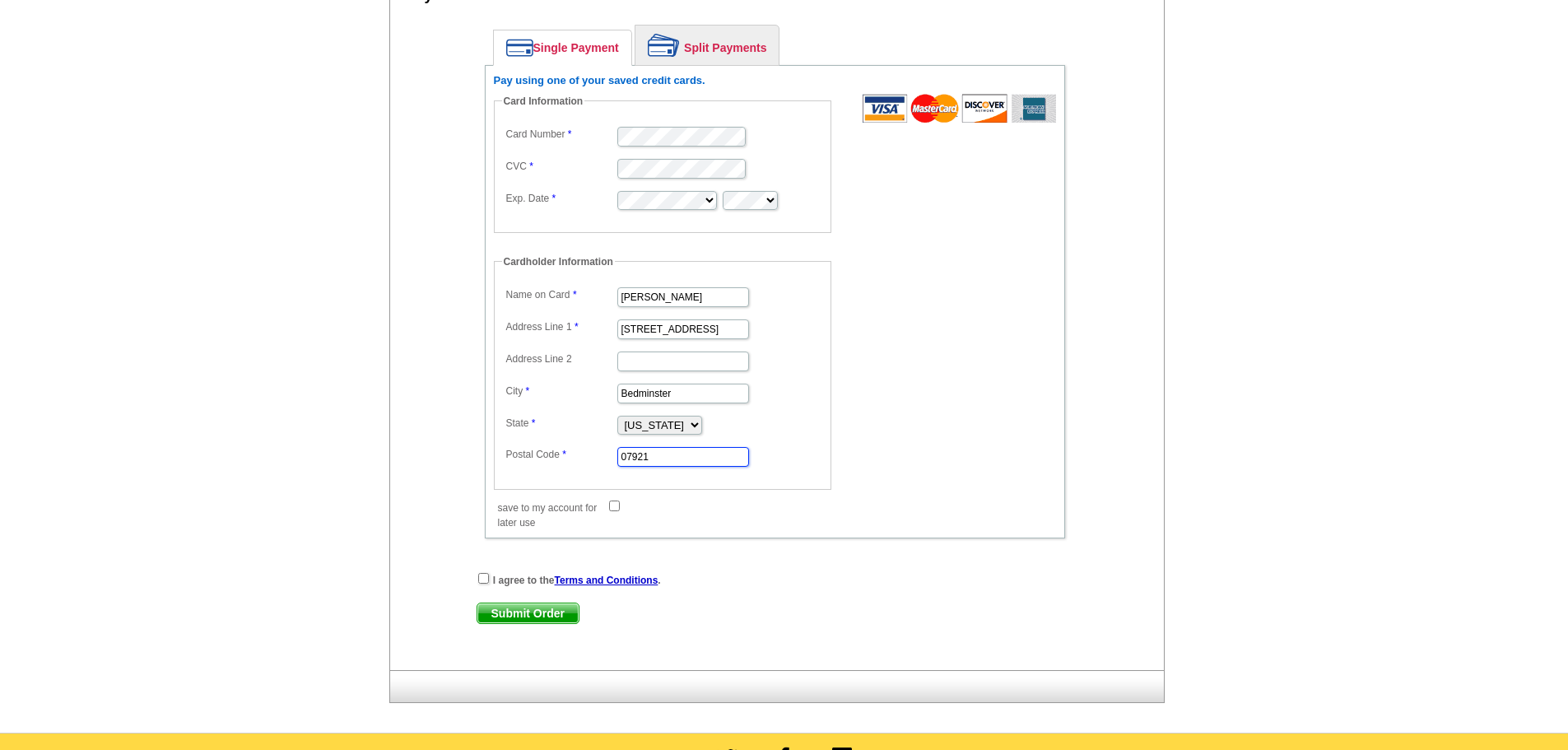
scroll to position [824, 0]
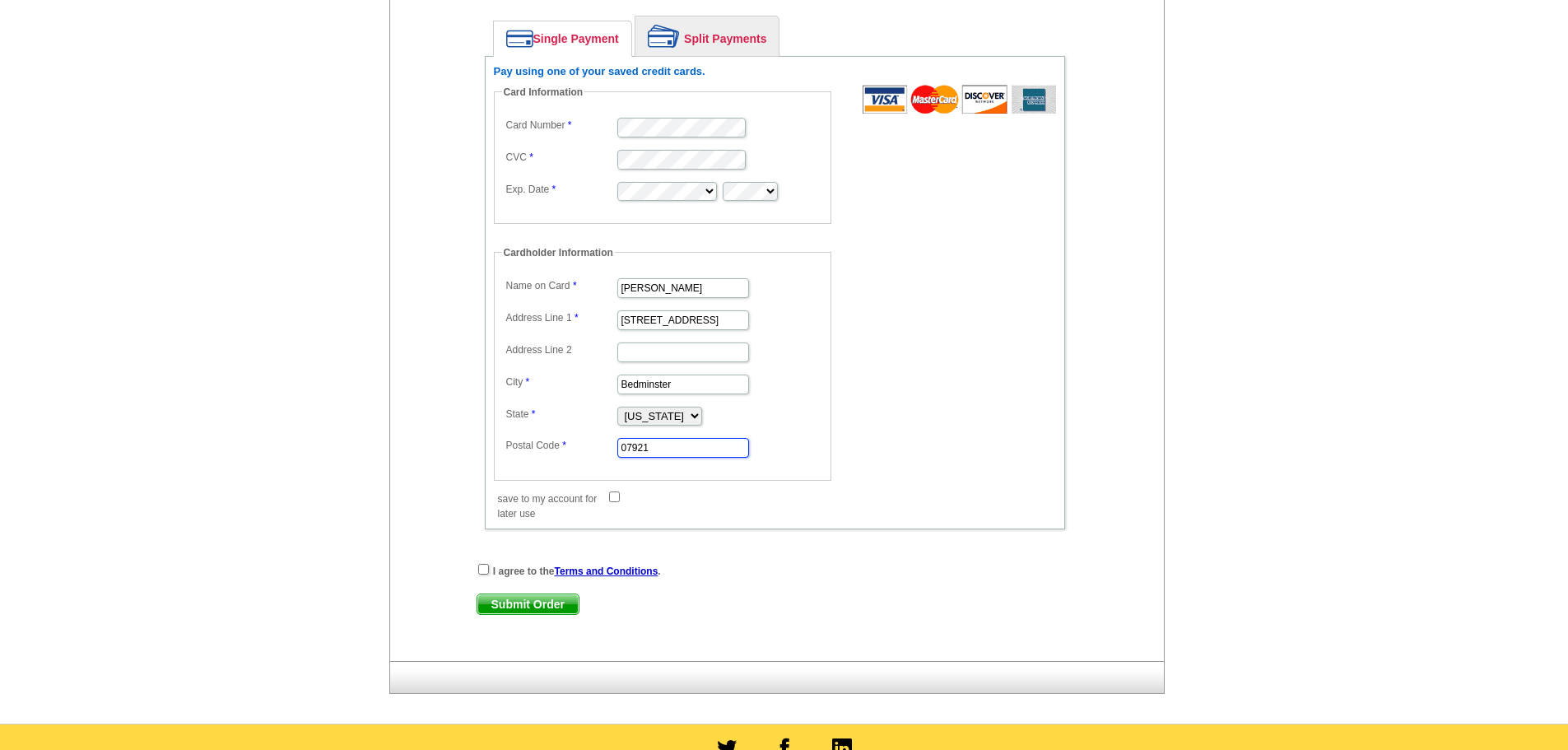
type input "07921"
click at [615, 500] on input "save to my account for later use" at bounding box center [614, 497] width 10 height 10
checkbox input "true"
click at [484, 570] on input "checkbox" at bounding box center [483, 568] width 10 height 10
checkbox input "true"
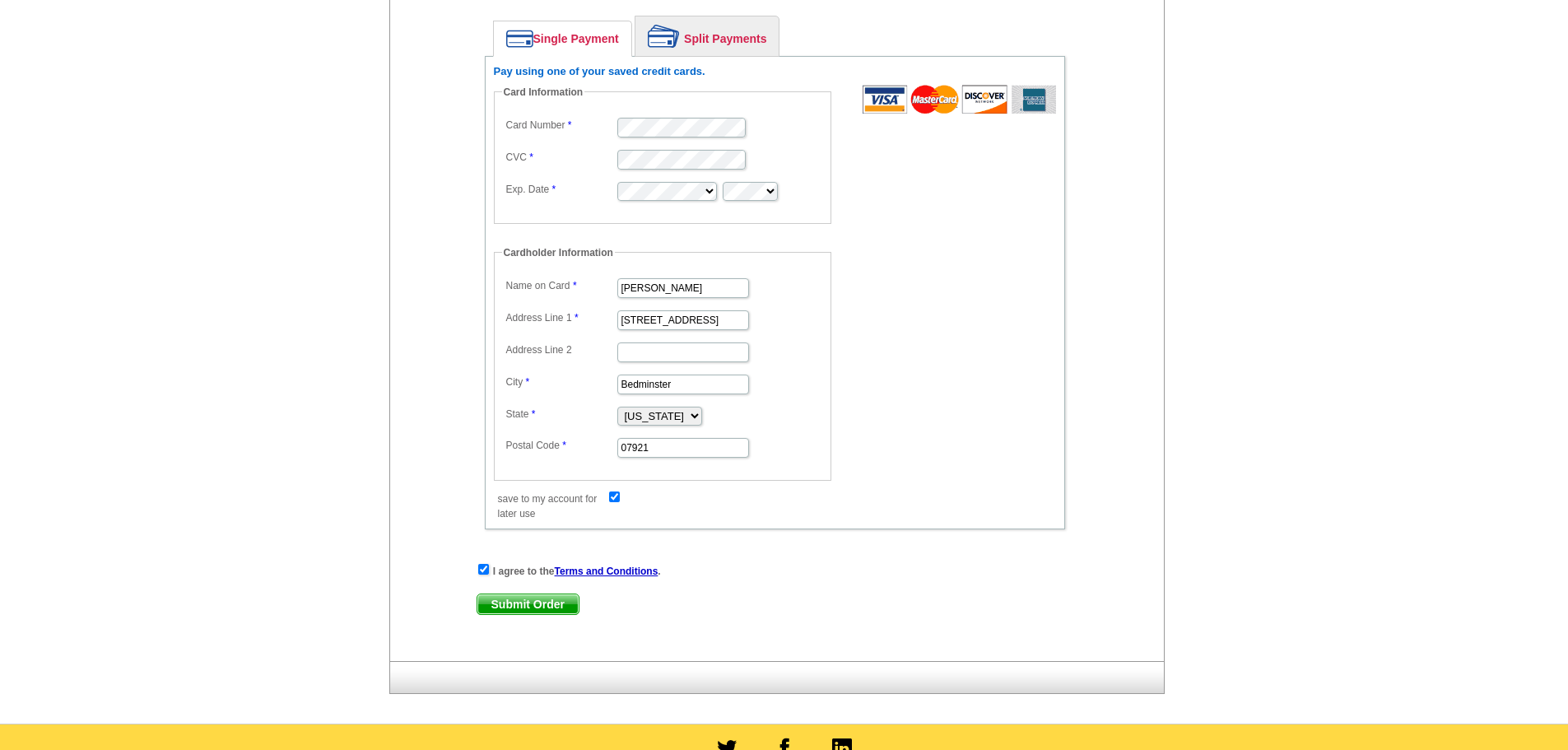
click at [539, 607] on span "Submit Order" at bounding box center [528, 604] width 102 height 20
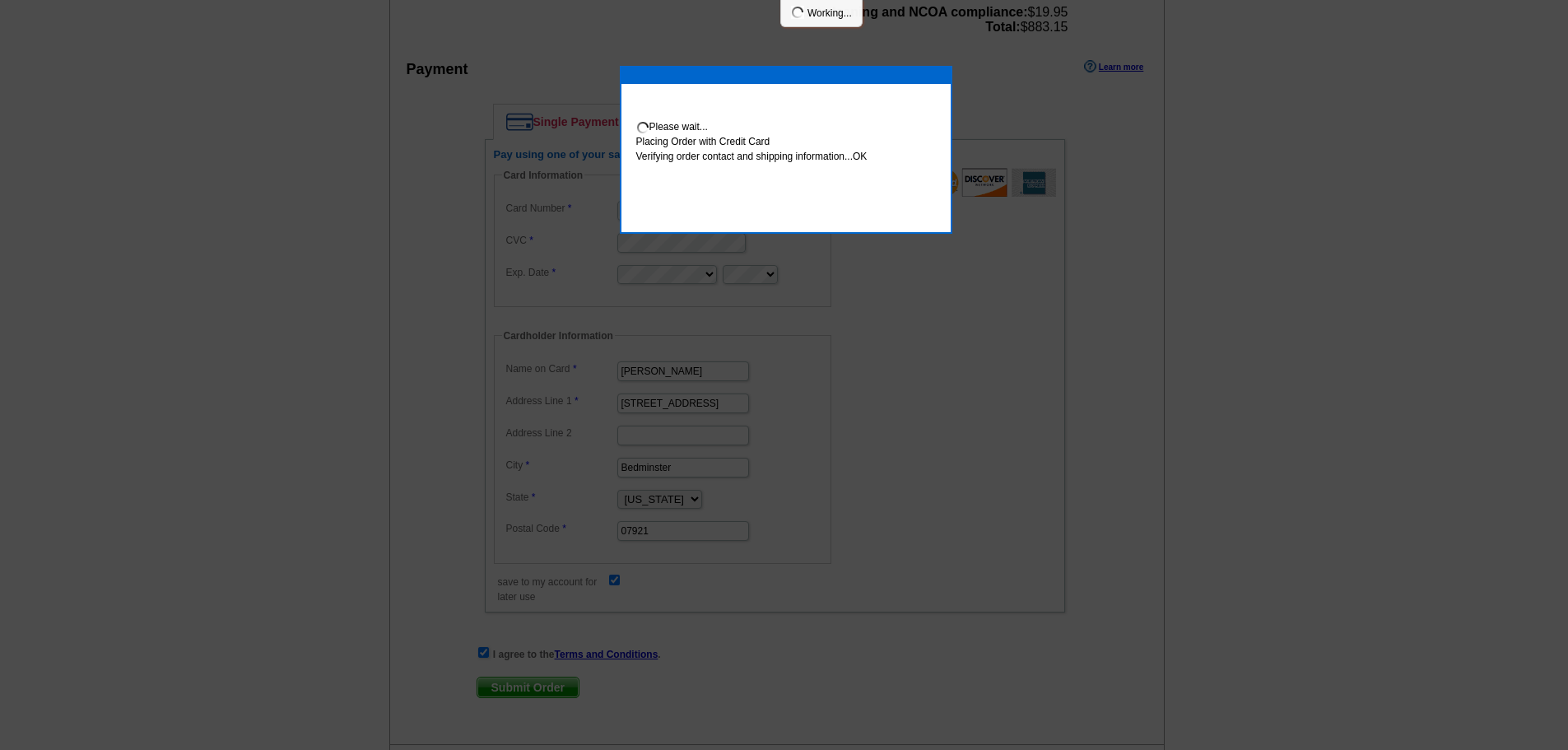
scroll to position [907, 0]
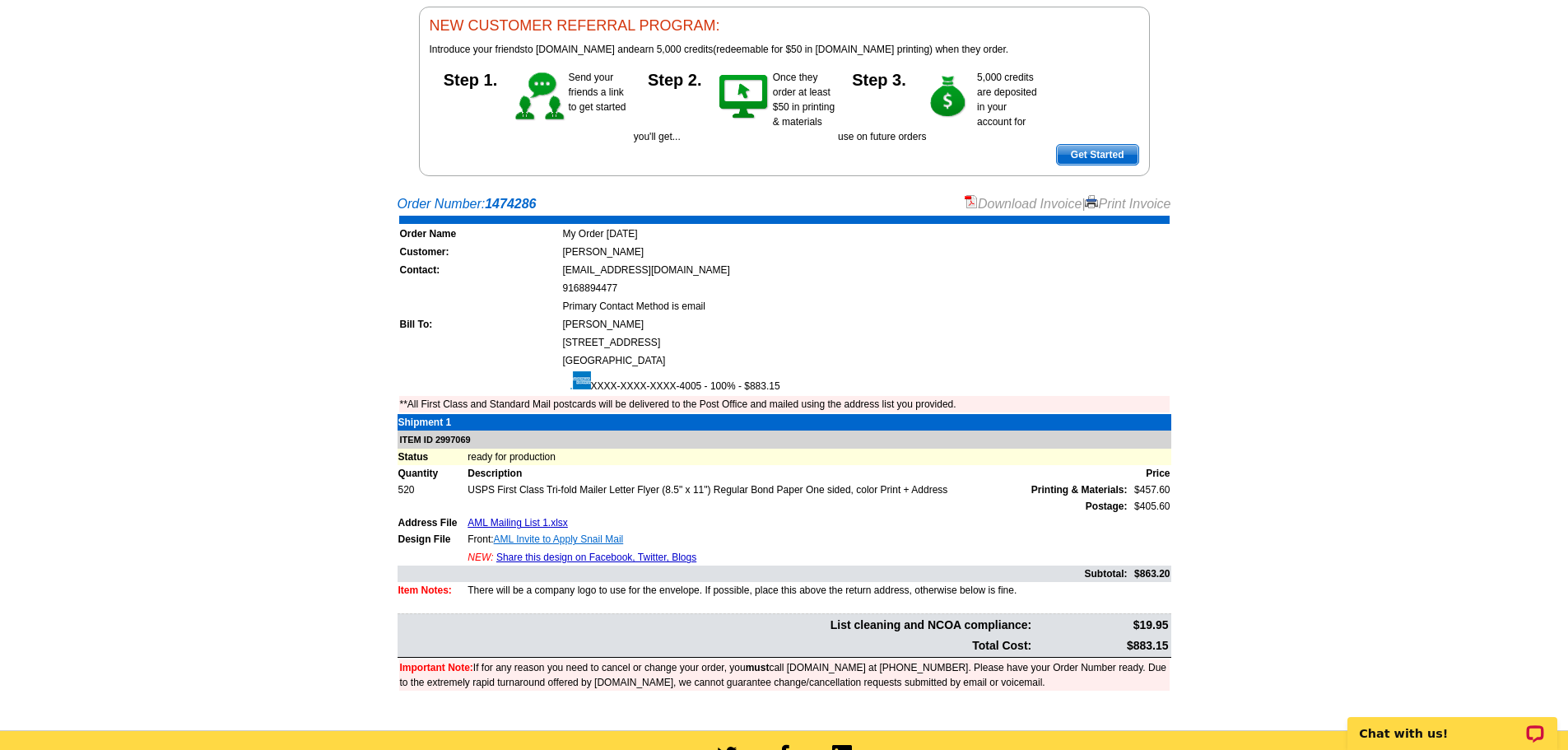
scroll to position [247, 0]
